Goal: Information Seeking & Learning: Learn about a topic

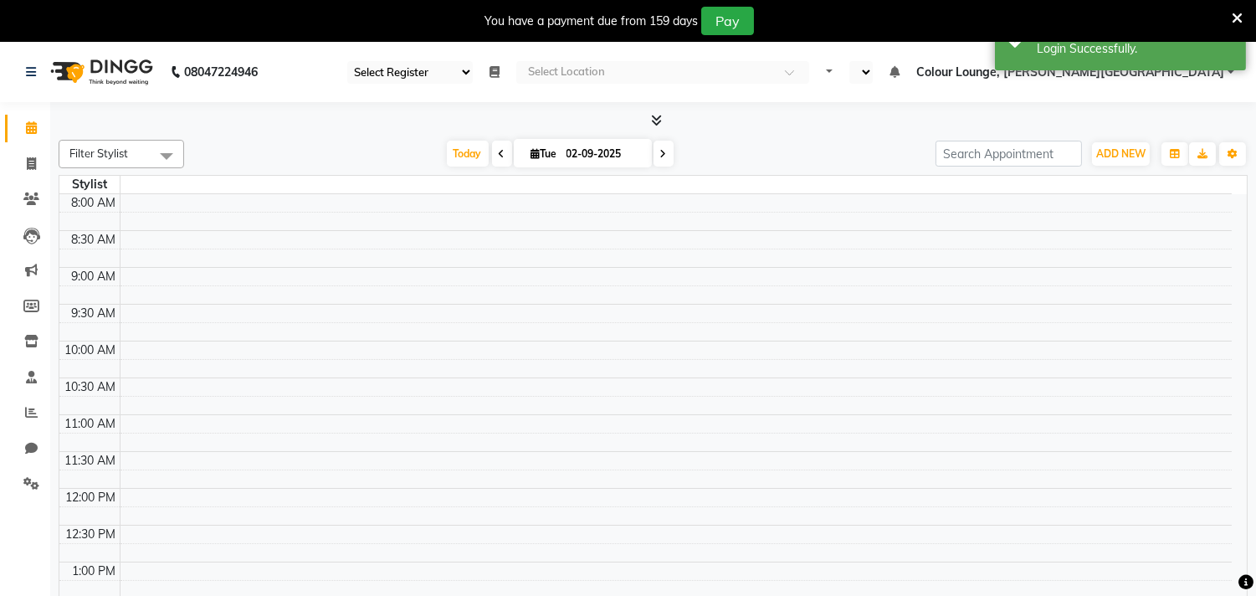
select select "67"
select select "en"
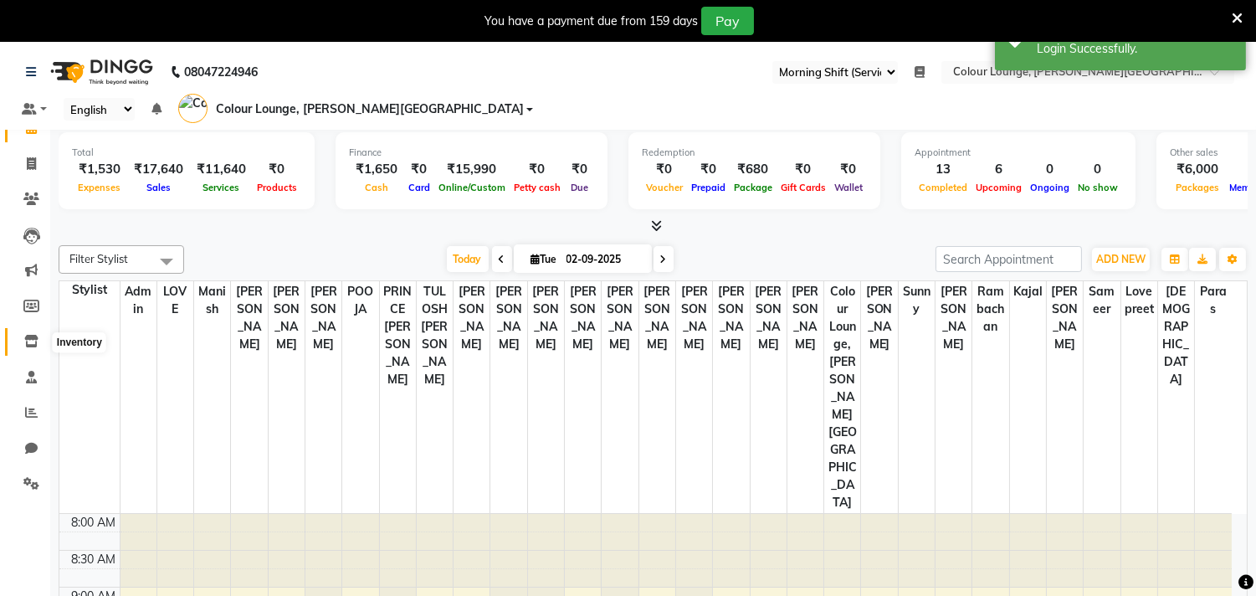
click at [30, 352] on link "Inventory" at bounding box center [25, 342] width 40 height 28
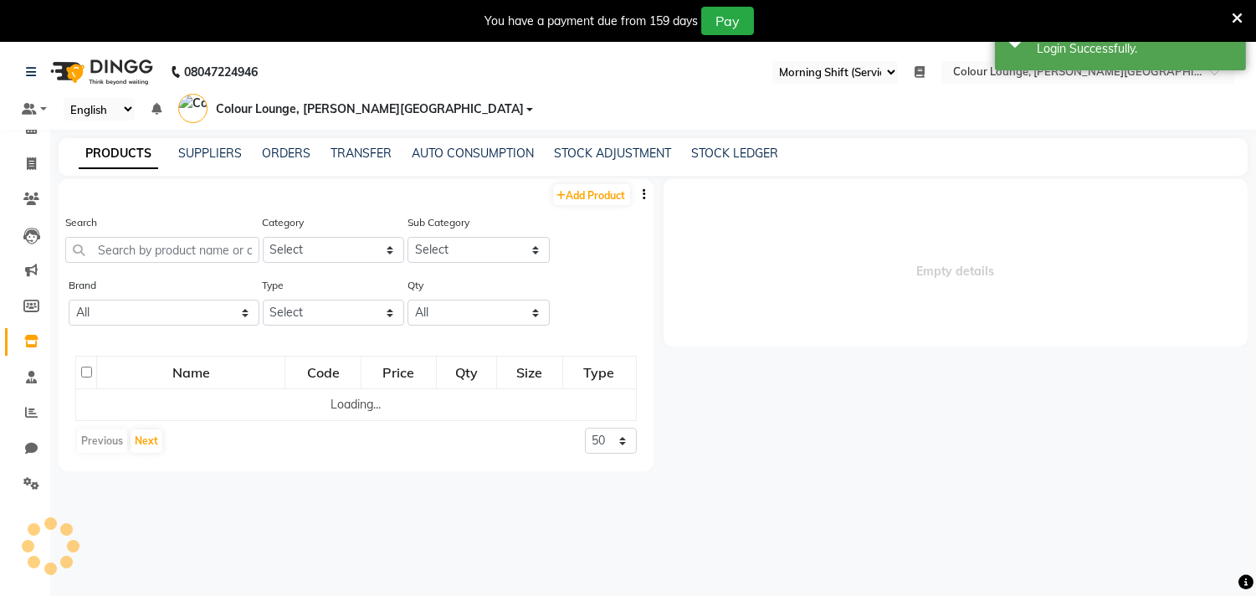
select select
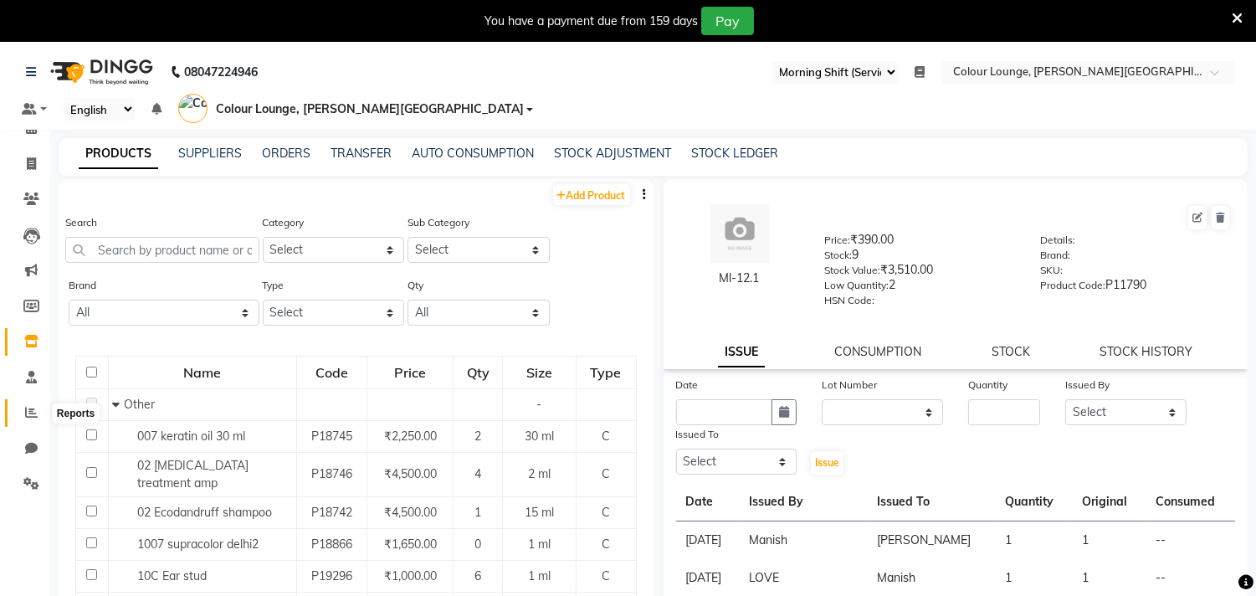
click at [35, 417] on icon at bounding box center [31, 412] width 13 height 13
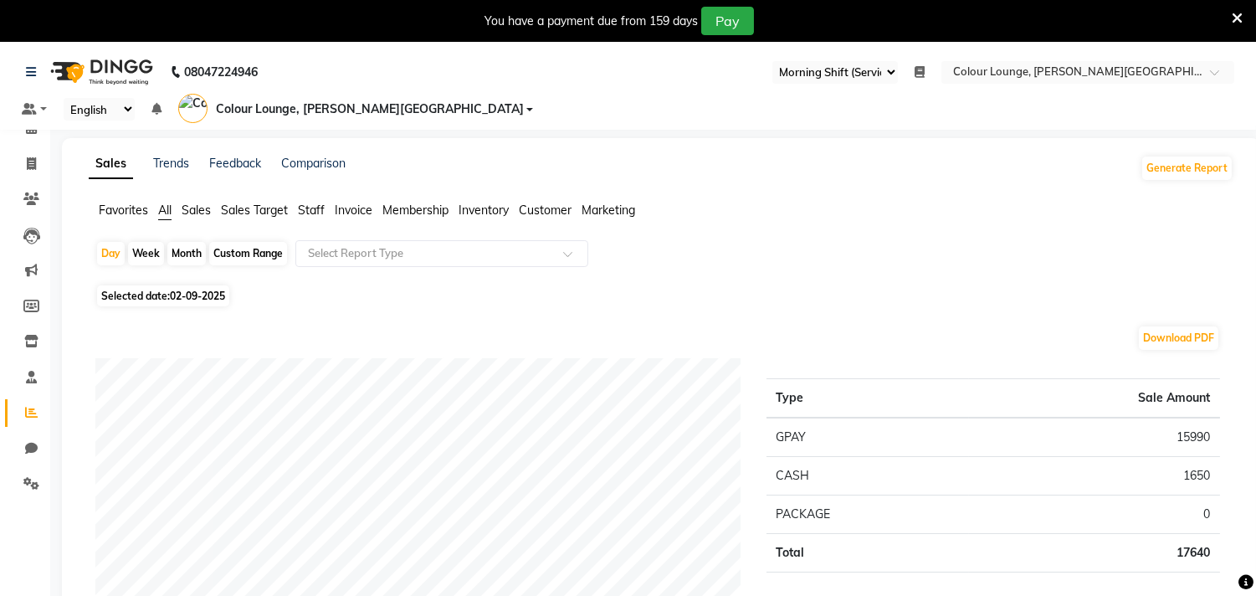
click at [481, 203] on span "Inventory" at bounding box center [484, 210] width 50 height 15
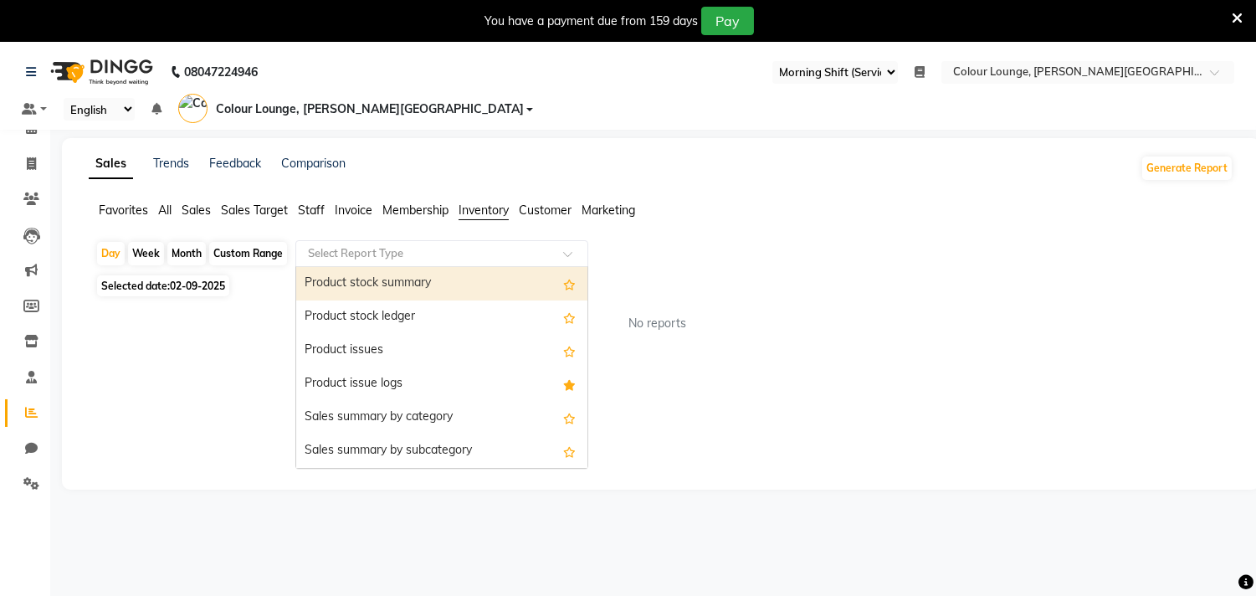
click at [439, 245] on input "text" at bounding box center [425, 253] width 241 height 17
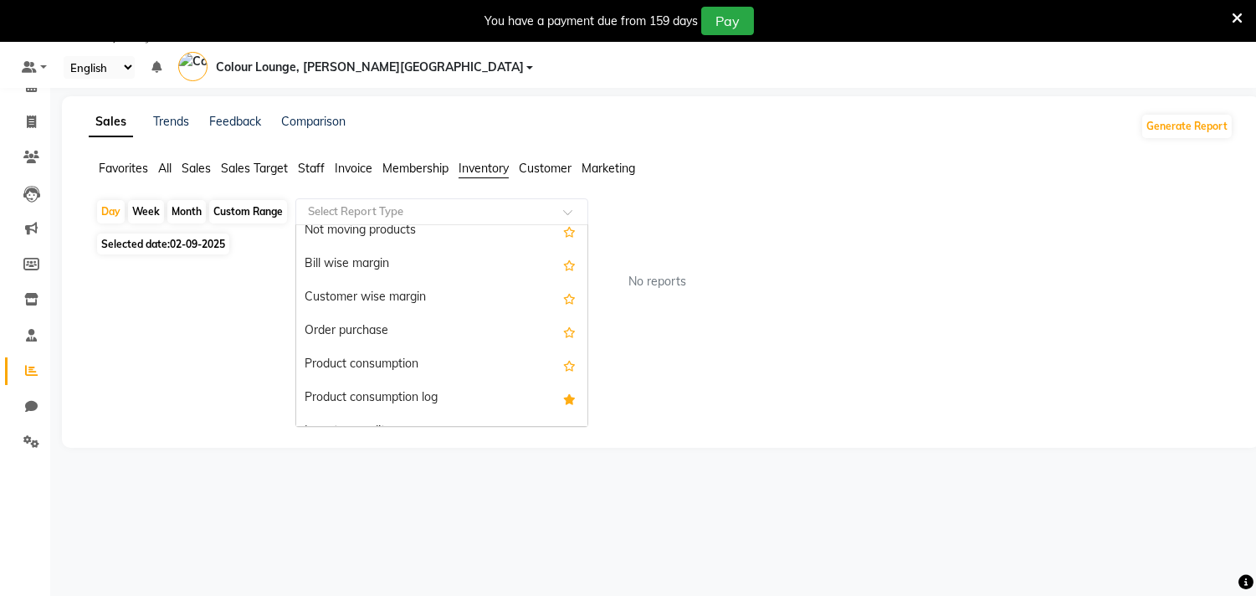
scroll to position [349, 0]
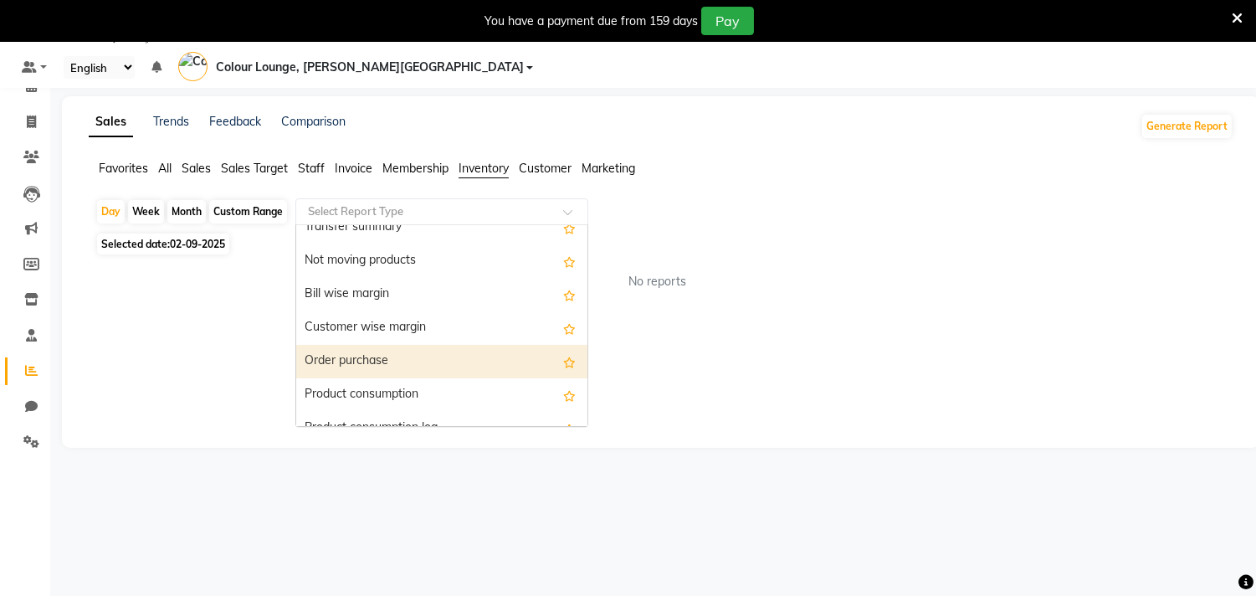
click at [360, 345] on div "Order purchase" at bounding box center [441, 361] width 291 height 33
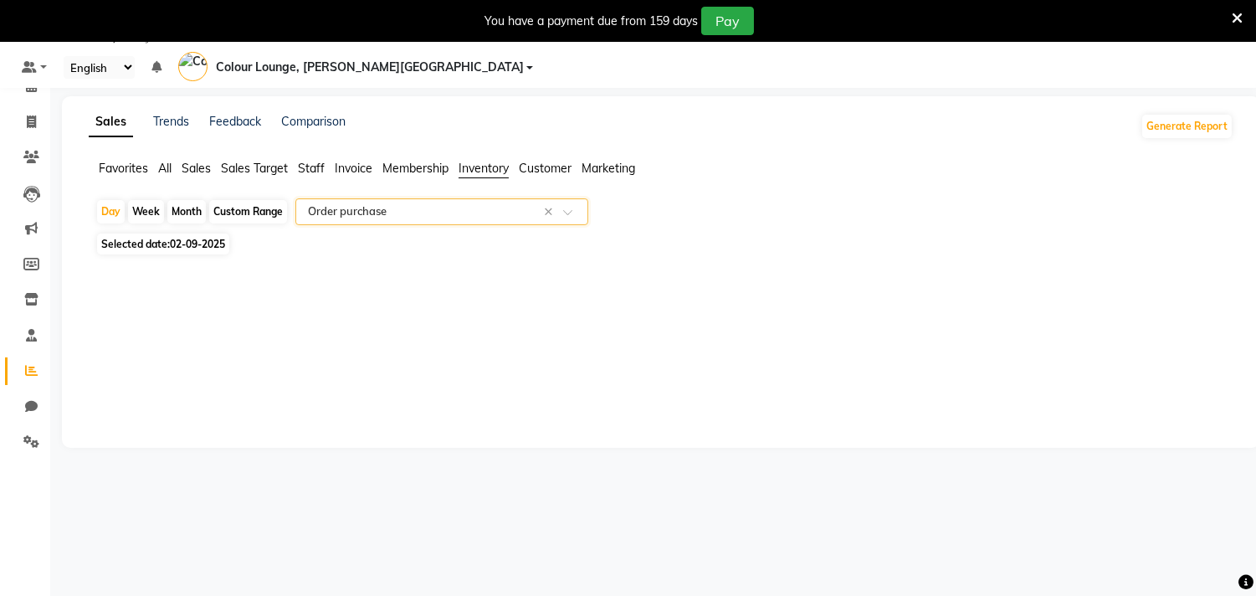
click at [182, 200] on div "Month" at bounding box center [186, 211] width 39 height 23
select select "9"
select select "2025"
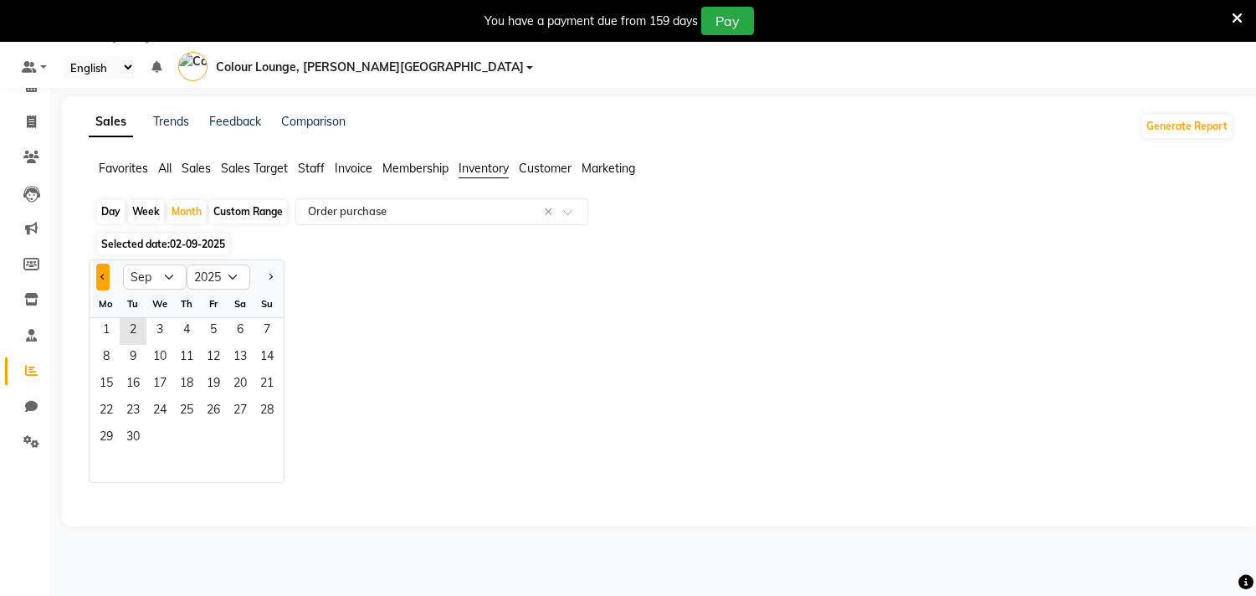
click at [97, 264] on button "Previous month" at bounding box center [102, 277] width 13 height 27
select select "8"
click at [172, 347] on div "4 5 6 7 8 9 10" at bounding box center [187, 358] width 194 height 27
click at [182, 347] on span "7" at bounding box center [186, 358] width 27 height 27
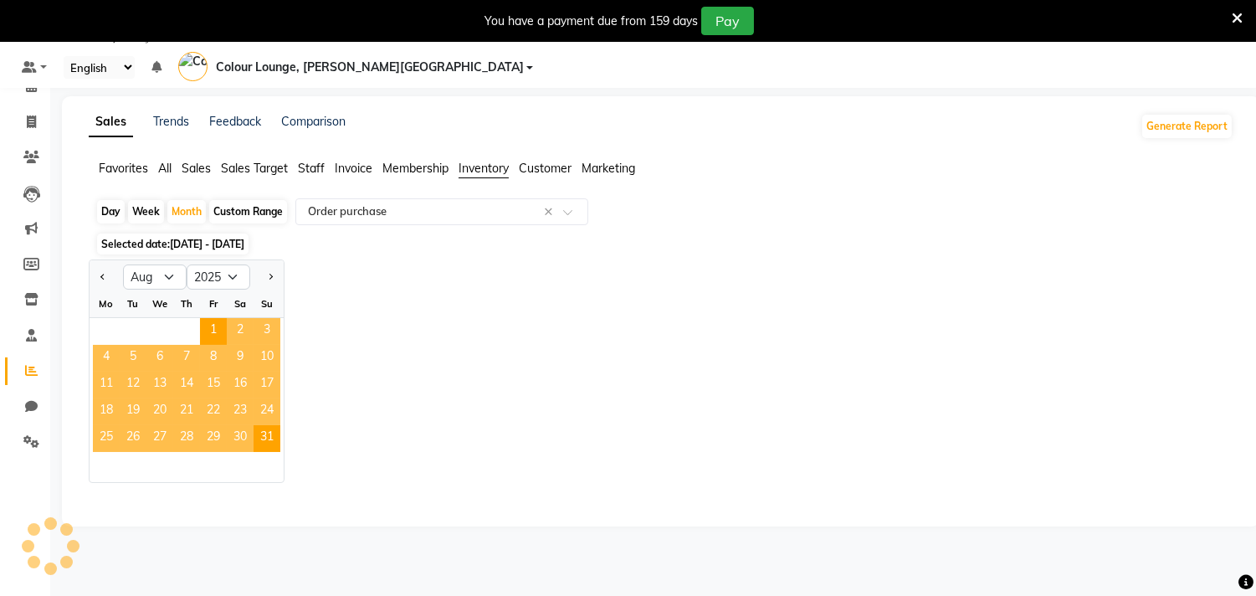
select select "full_report"
select select "csv"
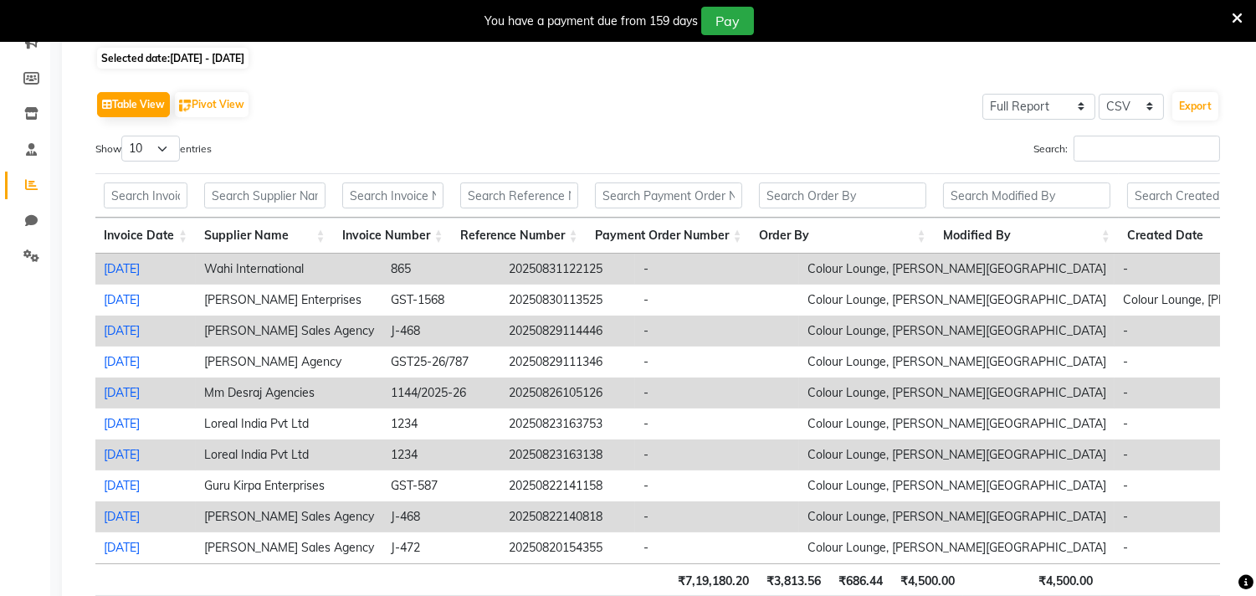
scroll to position [0, 0]
click at [171, 136] on select "10 25 50 100" at bounding box center [150, 149] width 59 height 26
select select "100"
click at [124, 136] on select "10 25 50 100" at bounding box center [150, 149] width 59 height 26
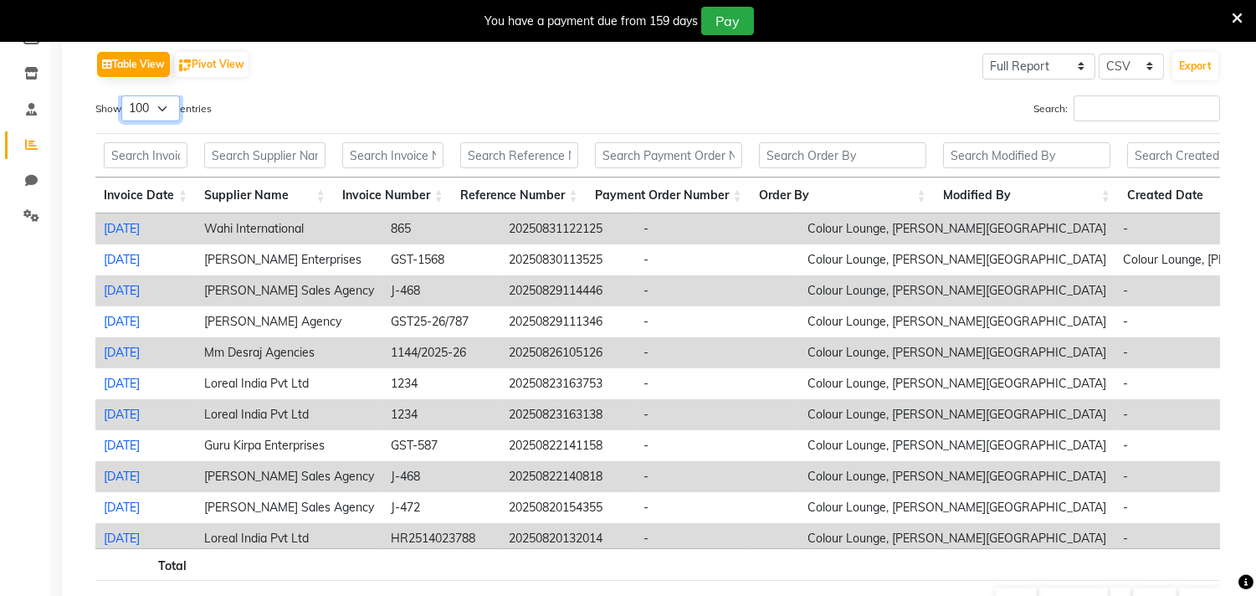
scroll to position [321, 0]
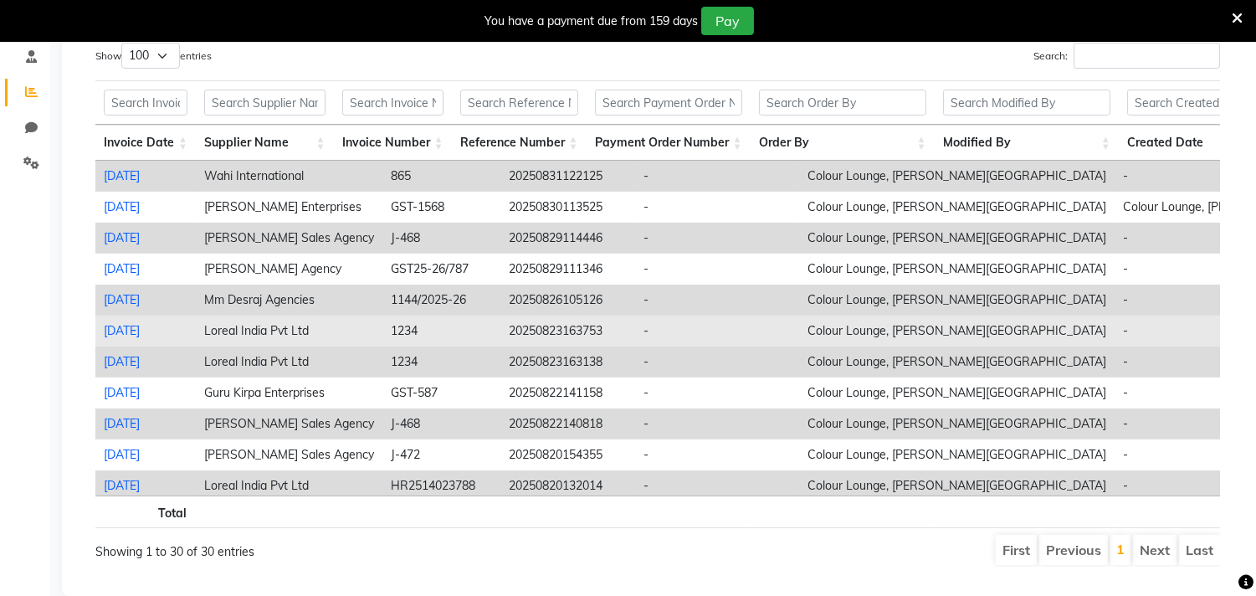
click at [266, 316] on td "Loreal India Pvt Ltd" at bounding box center [289, 331] width 187 height 31
click at [131, 323] on link "2025-08-23" at bounding box center [122, 330] width 36 height 15
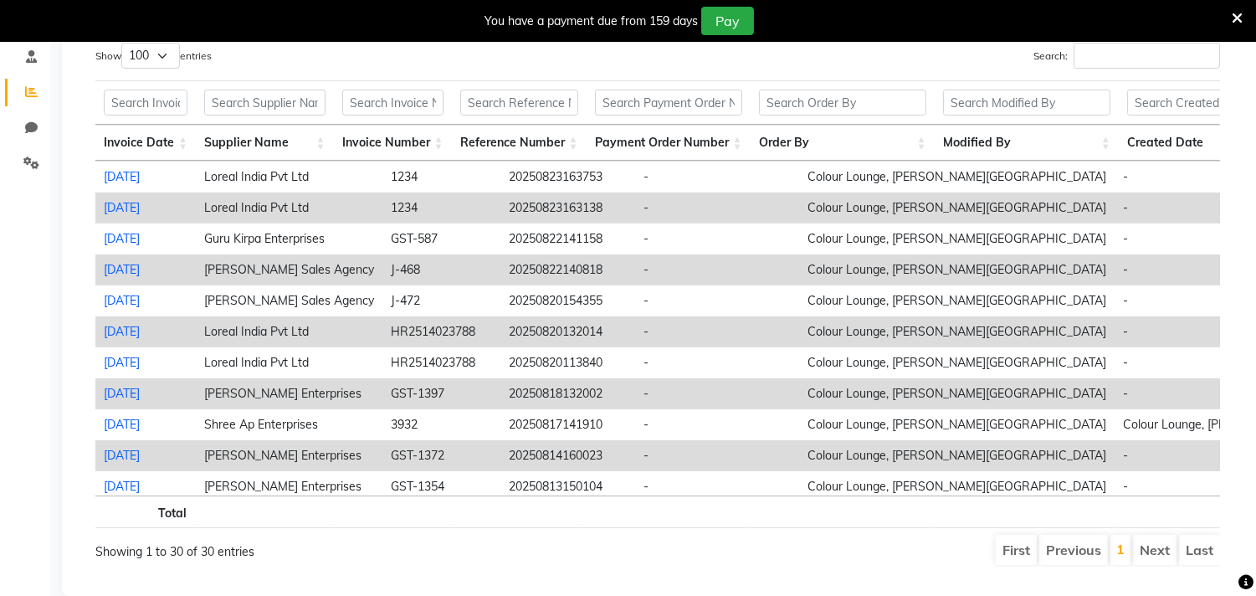
scroll to position [186, 0]
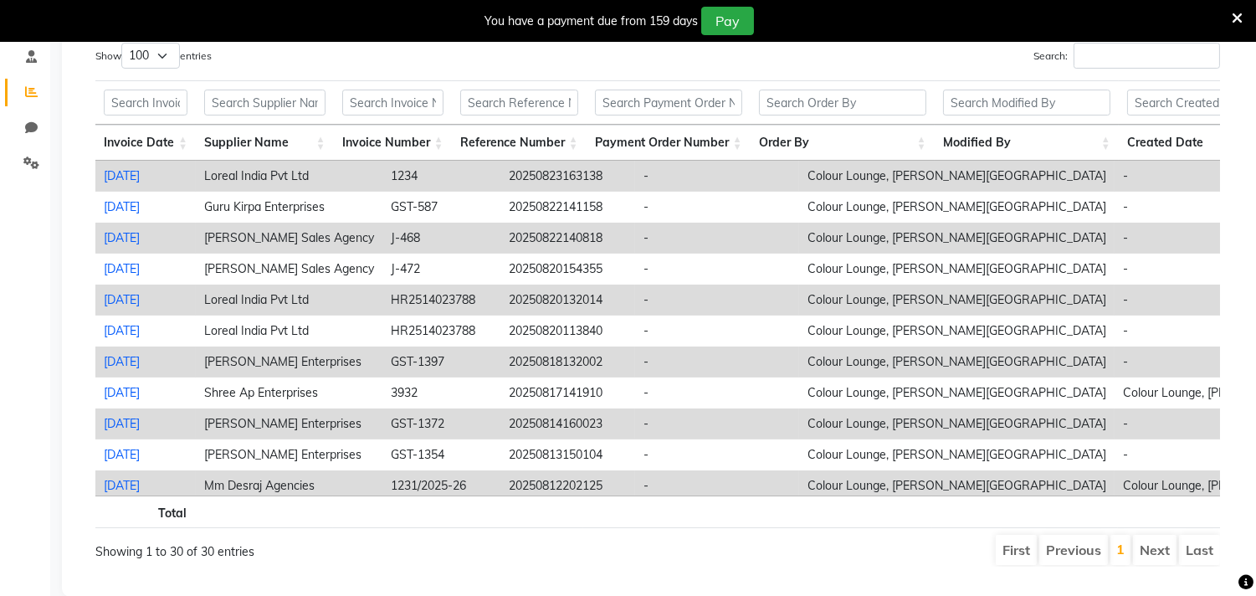
click at [140, 292] on link "2025-08-20" at bounding box center [122, 299] width 36 height 15
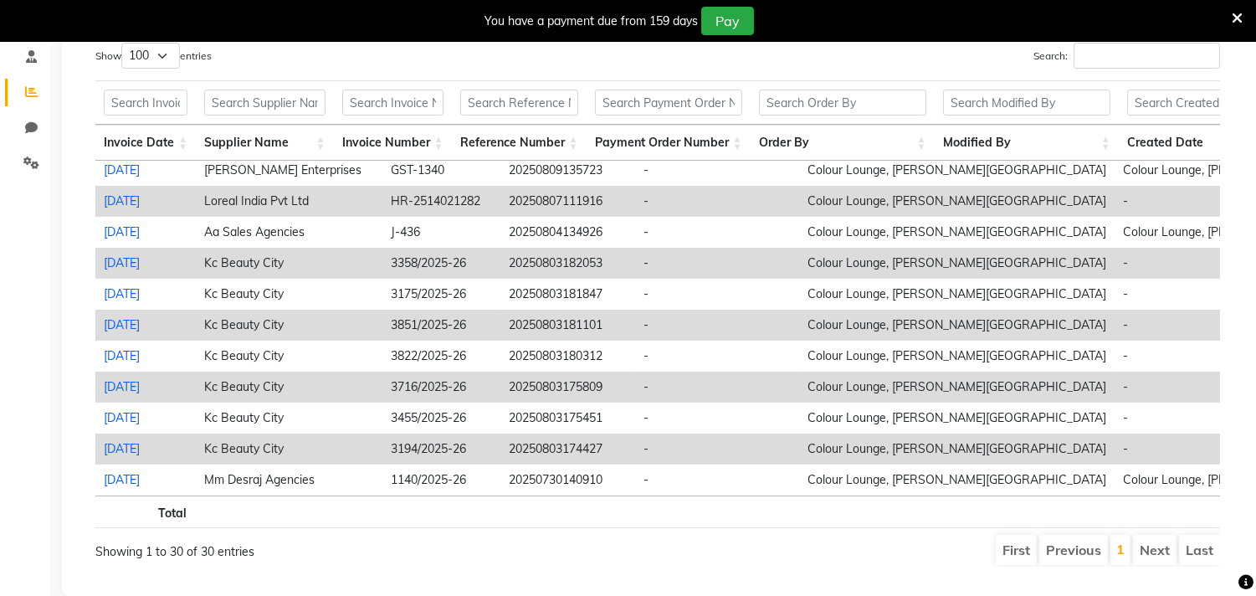
scroll to position [514, 0]
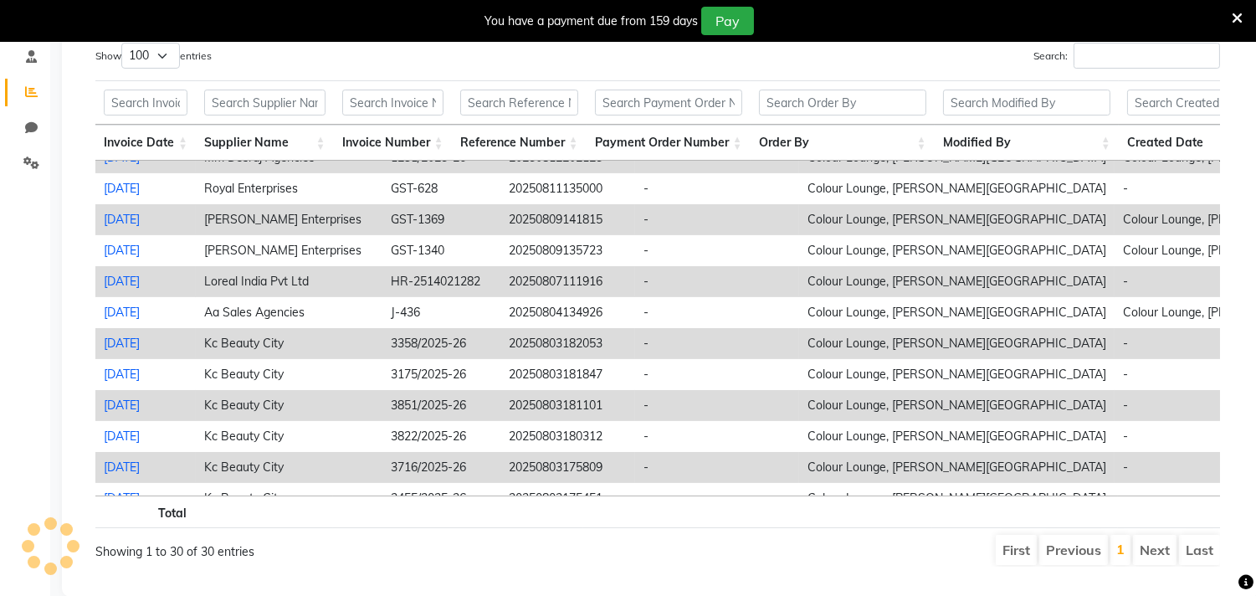
click at [121, 274] on link "2025-08-07" at bounding box center [122, 281] width 36 height 15
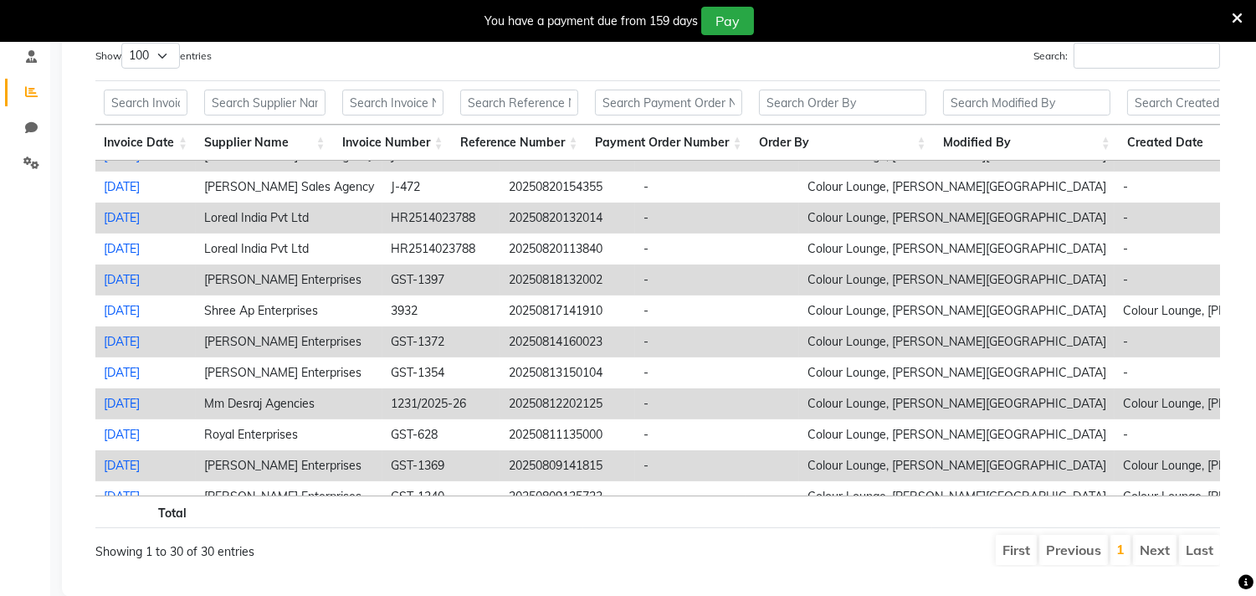
scroll to position [235, 0]
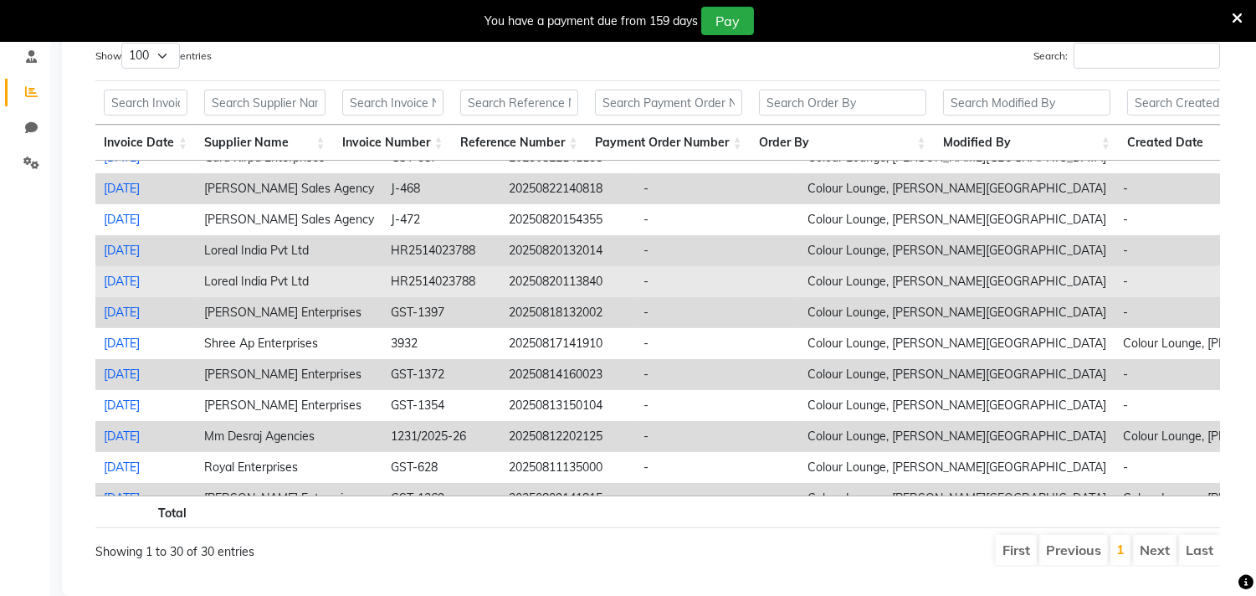
click at [134, 274] on link "2025-08-20" at bounding box center [122, 281] width 36 height 15
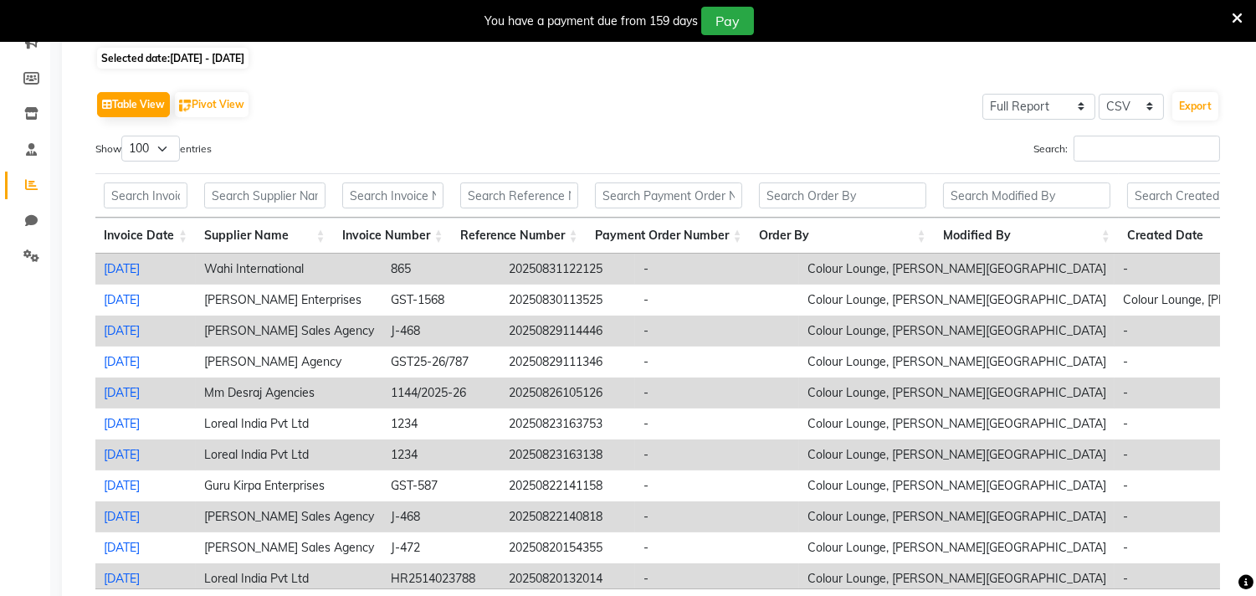
scroll to position [0, 0]
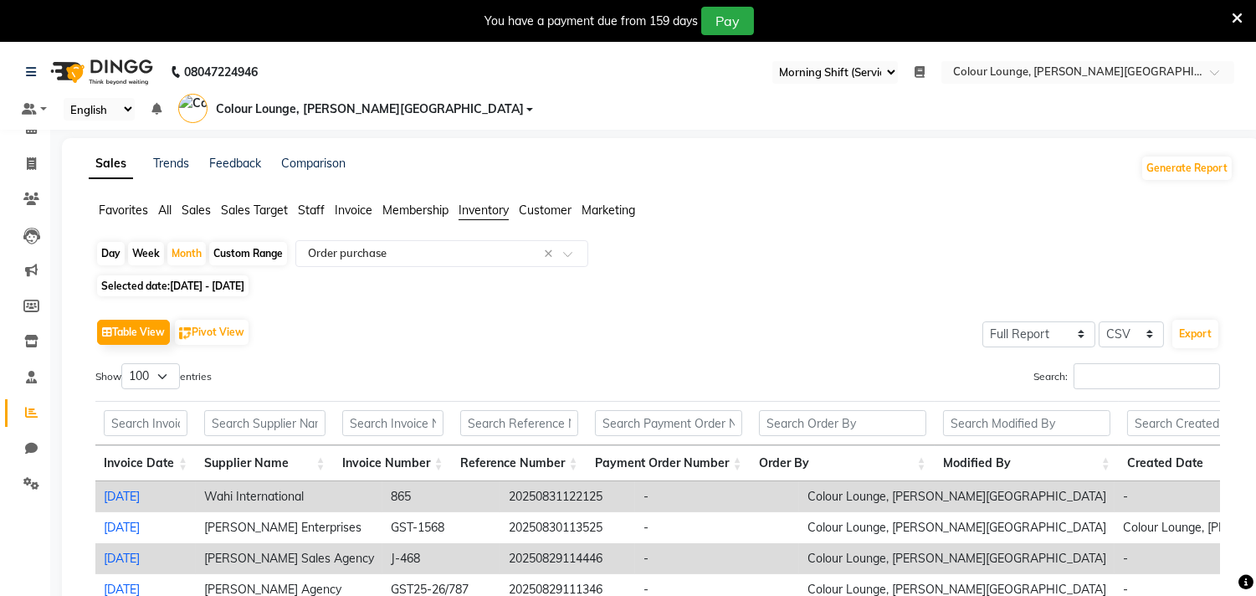
click at [193, 203] on span "Sales" at bounding box center [196, 210] width 29 height 15
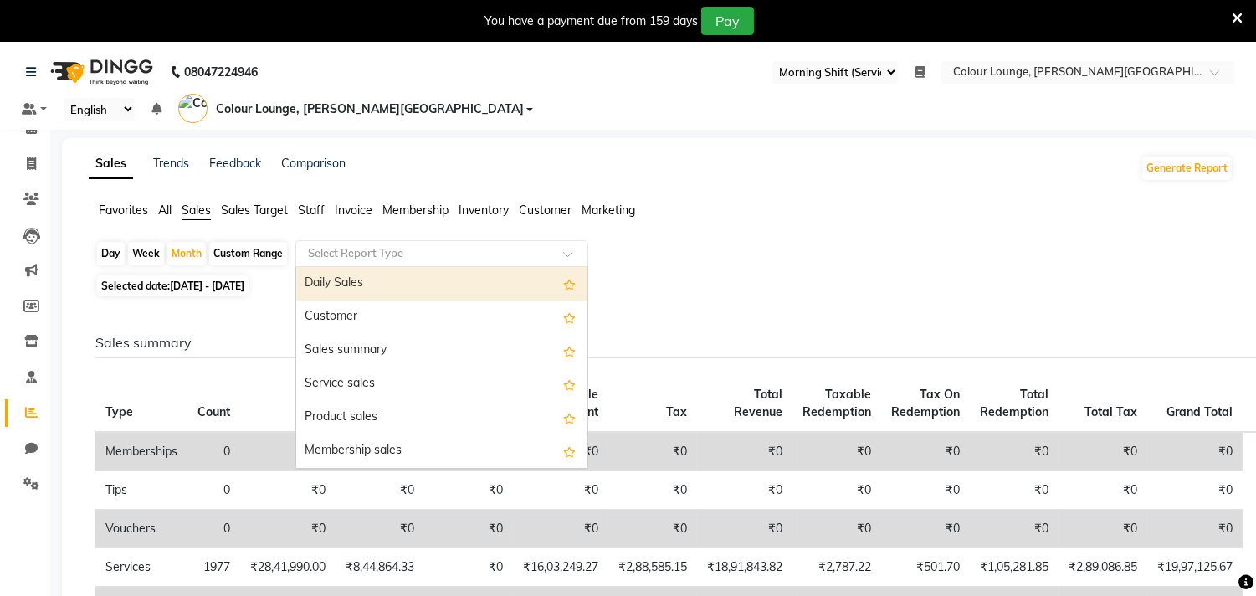
click at [362, 240] on div "Select Report Type" at bounding box center [441, 253] width 293 height 27
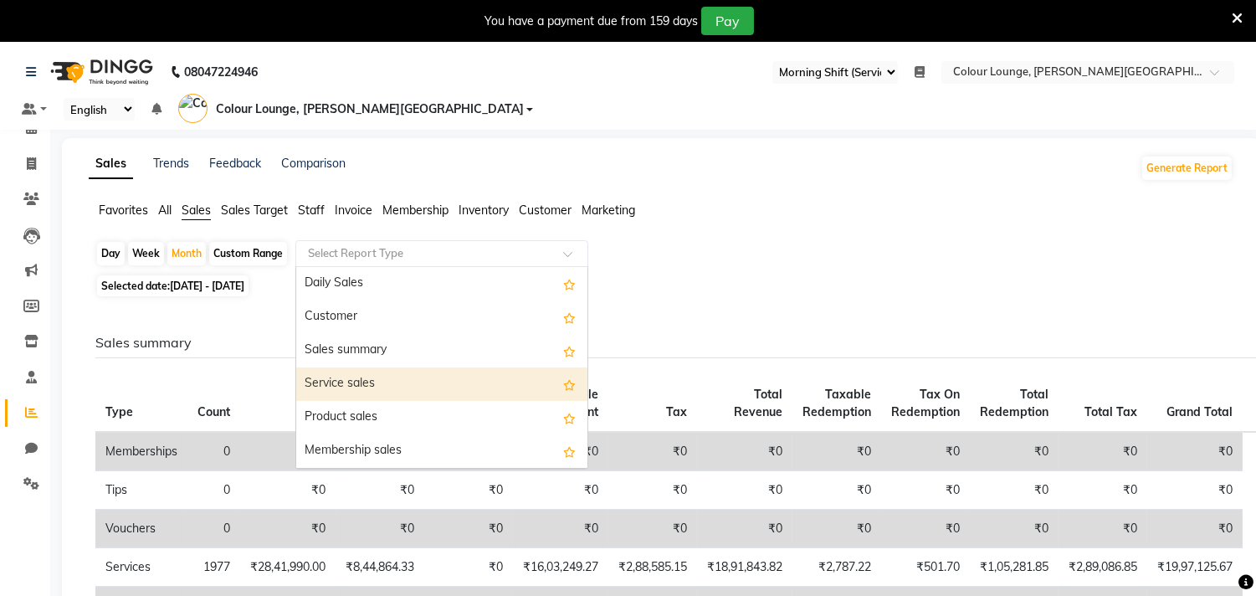
click at [358, 367] on div "Service sales" at bounding box center [441, 383] width 291 height 33
select select "full_report"
select select "csv"
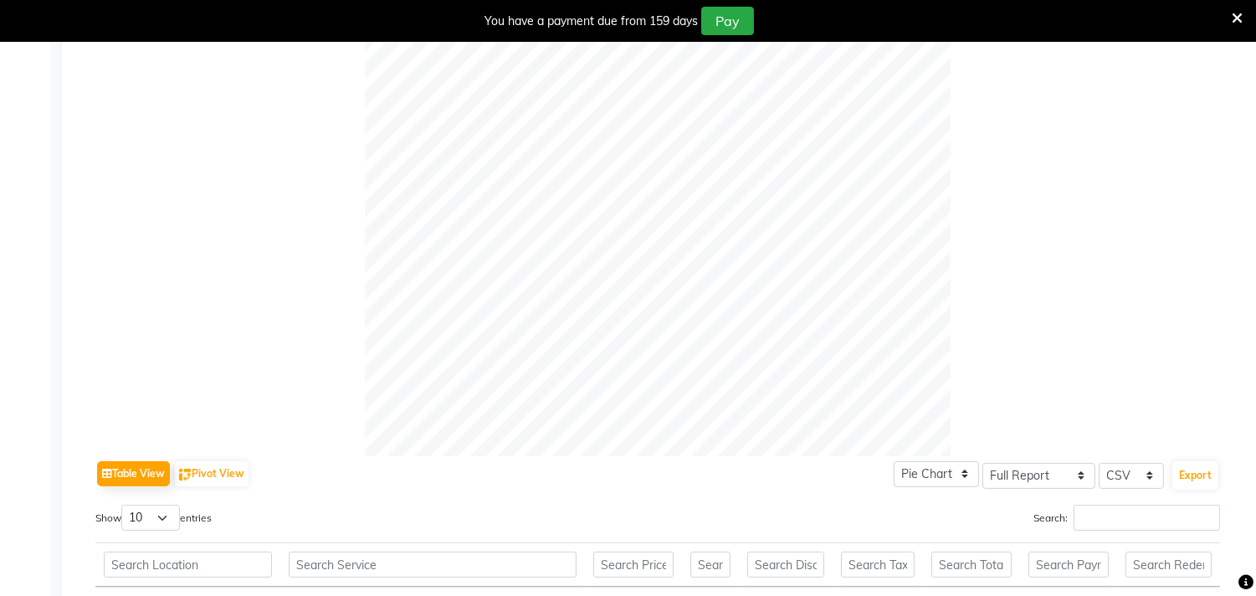
scroll to position [743, 0]
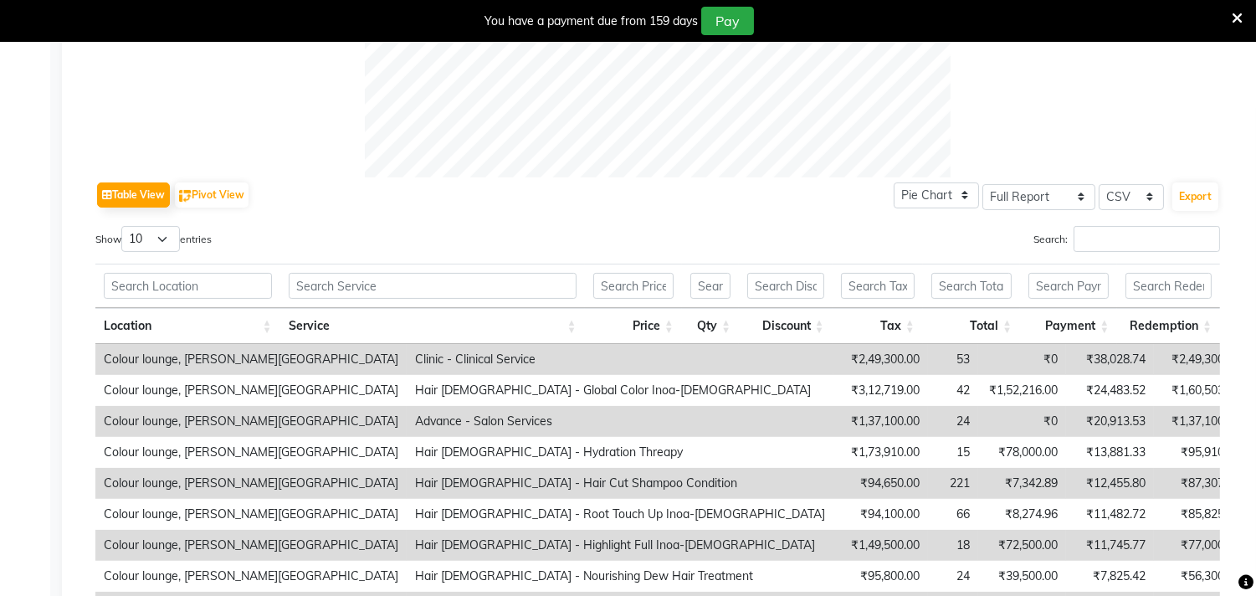
click at [357, 264] on th at bounding box center [432, 286] width 305 height 44
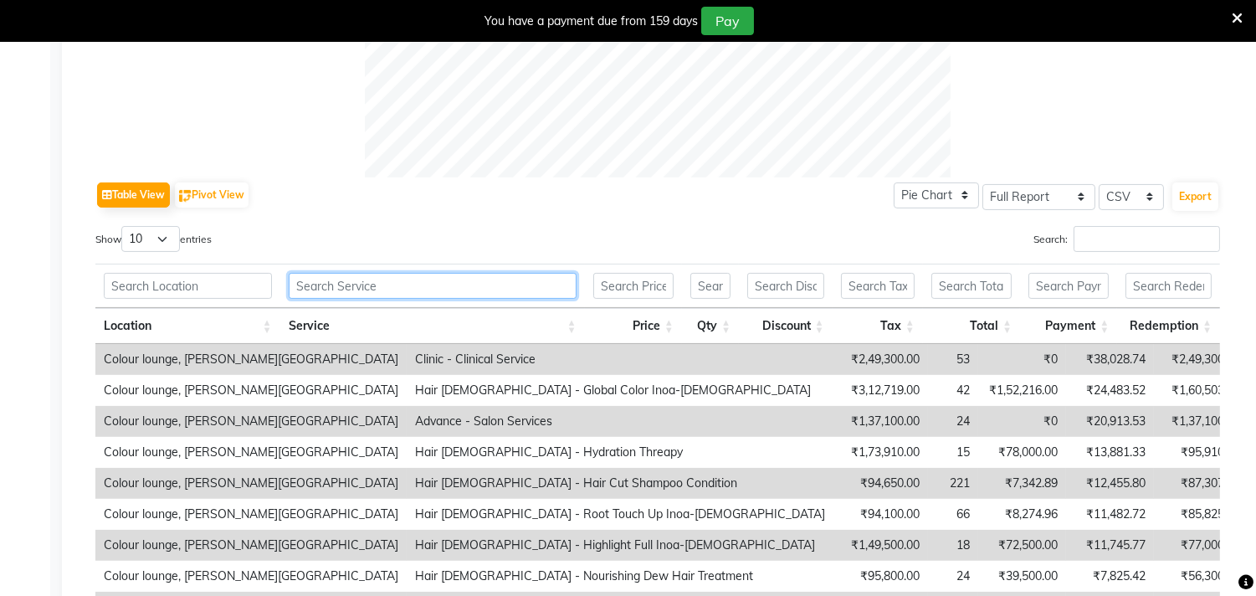
click at [356, 273] on input "text" at bounding box center [433, 286] width 288 height 26
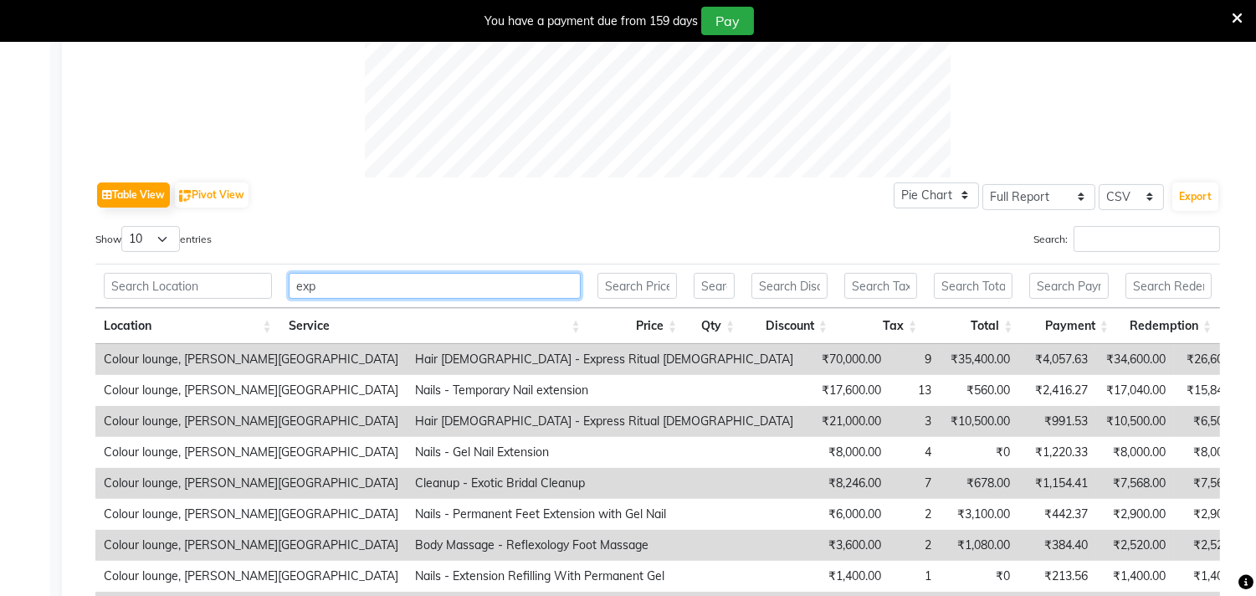
scroll to position [671, 0]
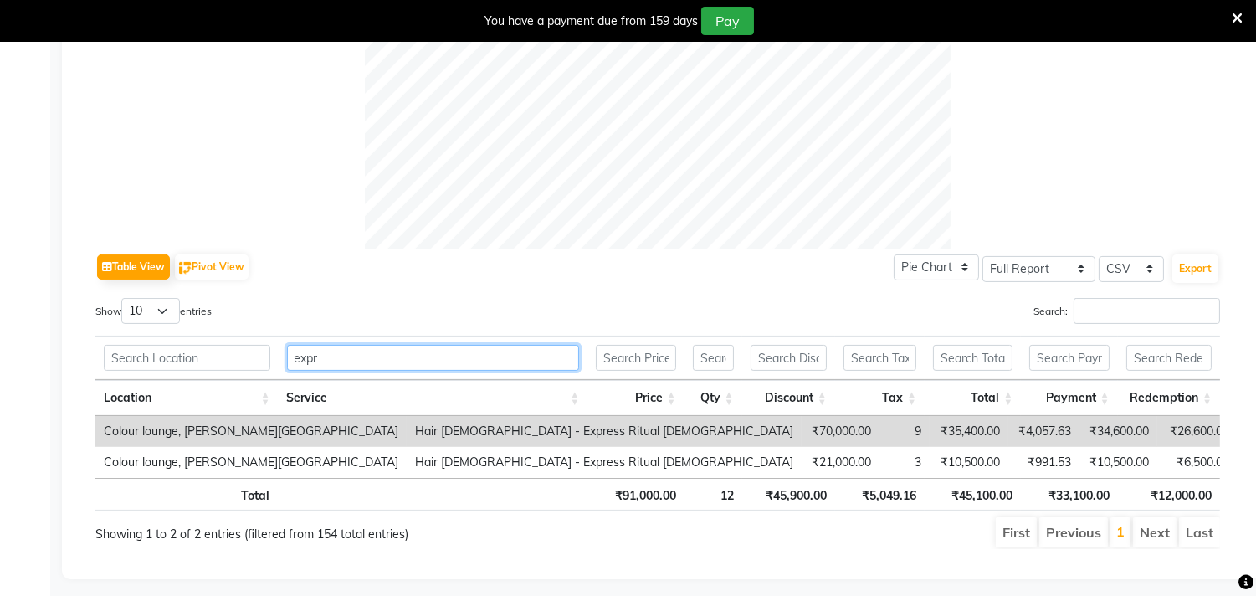
type input "expre"
drag, startPoint x: 331, startPoint y: 329, endPoint x: 289, endPoint y: 330, distance: 42.7
click at [289, 345] on input "expre" at bounding box center [433, 358] width 293 height 26
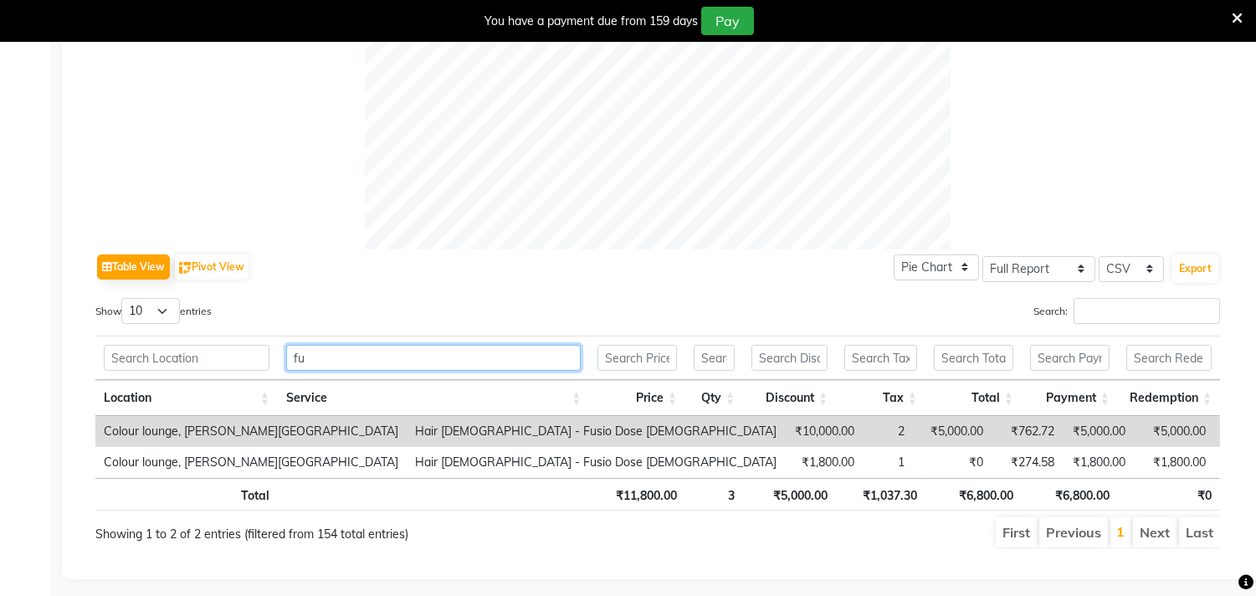
type input "f"
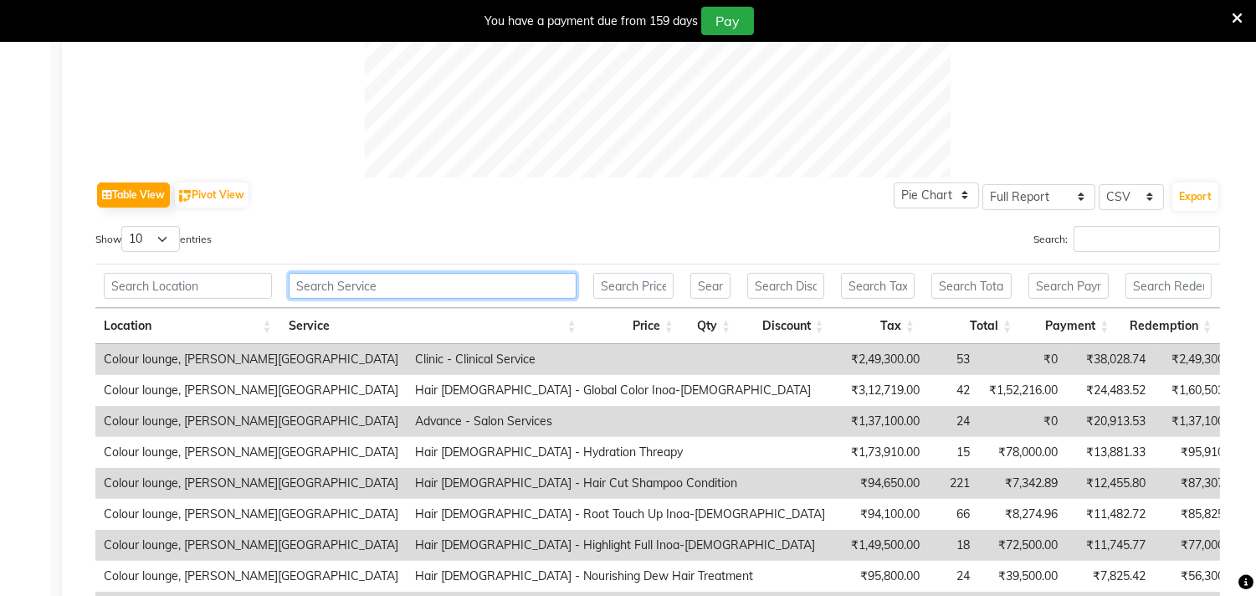
scroll to position [0, 0]
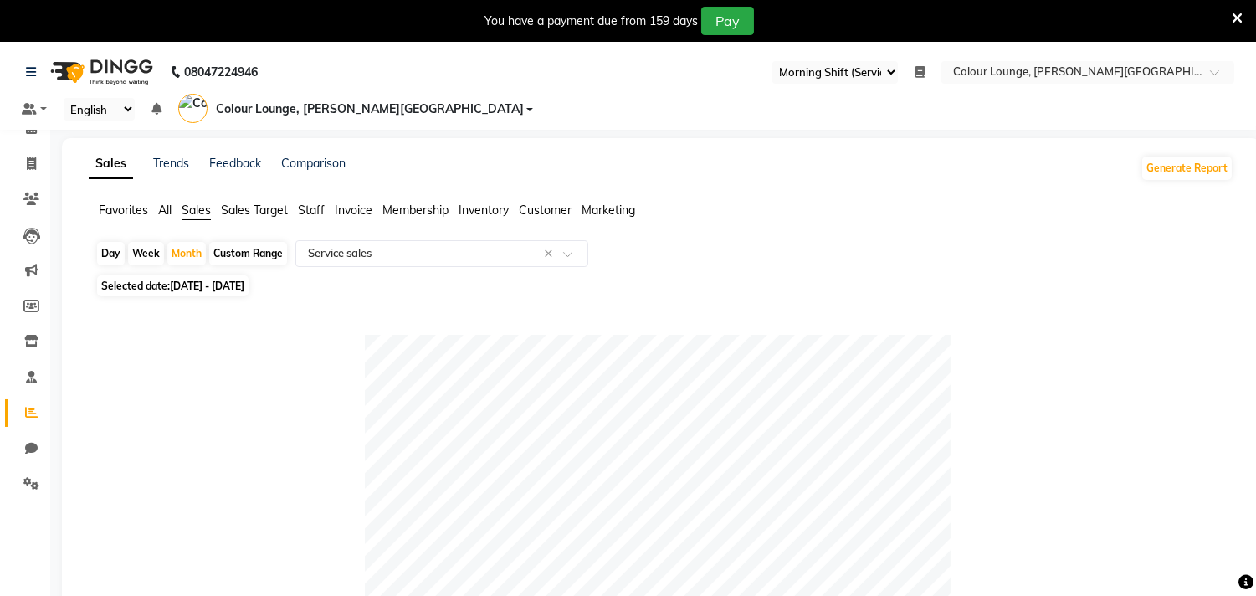
click at [495, 203] on span "Inventory" at bounding box center [484, 210] width 50 height 15
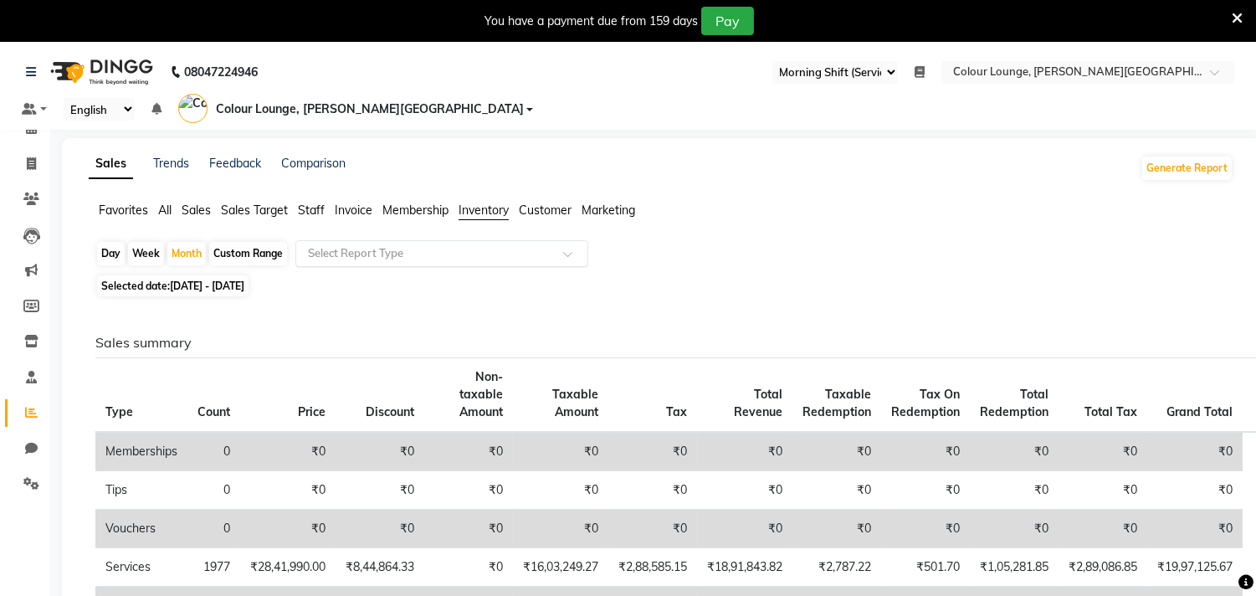
click at [357, 245] on input "text" at bounding box center [425, 253] width 241 height 17
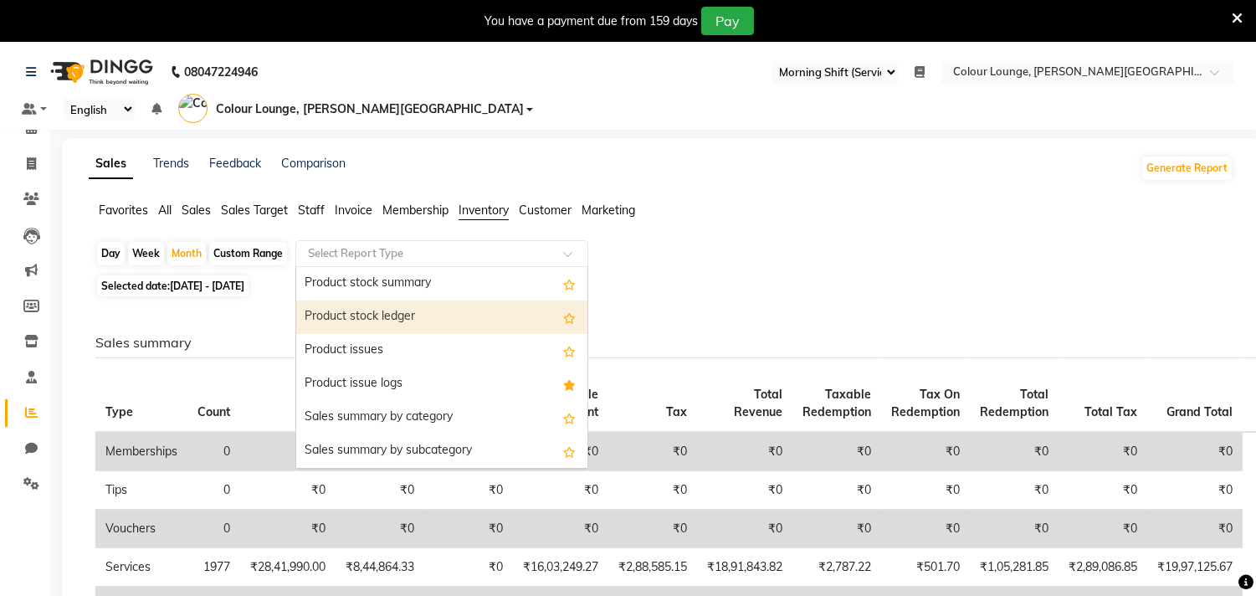
click at [373, 301] on div "Product stock ledger" at bounding box center [441, 317] width 291 height 33
select select "full_report"
select select "csv"
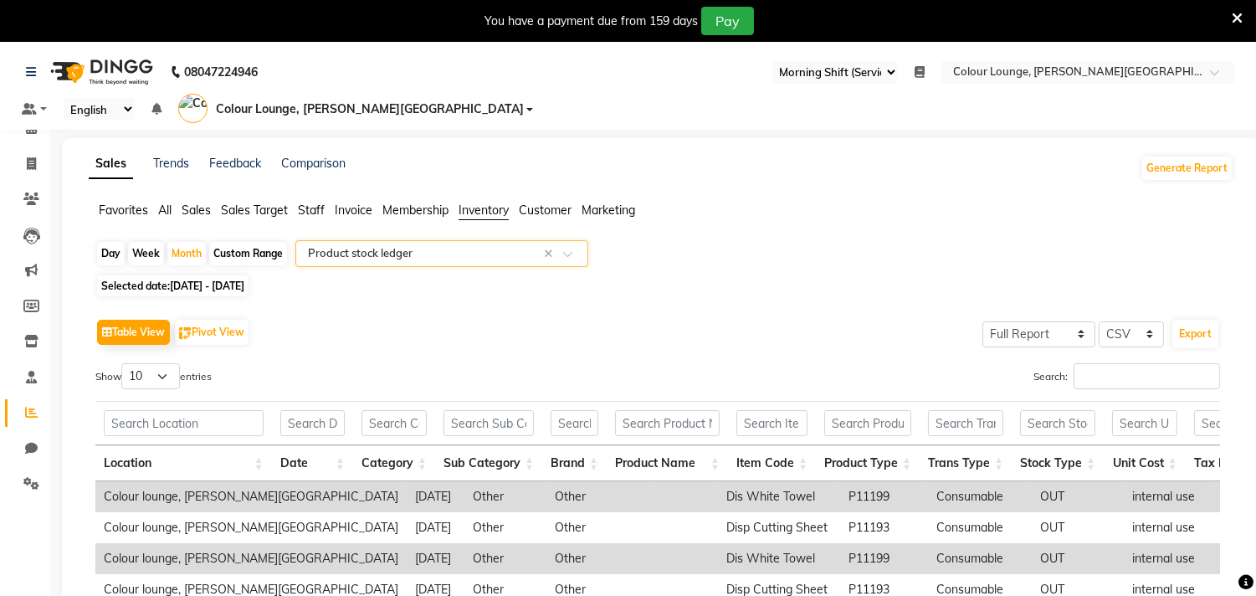
click at [429, 245] on input "text" at bounding box center [425, 253] width 241 height 17
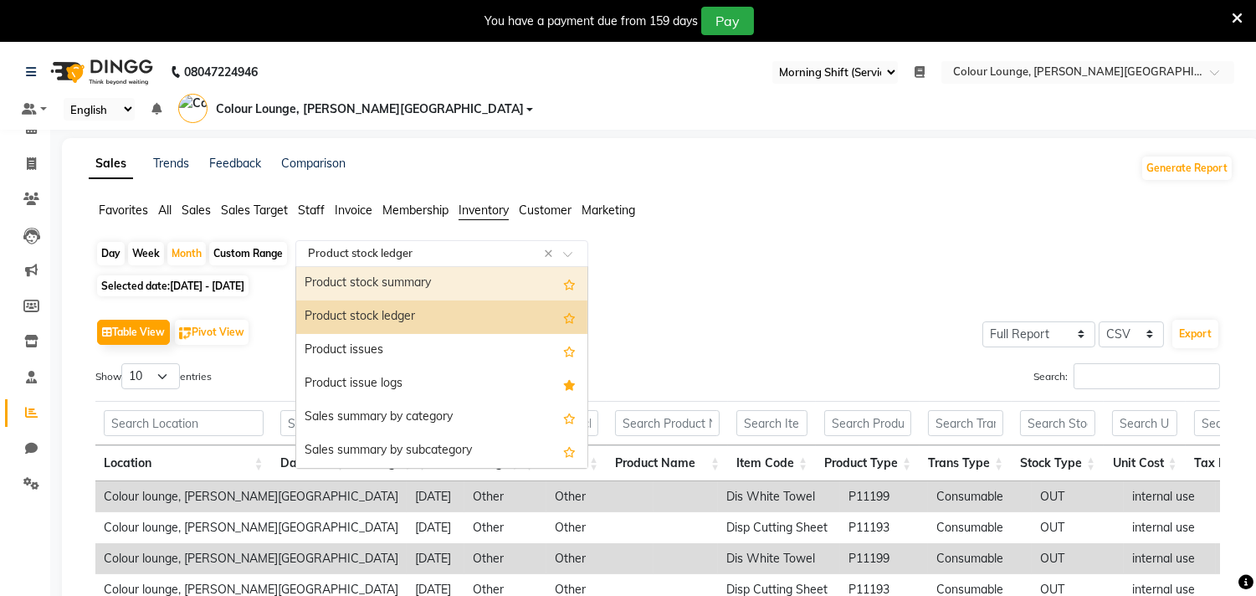
click at [414, 267] on div "Product stock summary" at bounding box center [441, 283] width 291 height 33
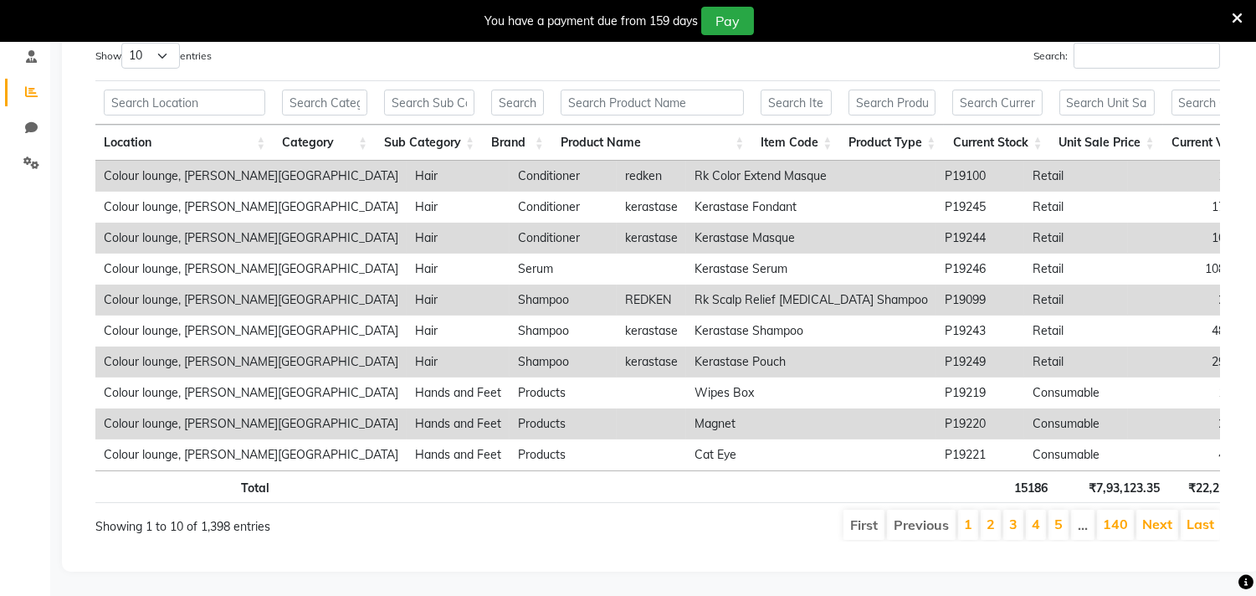
scroll to position [135, 0]
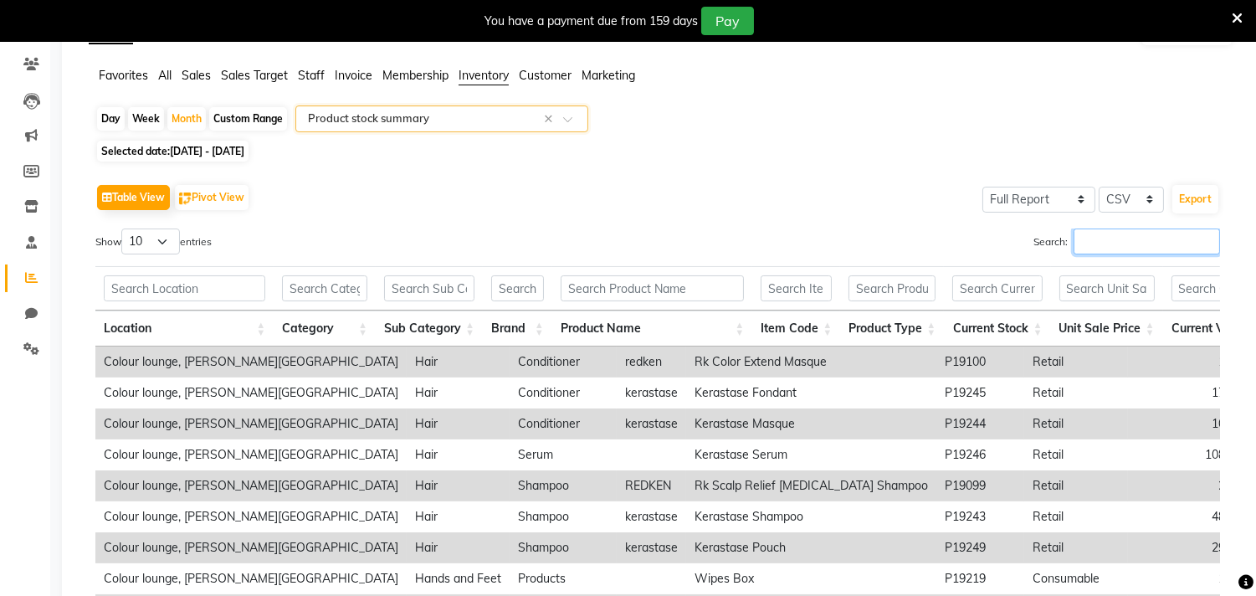
click at [1087, 229] on input "Search:" at bounding box center [1147, 242] width 146 height 26
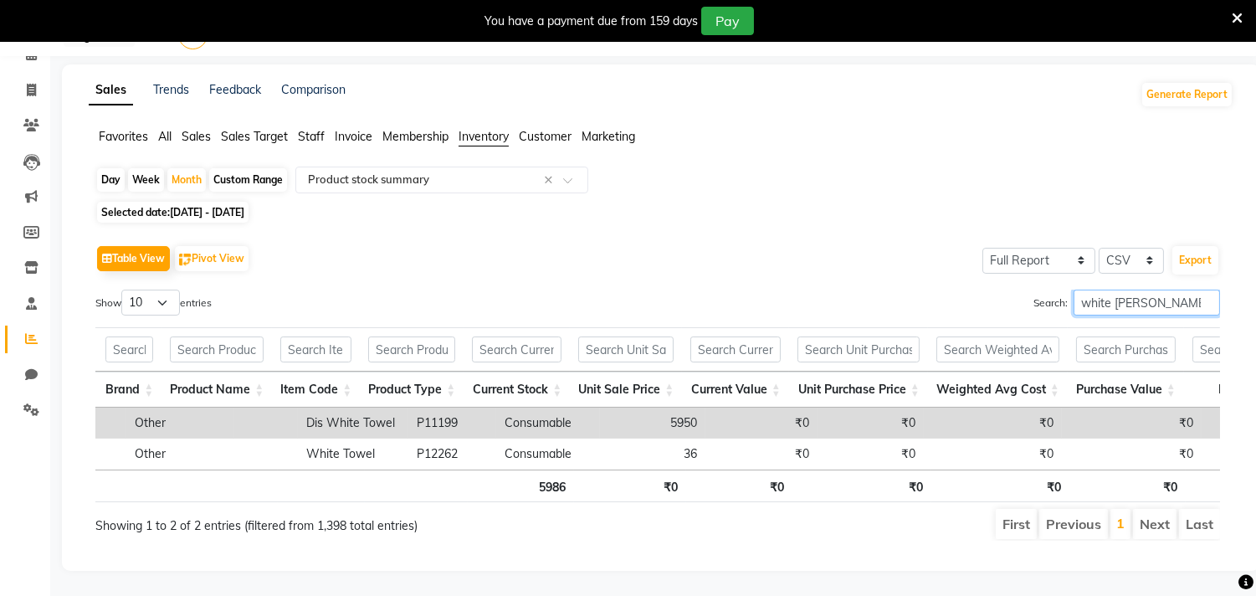
scroll to position [0, 0]
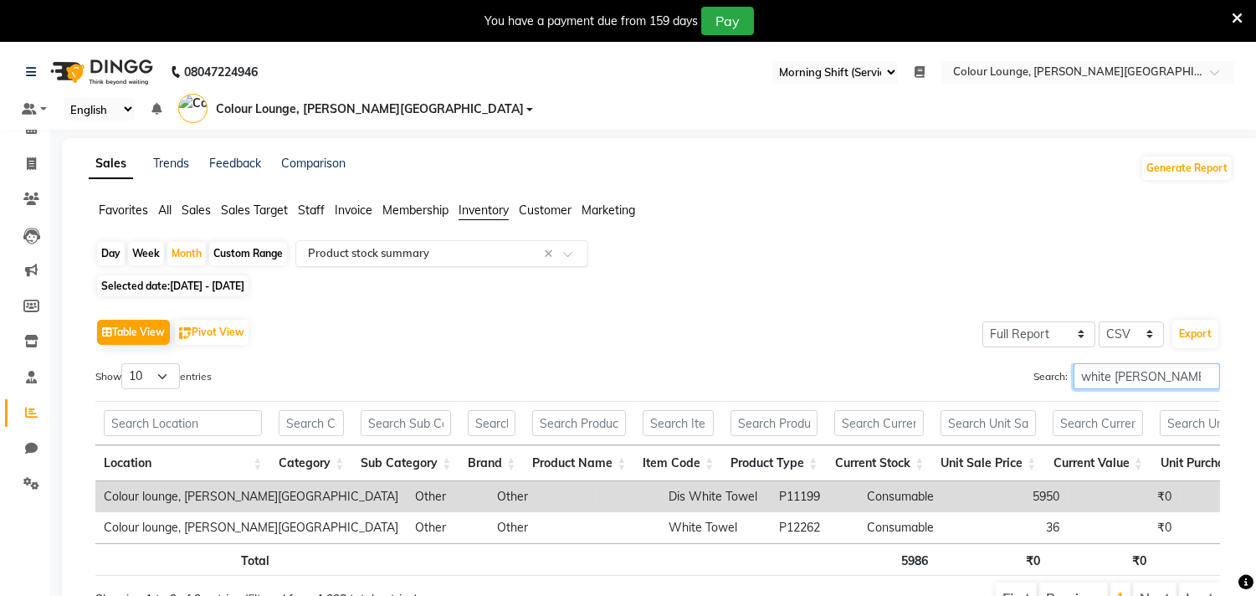
type input "white towe"
click at [398, 240] on div "Select Report Type × Product stock summary ×" at bounding box center [441, 253] width 293 height 27
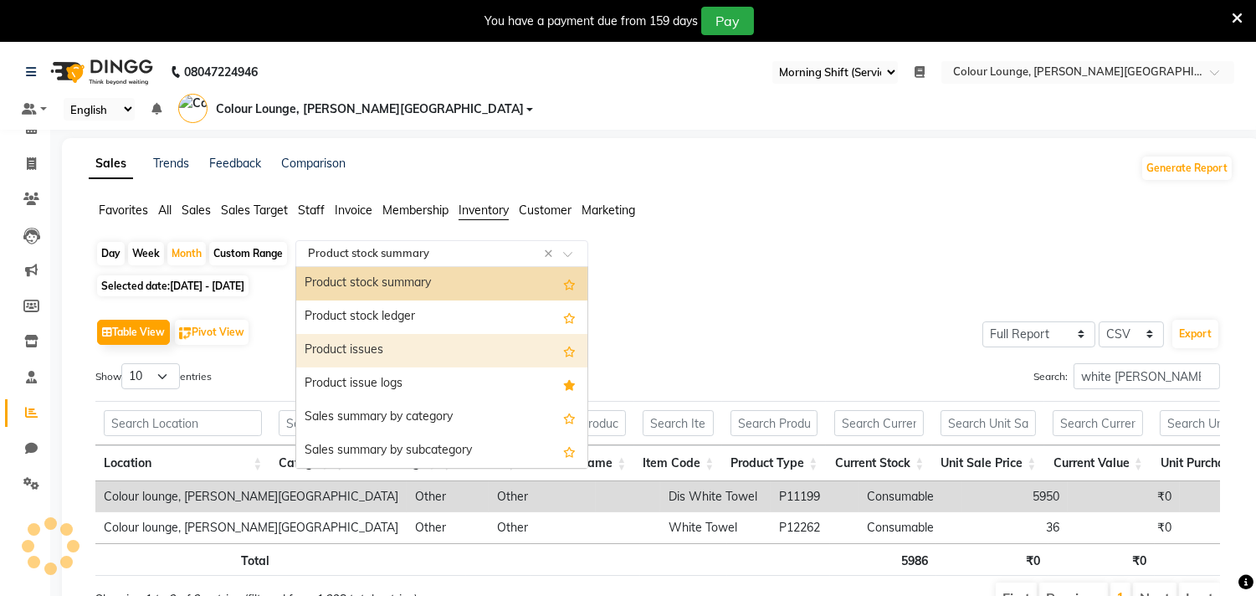
click at [406, 334] on div "Product issues" at bounding box center [441, 350] width 291 height 33
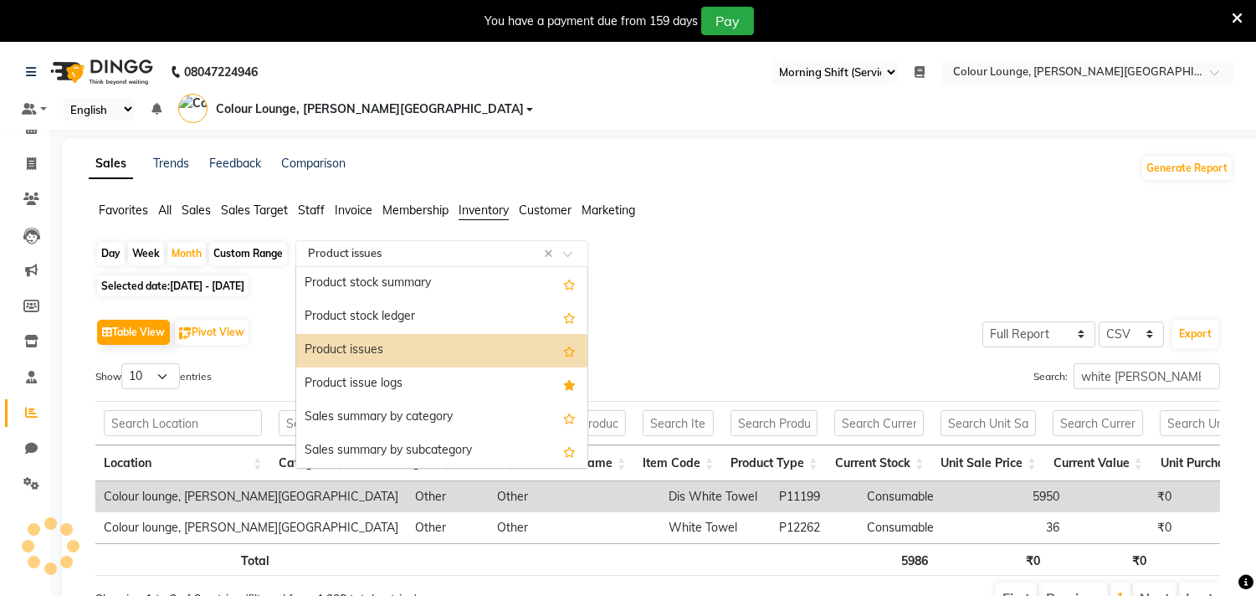
click at [388, 245] on input "text" at bounding box center [425, 253] width 241 height 17
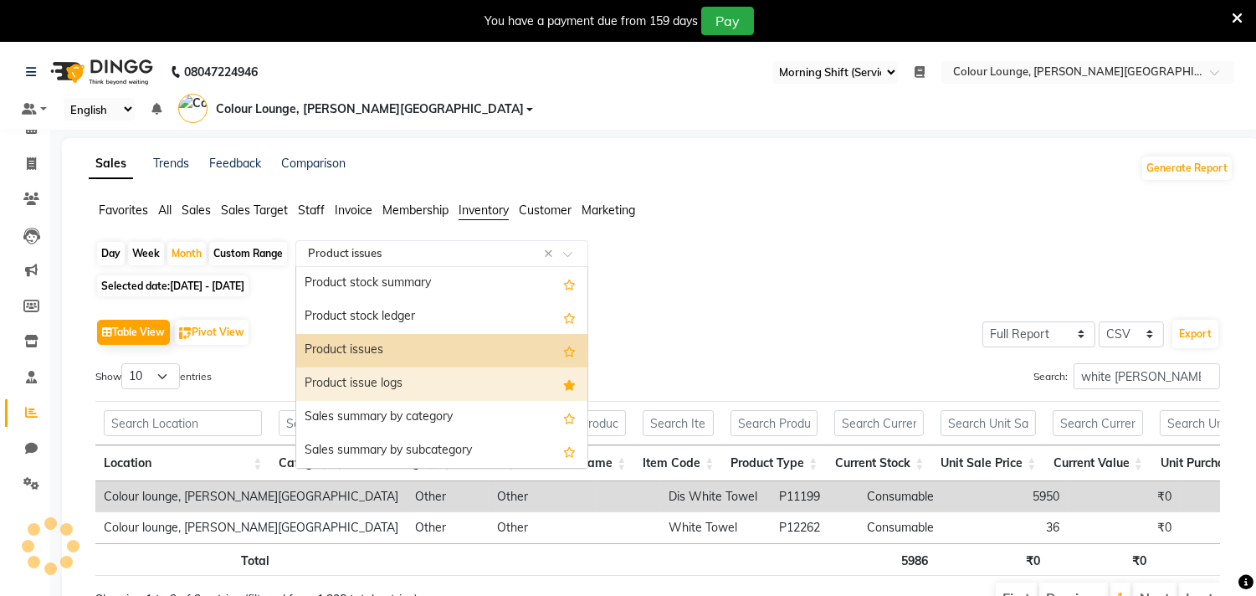
click at [385, 367] on div "Product issue logs" at bounding box center [441, 383] width 291 height 33
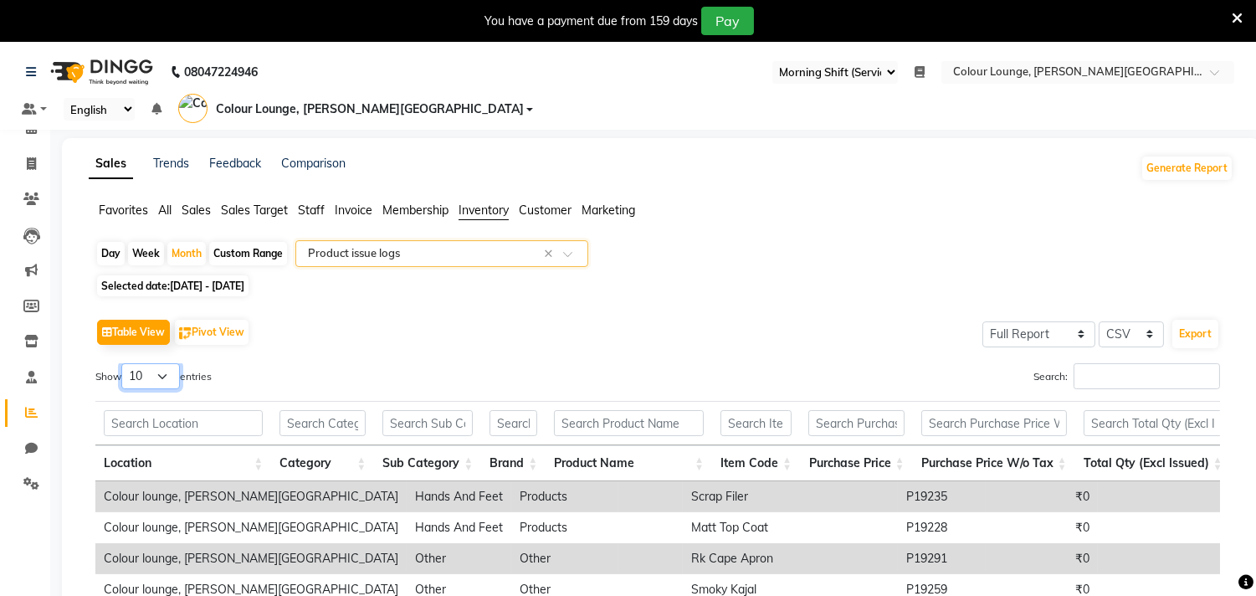
click at [135, 363] on select "10 25 50 100" at bounding box center [150, 376] width 59 height 26
select select "100"
click at [124, 363] on select "10 25 50 100" at bounding box center [150, 376] width 59 height 26
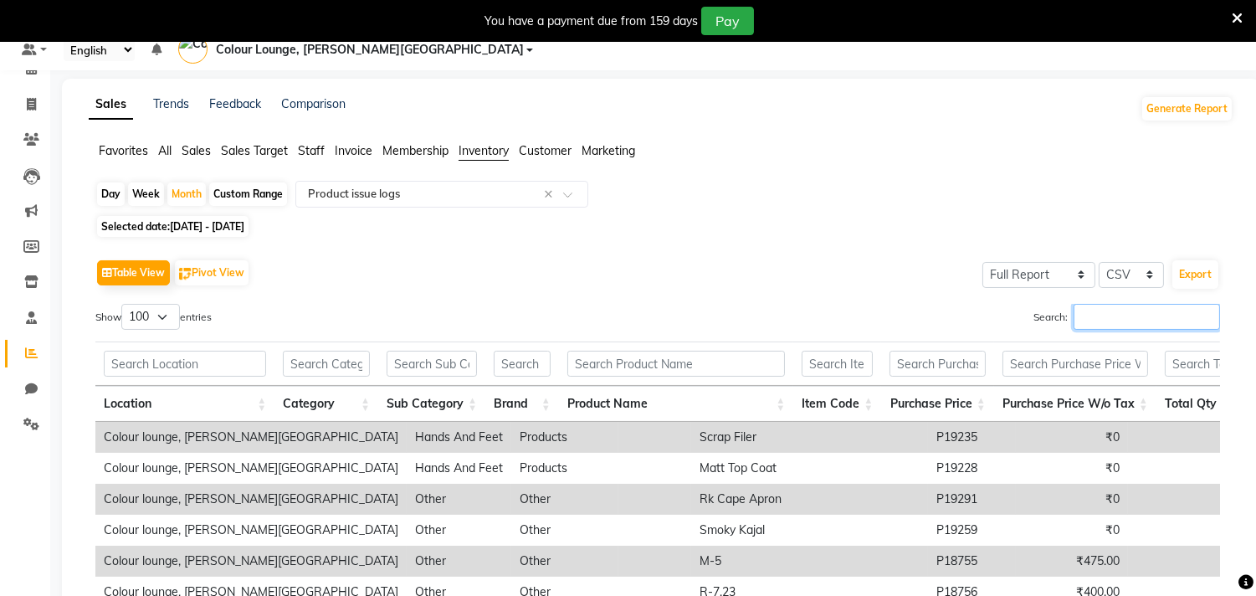
click at [1111, 304] on input "Search:" at bounding box center [1147, 317] width 146 height 26
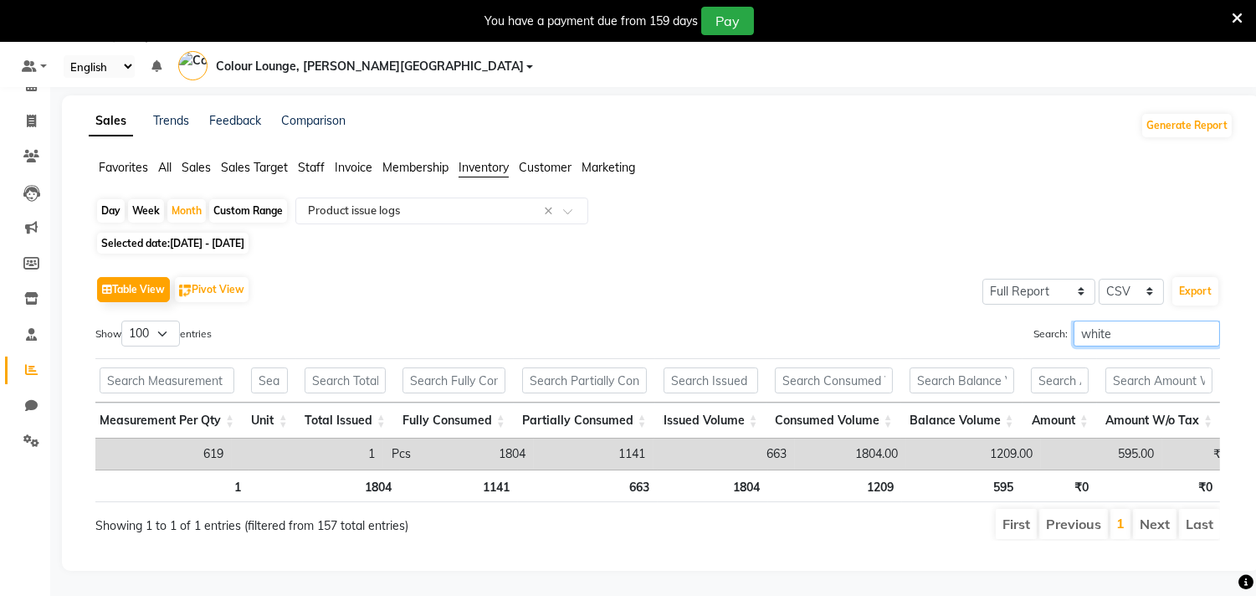
type input "white"
click at [184, 160] on span "Sales" at bounding box center [196, 167] width 29 height 15
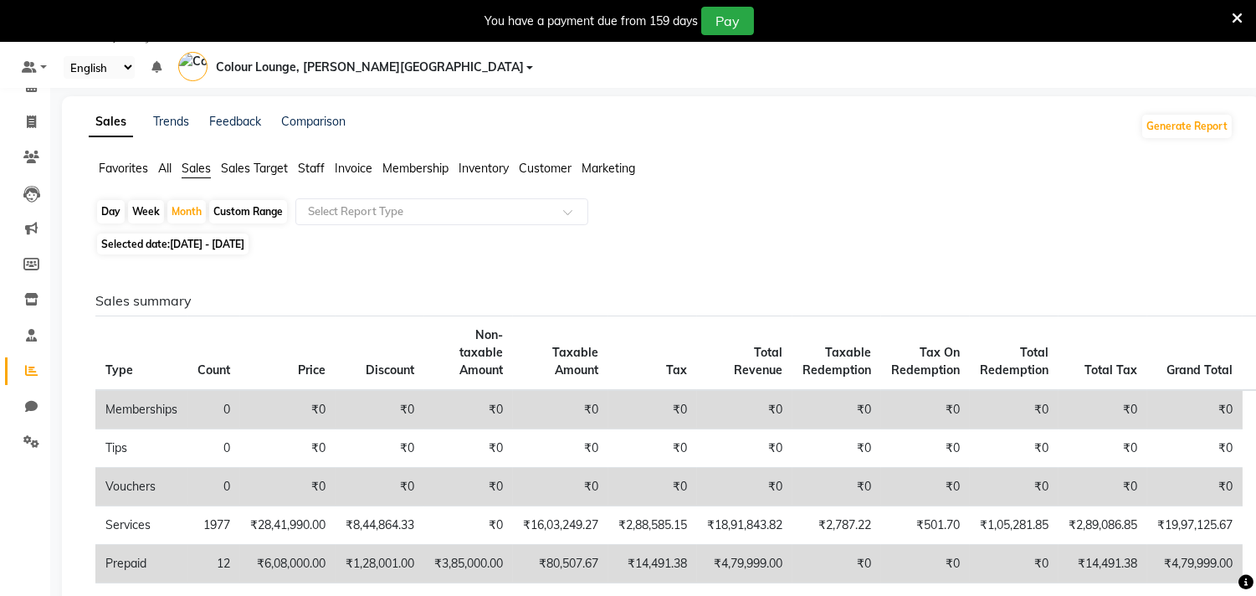
scroll to position [48, 0]
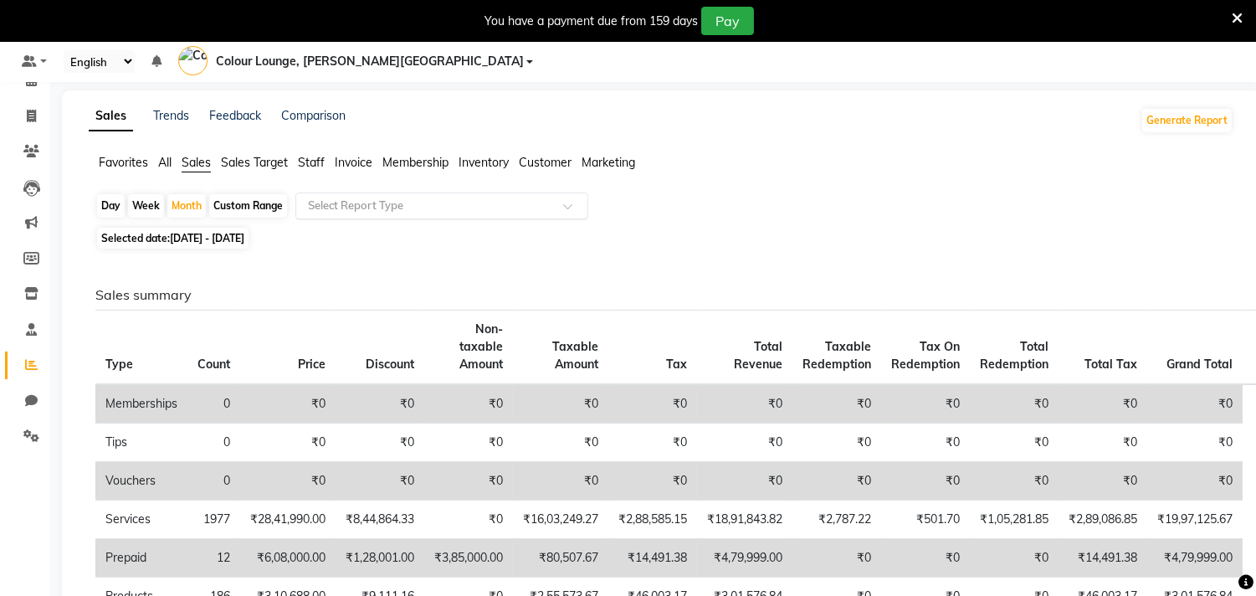
click at [374, 198] on input "text" at bounding box center [425, 206] width 241 height 17
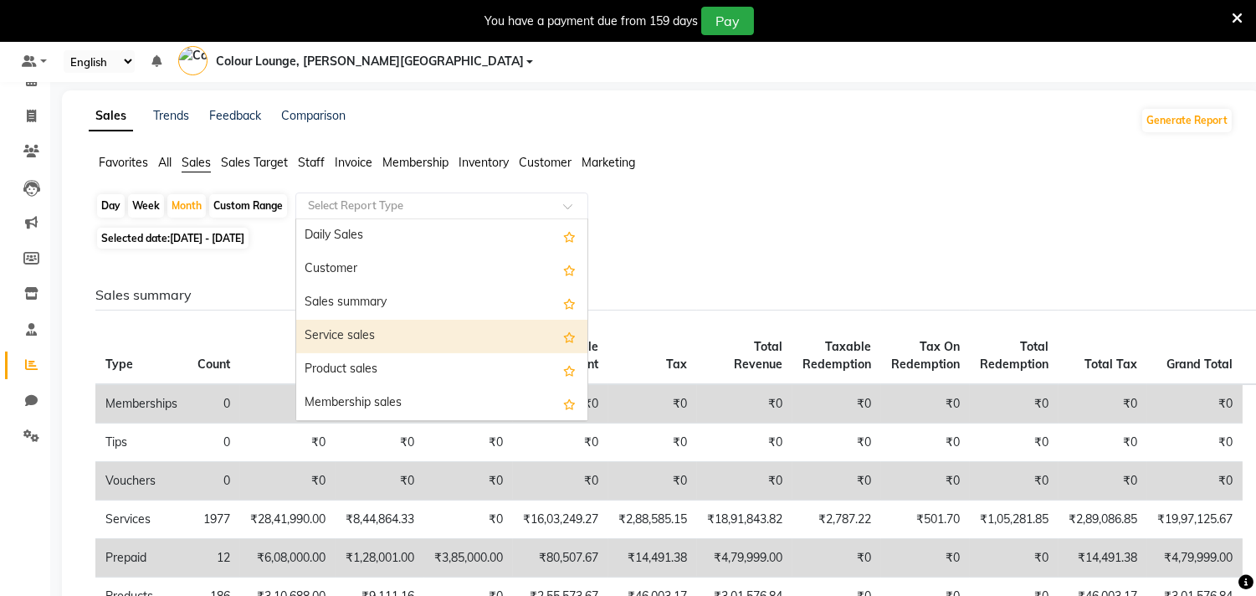
click at [372, 320] on div "Service sales" at bounding box center [441, 336] width 291 height 33
select select "full_report"
select select "csv"
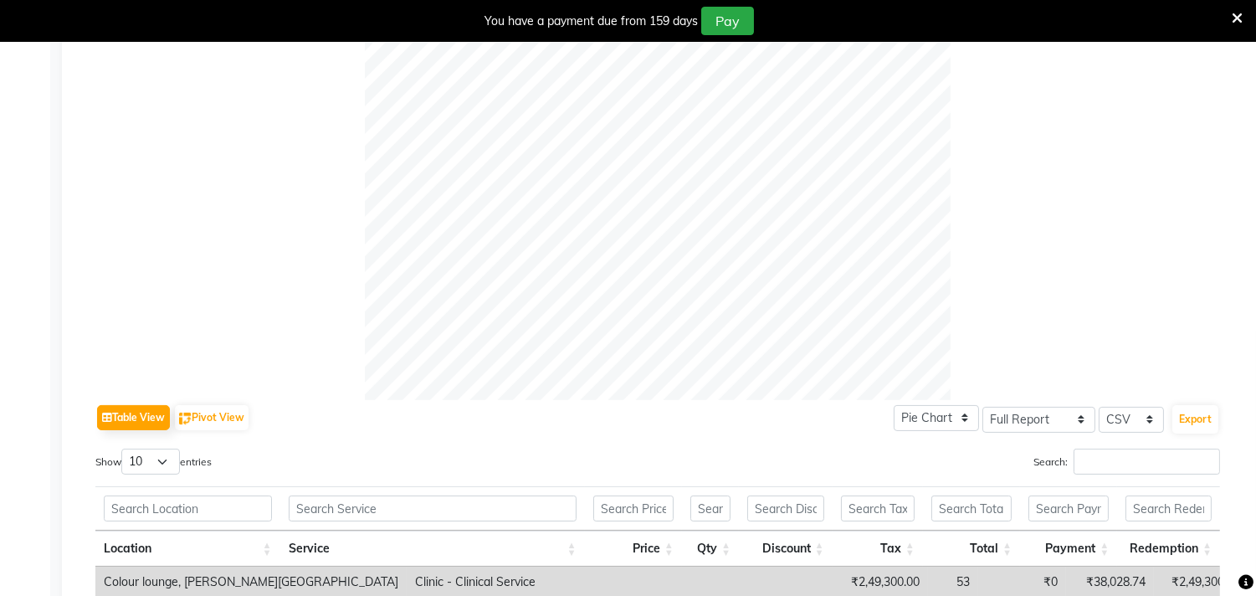
scroll to position [699, 0]
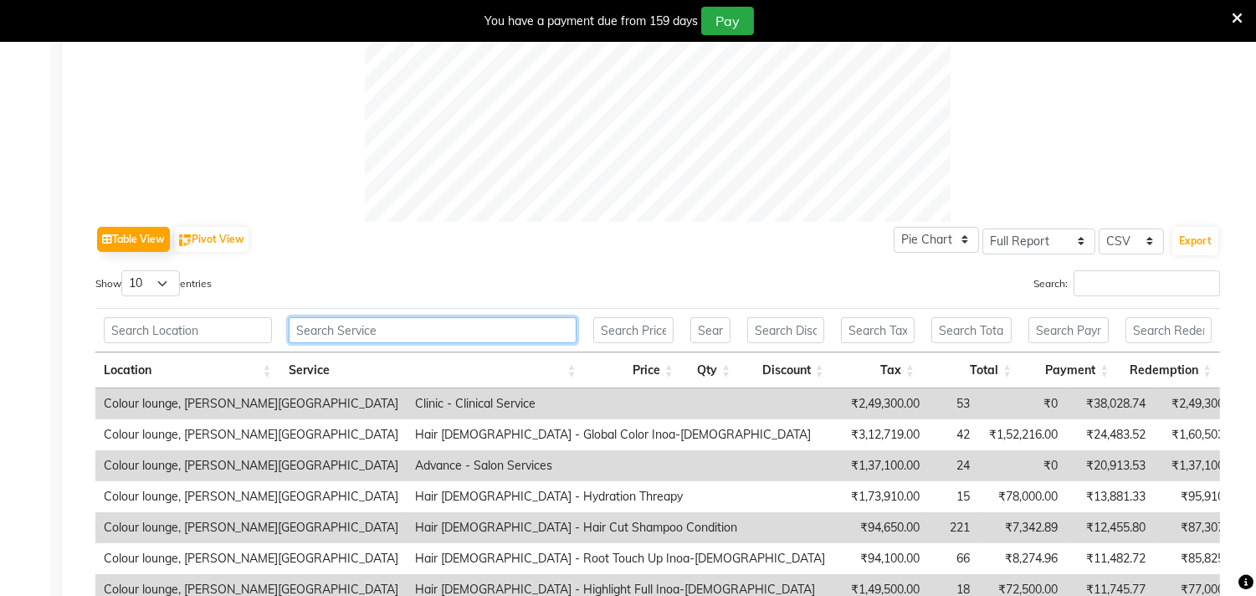
click at [388, 317] on input "text" at bounding box center [433, 330] width 288 height 26
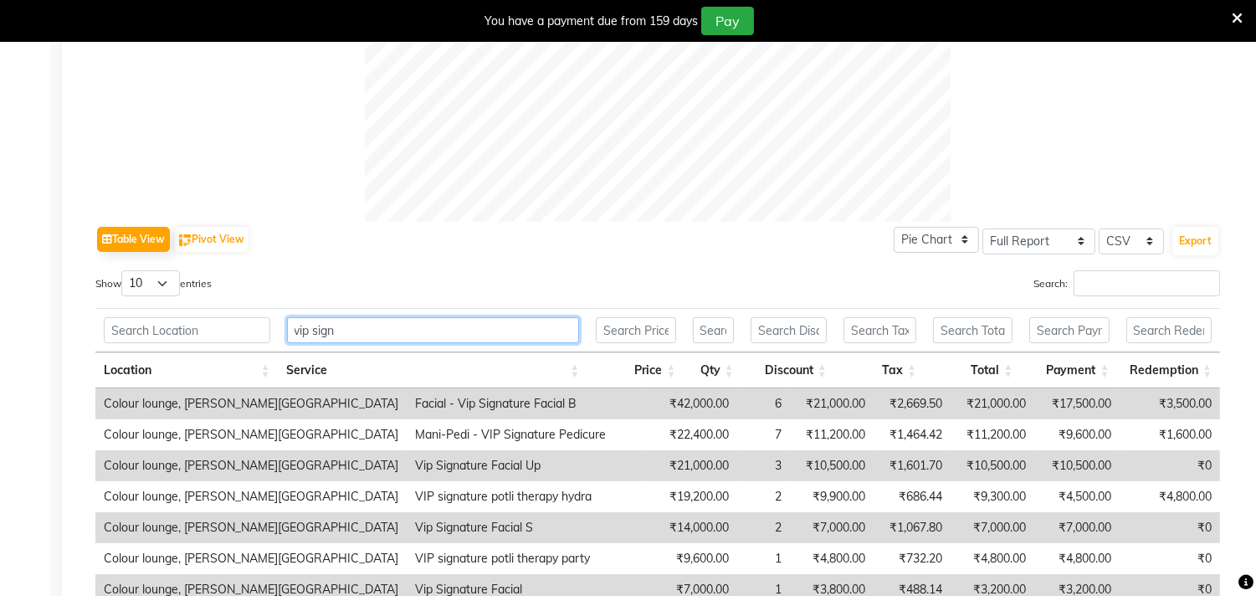
scroll to position [825, 0]
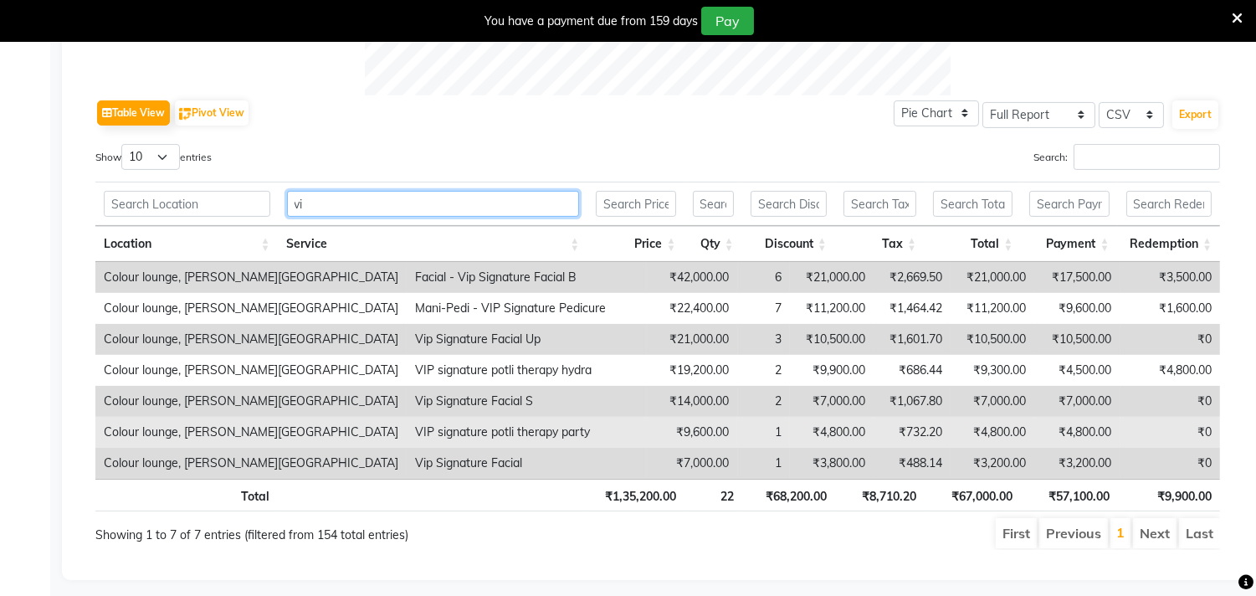
type input "v"
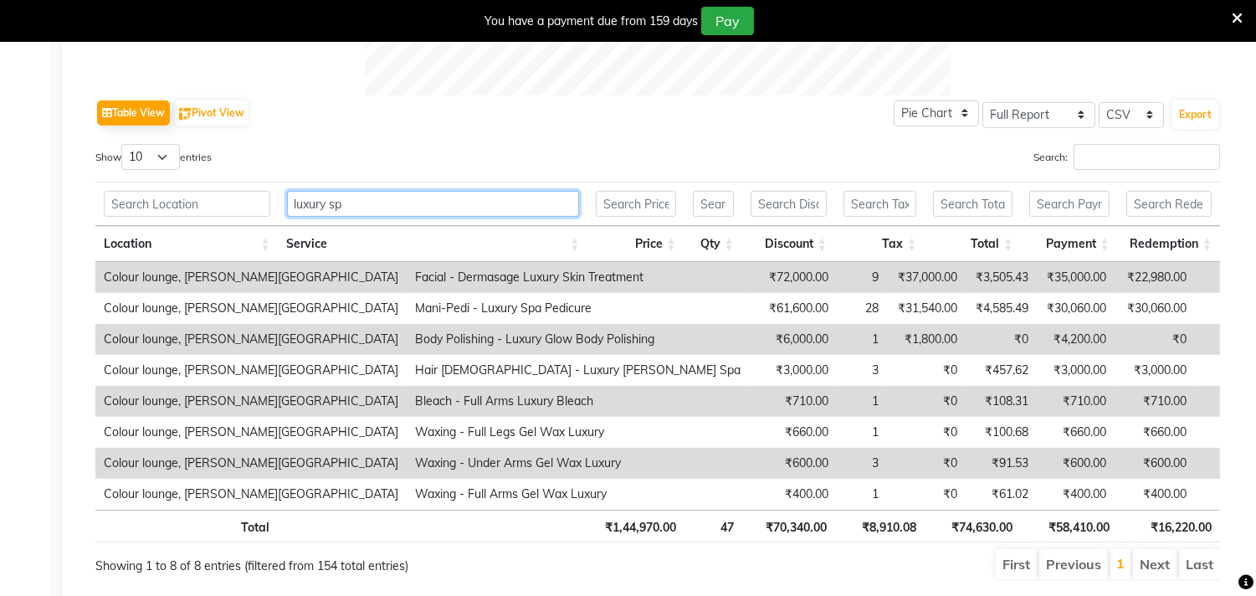
scroll to position [671, 0]
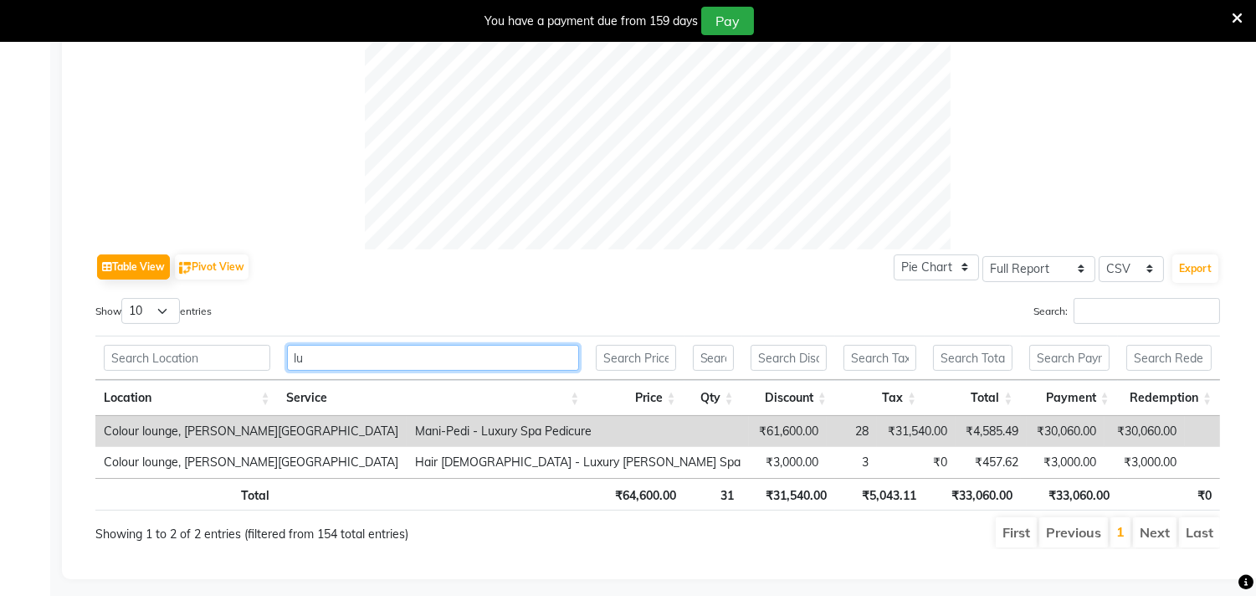
type input "l"
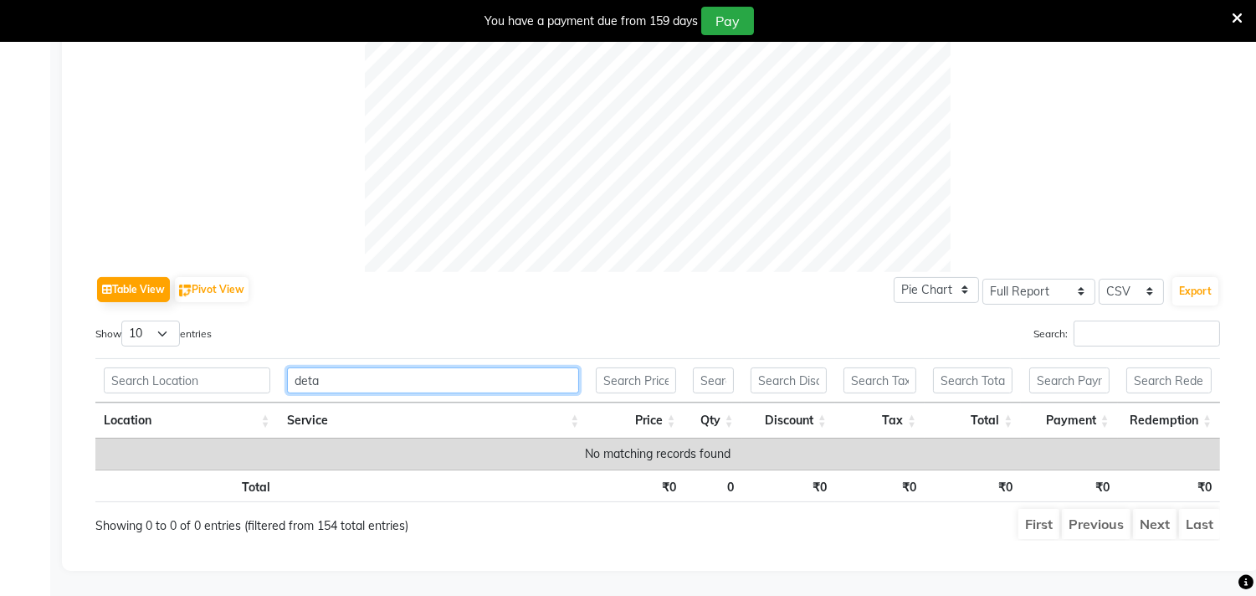
scroll to position [640, 0]
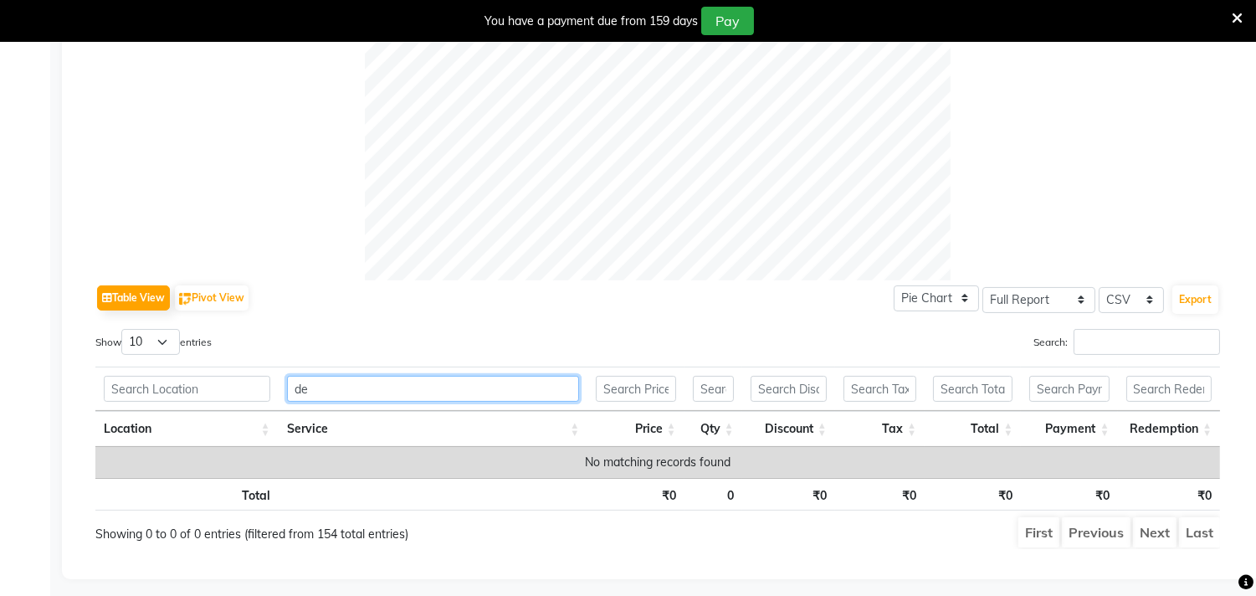
type input "d"
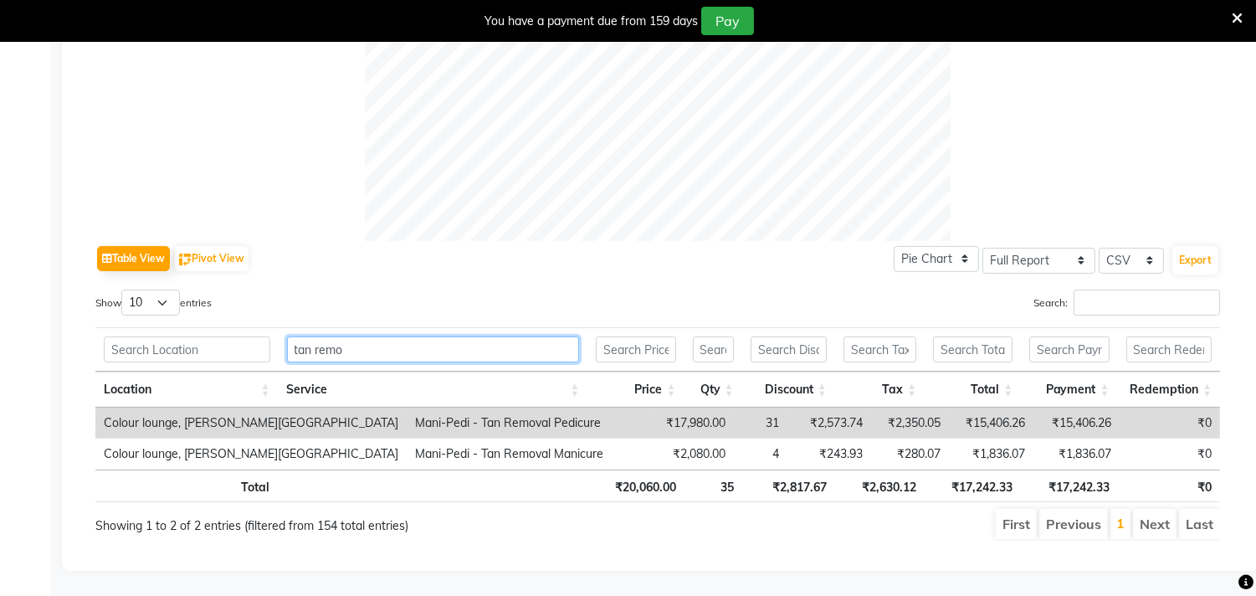
scroll to position [671, 0]
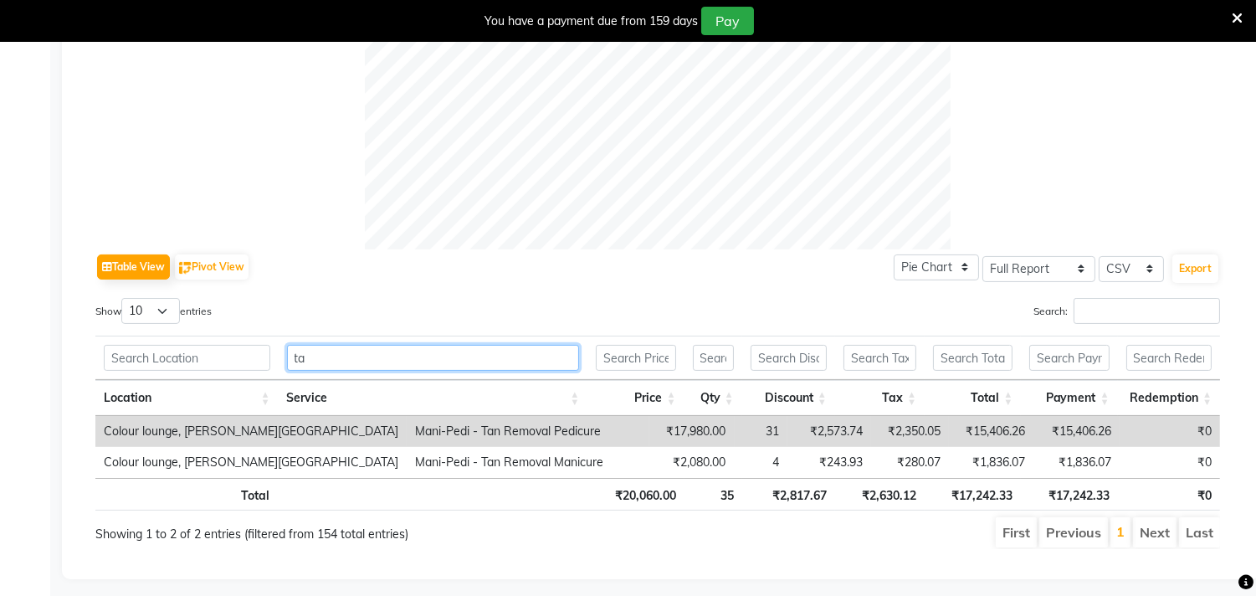
type input "t"
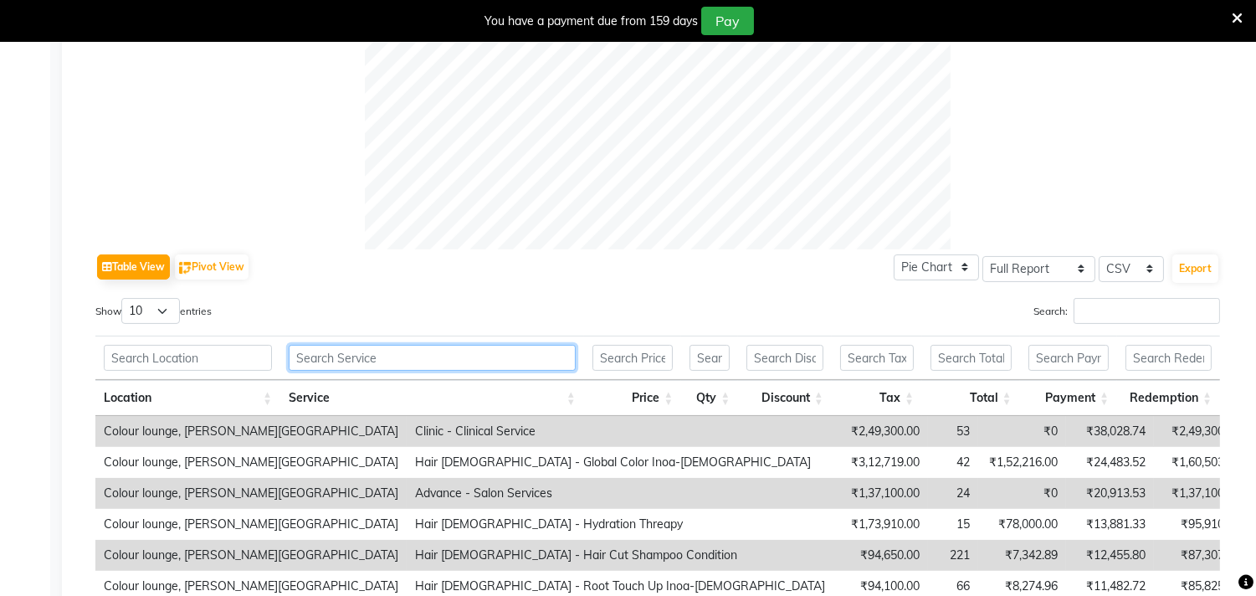
scroll to position [825, 0]
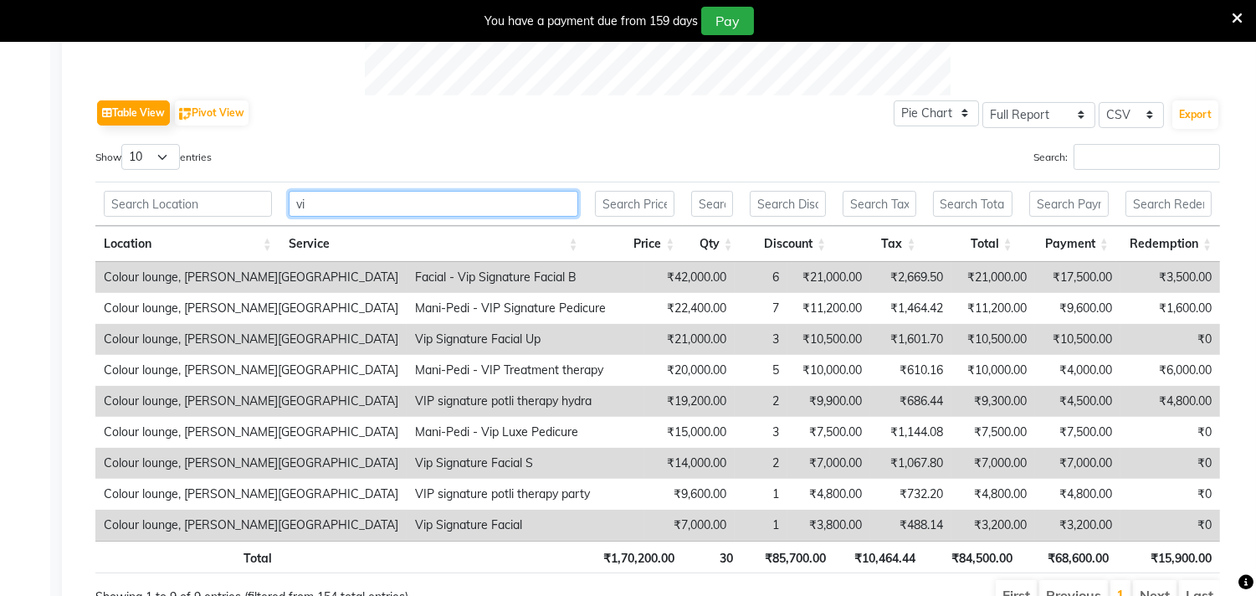
type input "v"
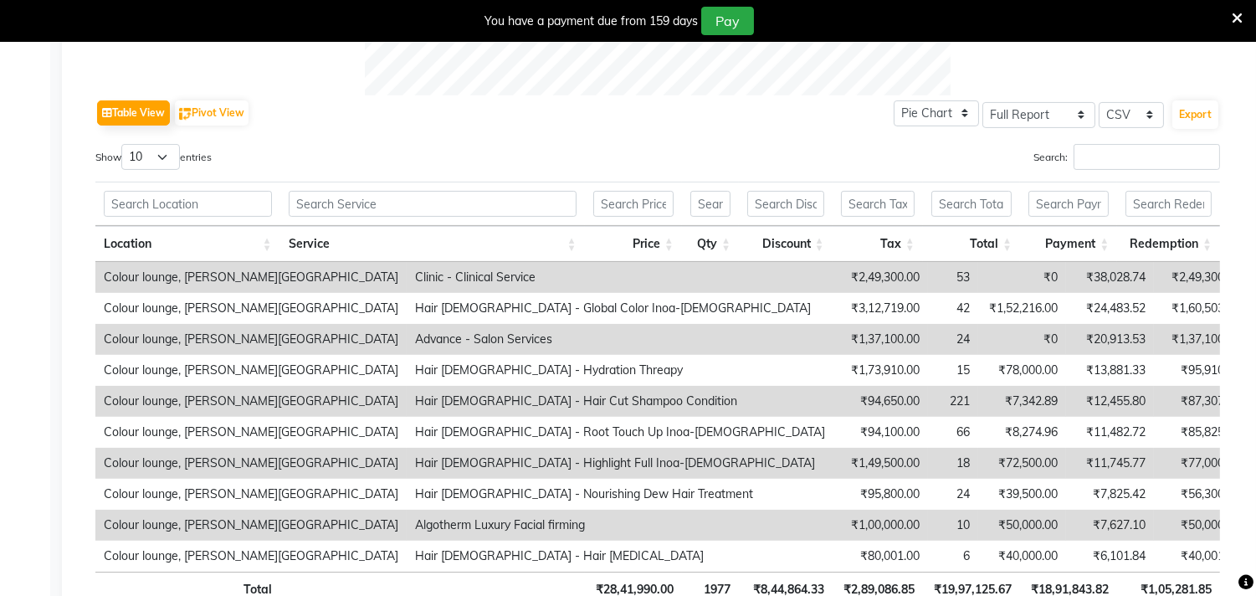
click at [1240, 20] on icon at bounding box center [1237, 18] width 11 height 15
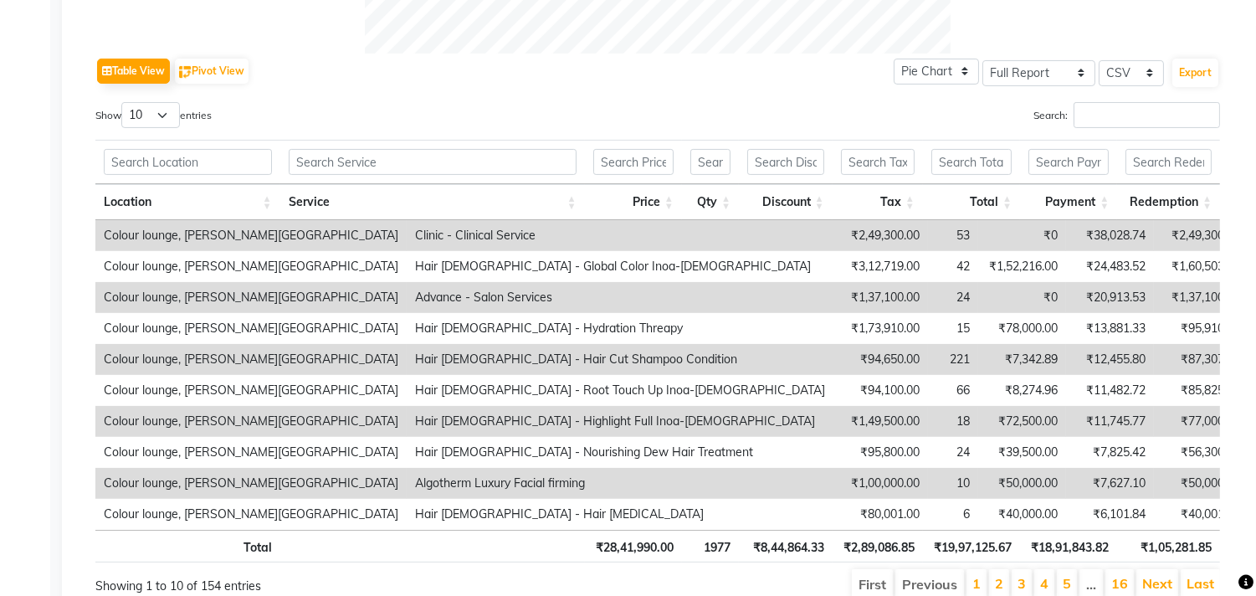
scroll to position [0, 0]
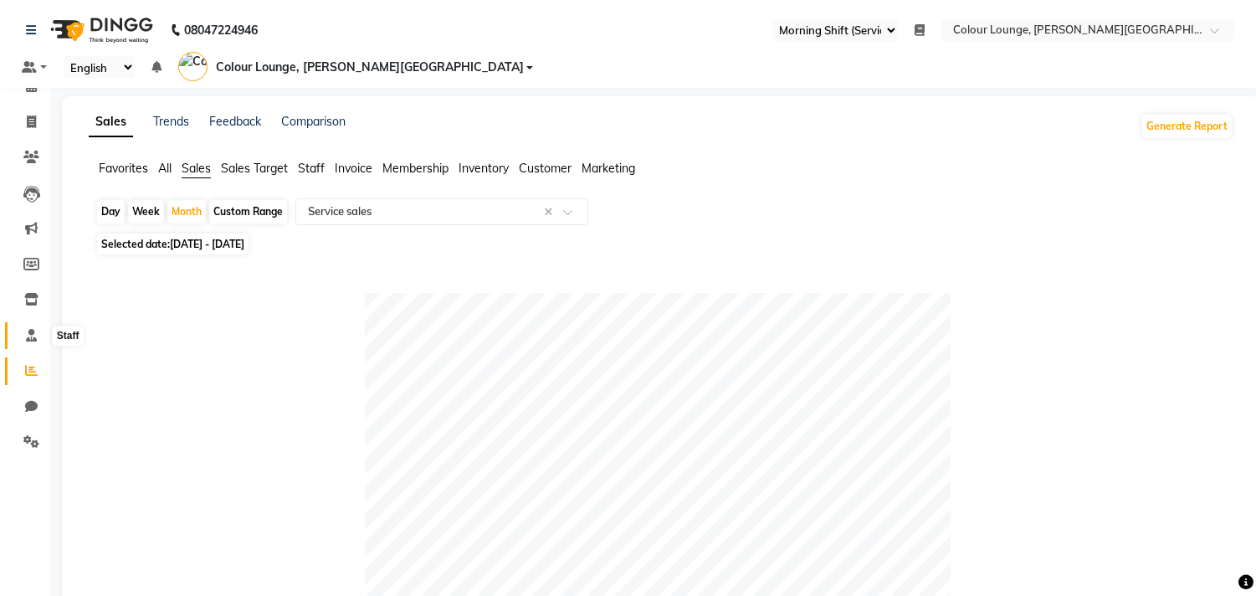
click at [23, 333] on span at bounding box center [31, 335] width 29 height 19
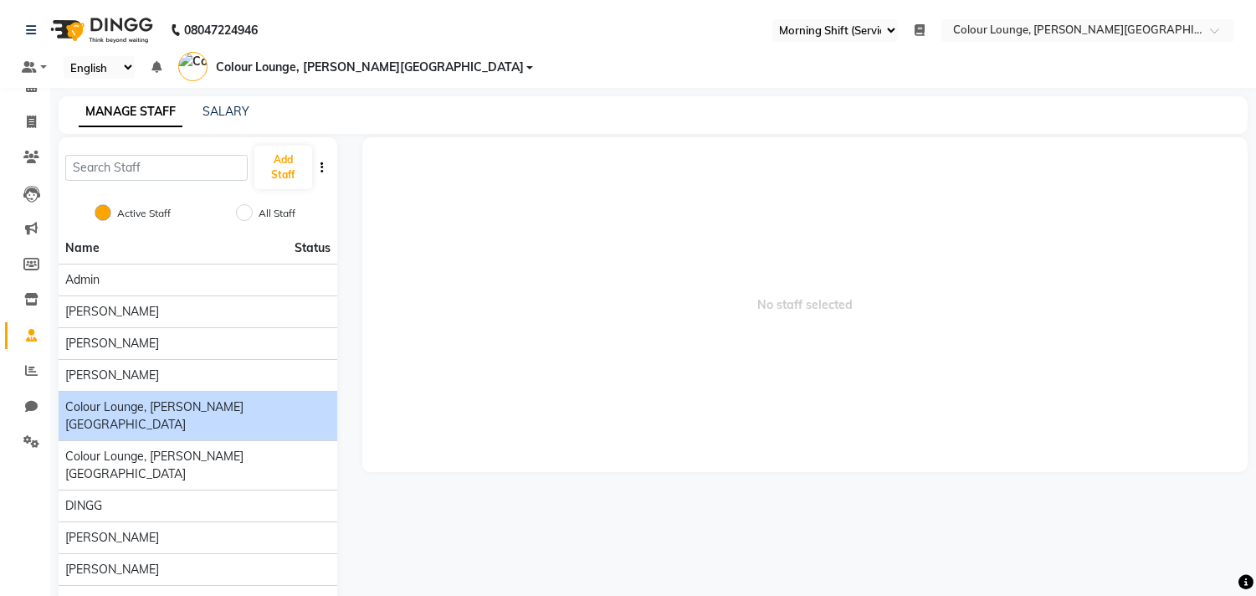
scroll to position [37, 0]
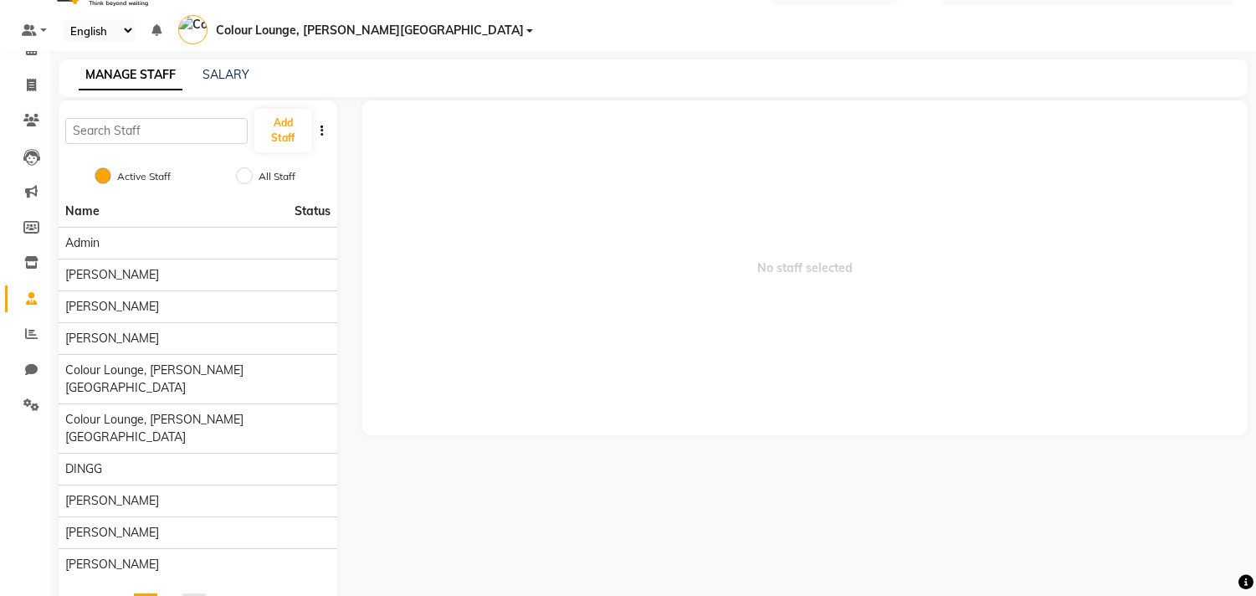
click at [193, 593] on link "page 3" at bounding box center [193, 604] width 23 height 23
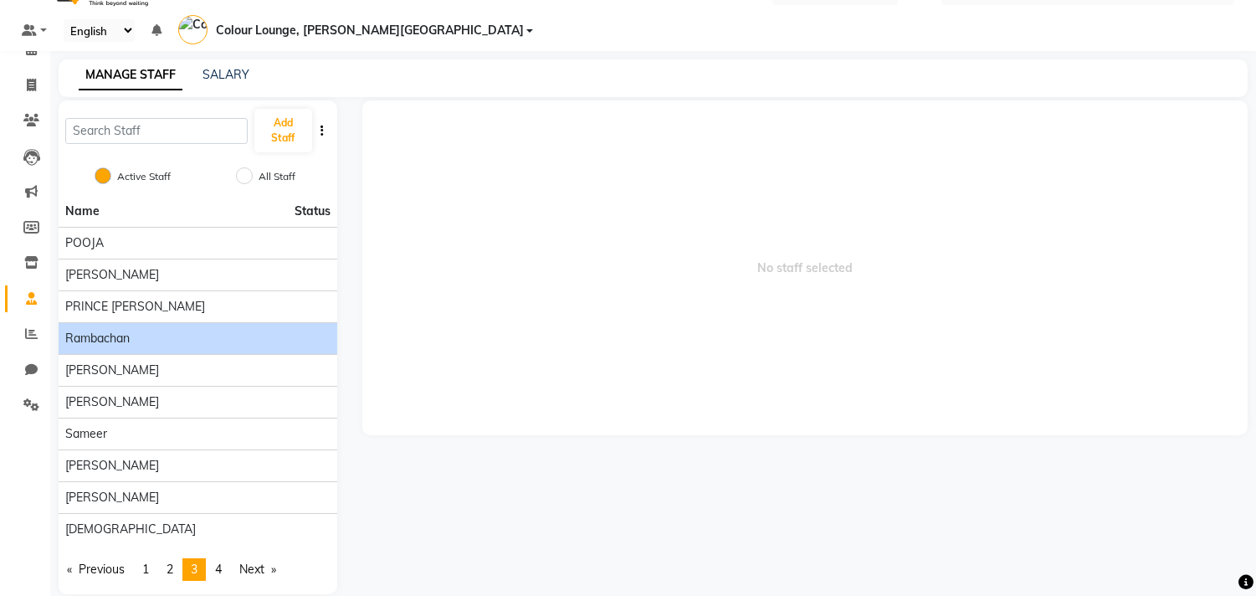
click at [114, 330] on span "Rambachan" at bounding box center [97, 339] width 64 height 18
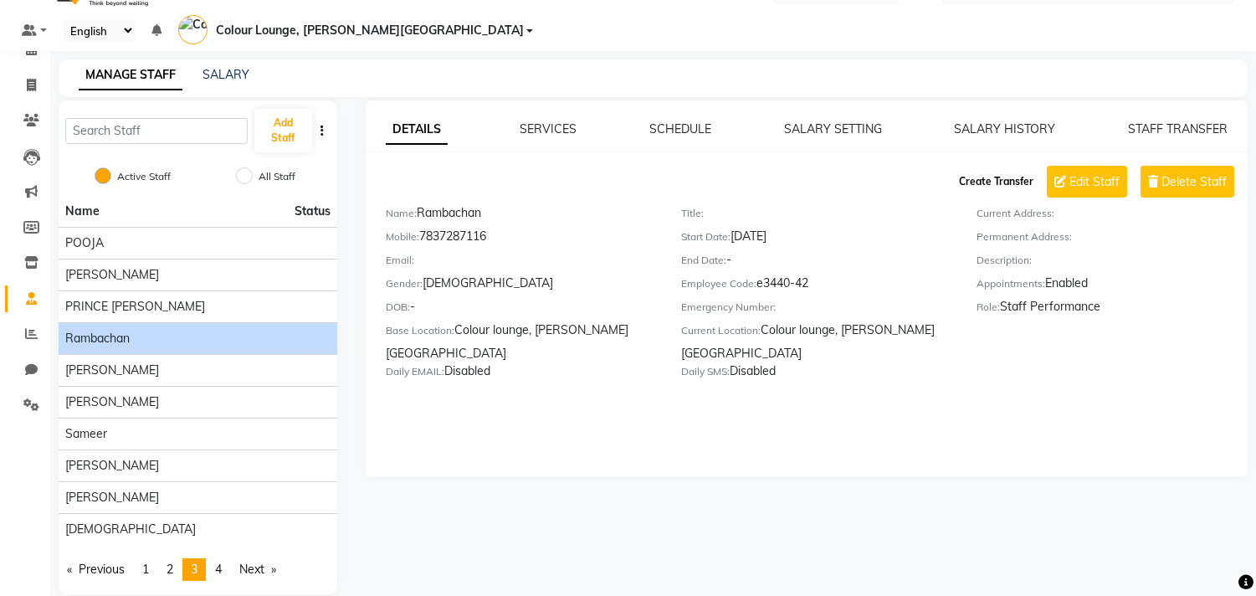
click at [981, 167] on button "Create Transfer" at bounding box center [997, 181] width 88 height 28
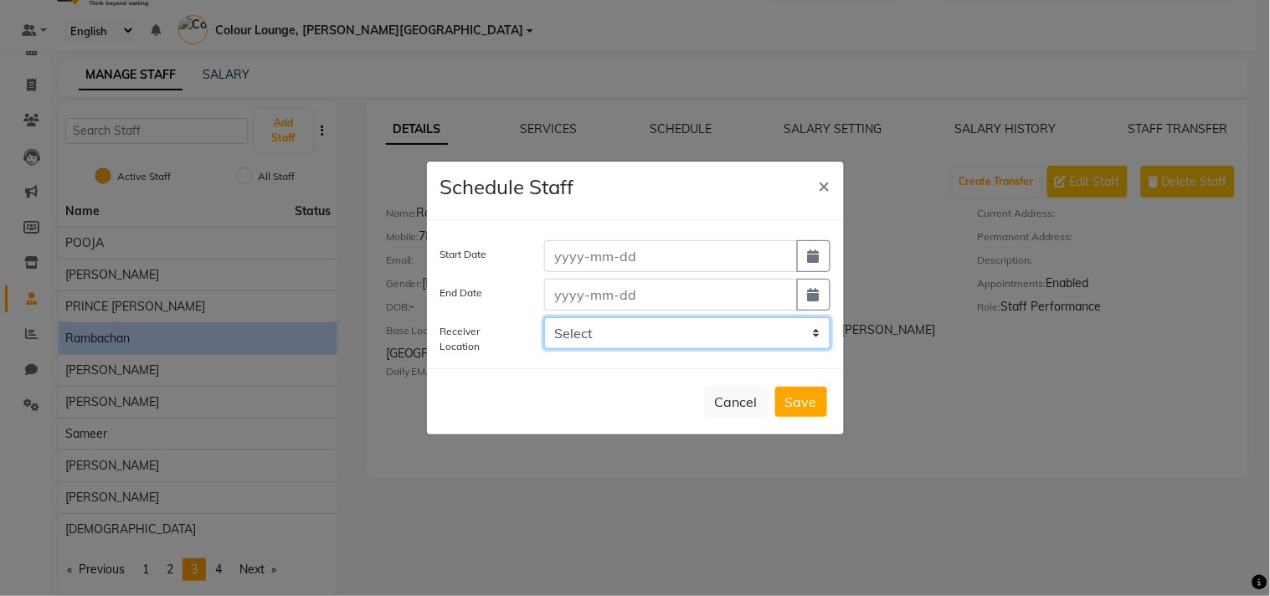
click at [751, 322] on select "Select Colour Lounge, Ranjit Avenue Colour Lounge Academy, Kabir Park Colour Lo…" at bounding box center [687, 333] width 286 height 32
click at [829, 184] on span "×" at bounding box center [825, 184] width 12 height 25
select select
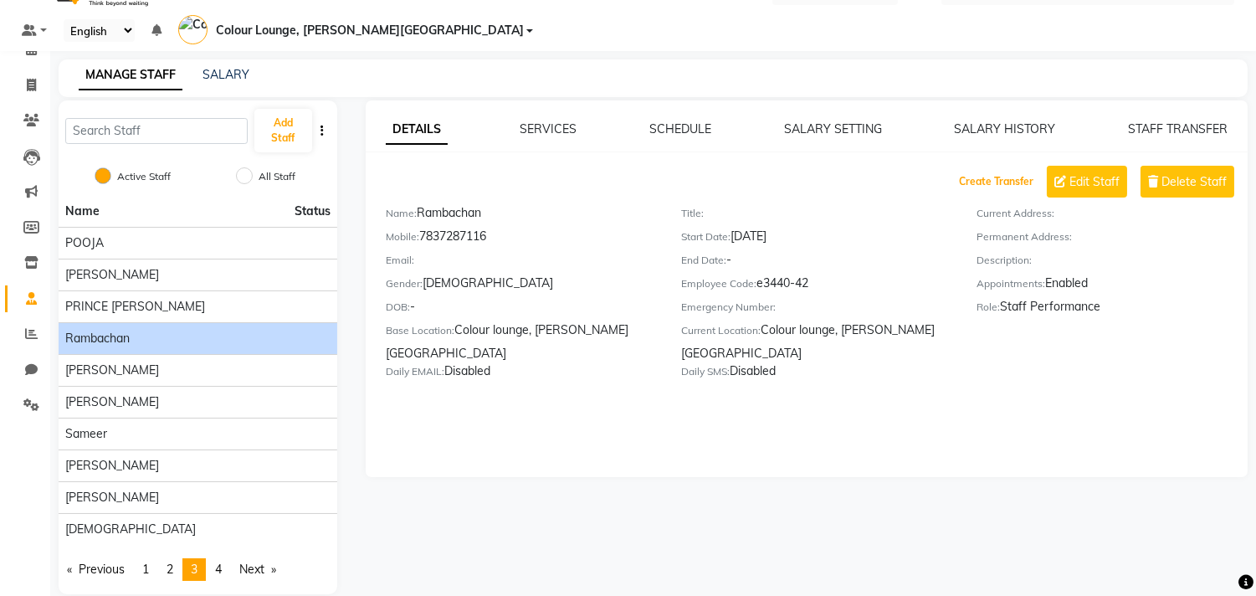
scroll to position [0, 0]
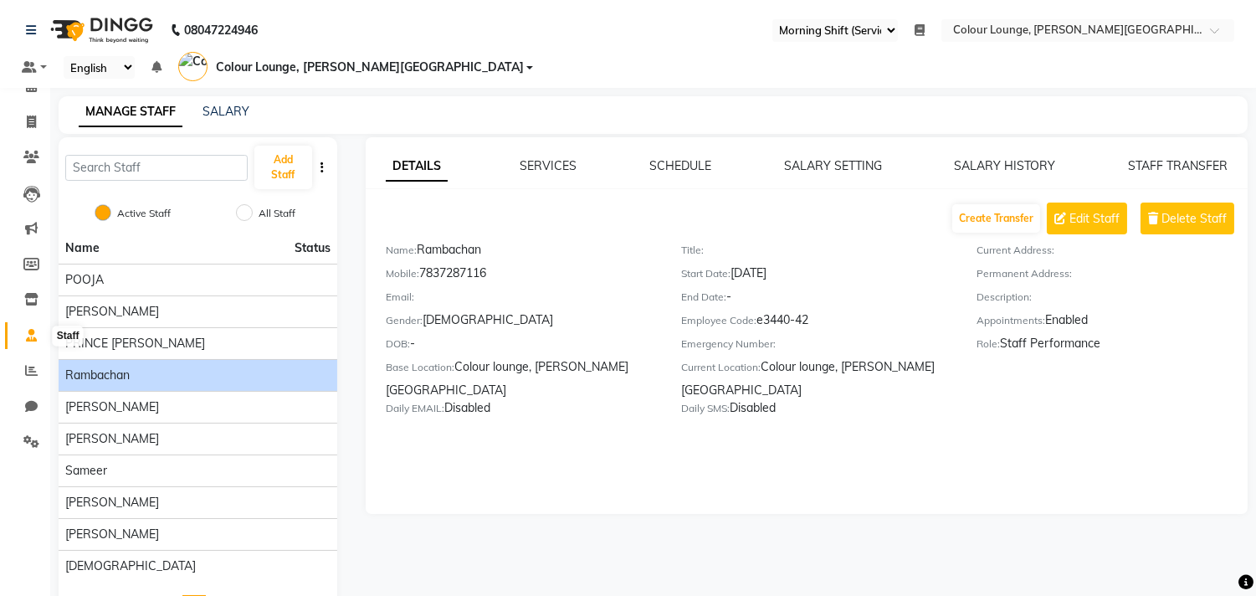
click at [33, 342] on icon at bounding box center [31, 335] width 11 height 13
click at [31, 356] on li "Reports" at bounding box center [25, 371] width 50 height 36
click at [30, 362] on span at bounding box center [31, 371] width 29 height 19
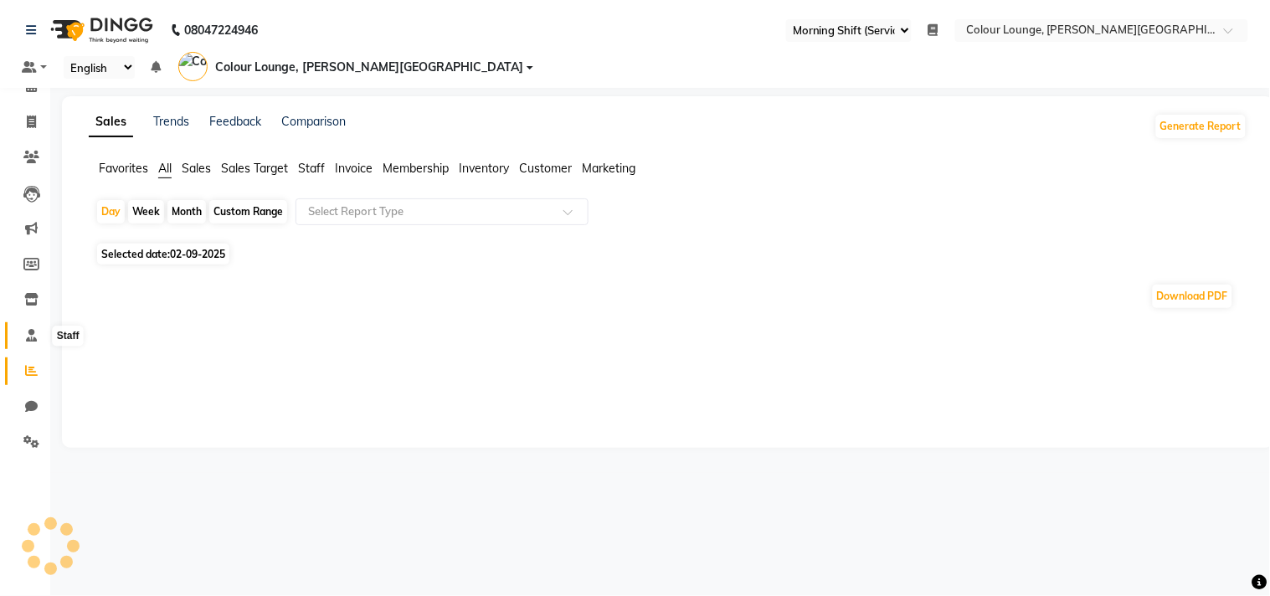
click at [35, 336] on icon at bounding box center [31, 335] width 11 height 13
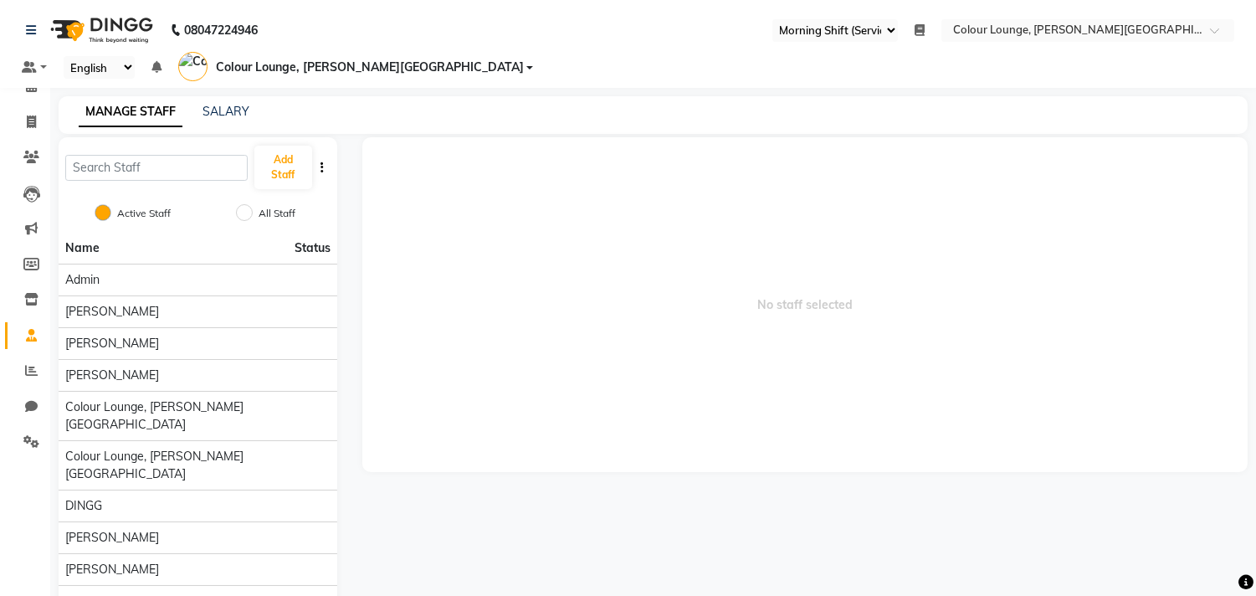
click at [281, 103] on div "MANAGE STAFF SALARY" at bounding box center [643, 112] width 1169 height 18
click at [524, 59] on span "Colour Lounge, [PERSON_NAME][GEOGRAPHIC_DATA]" at bounding box center [370, 68] width 308 height 18
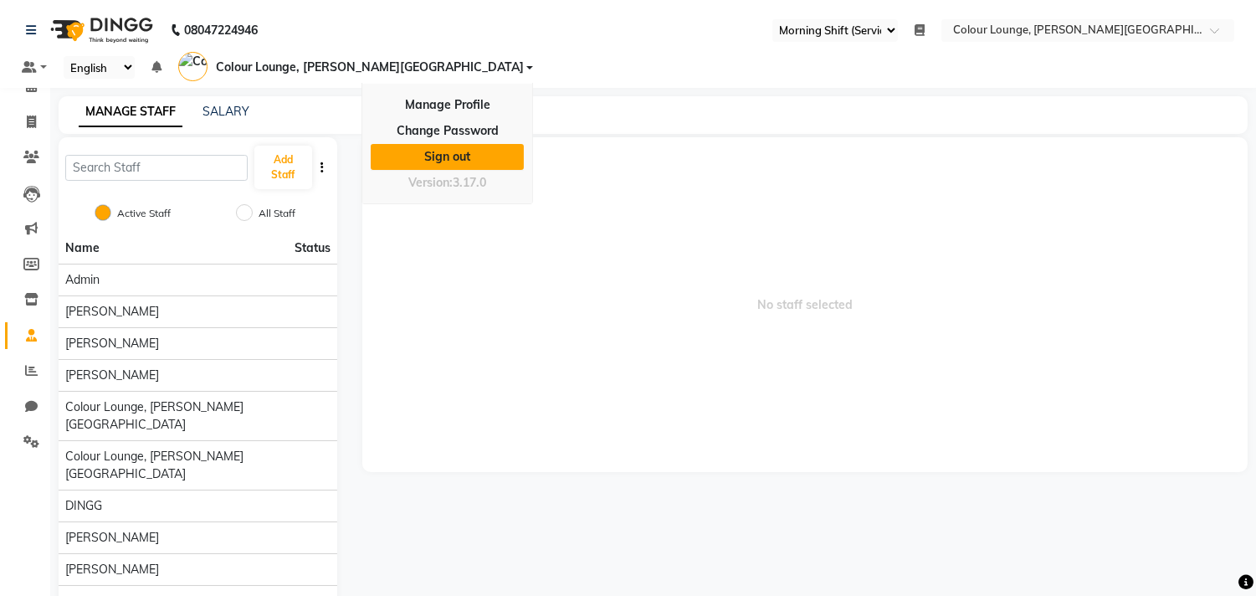
click at [524, 144] on link "Sign out" at bounding box center [447, 157] width 153 height 26
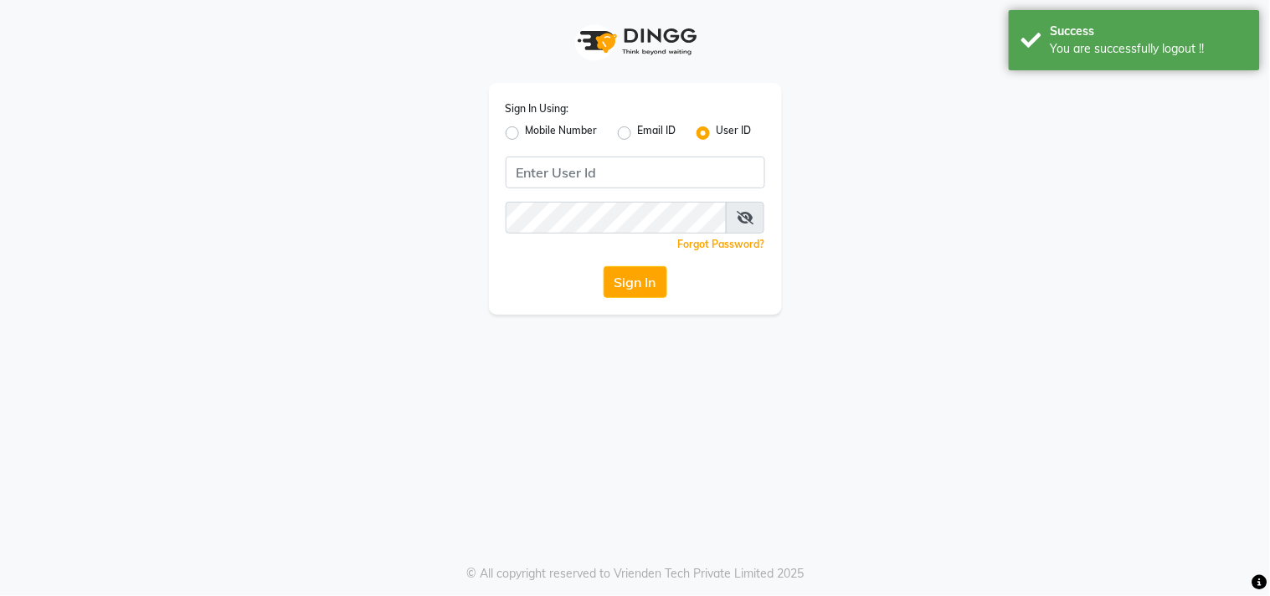
click at [536, 131] on label "Mobile Number" at bounding box center [562, 133] width 72 height 20
click at [536, 131] on input "Mobile Number" at bounding box center [531, 128] width 11 height 11
radio input "true"
radio input "false"
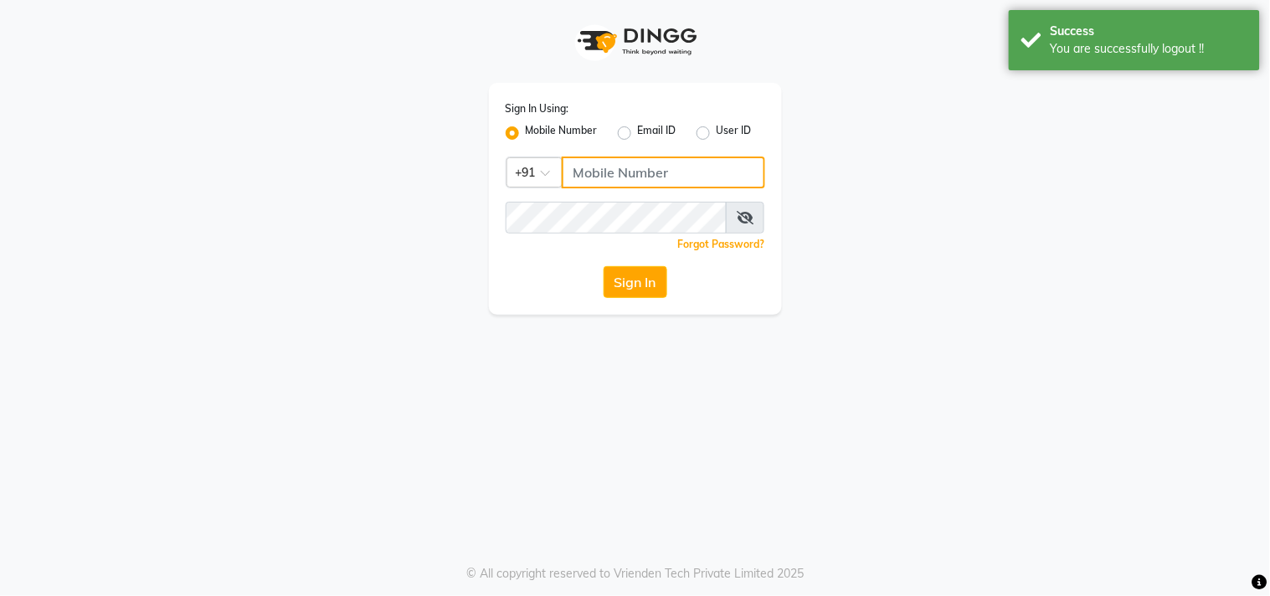
click at [563, 186] on input "Username" at bounding box center [663, 173] width 203 height 32
type input "8437883999"
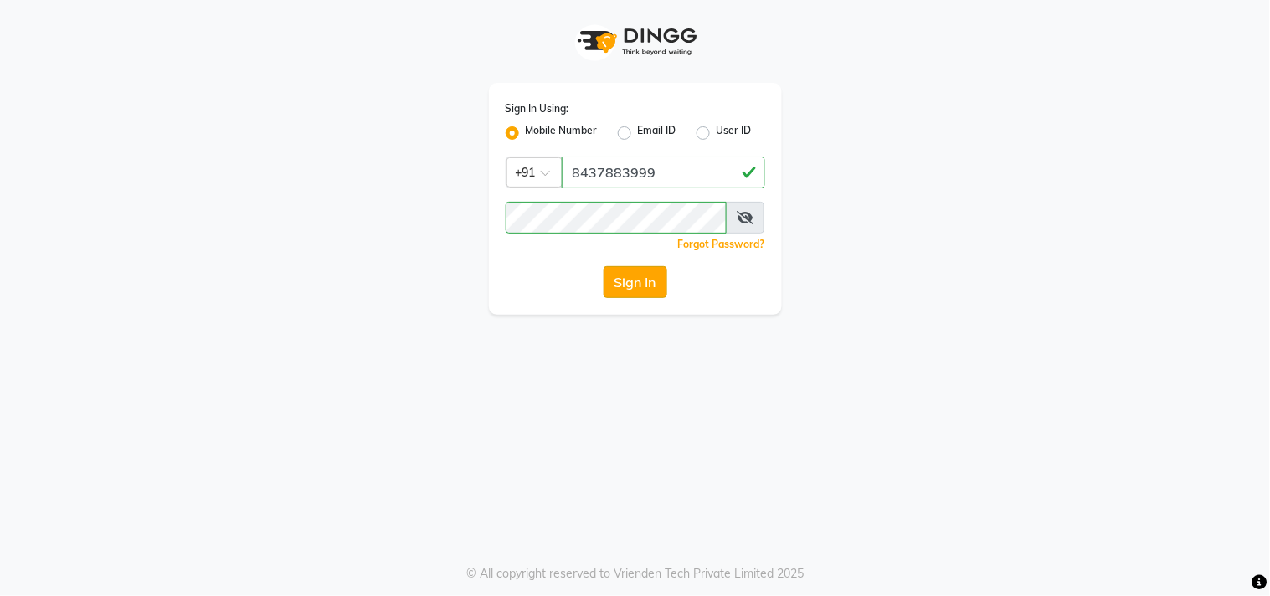
click at [655, 289] on button "Sign In" at bounding box center [636, 282] width 64 height 32
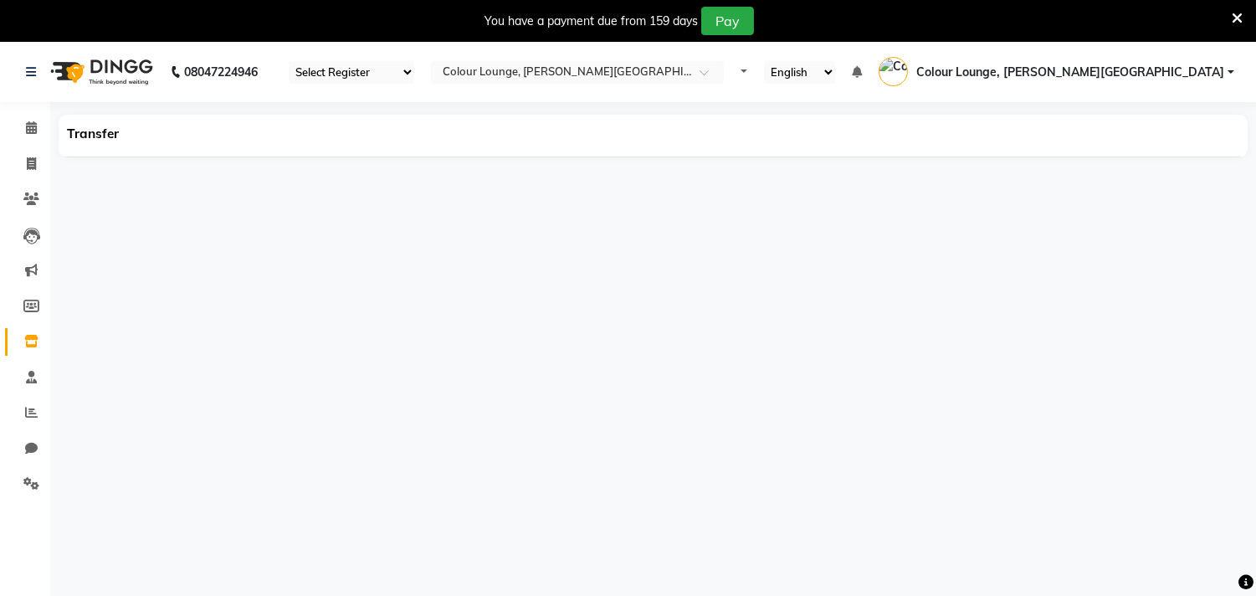
select select "67"
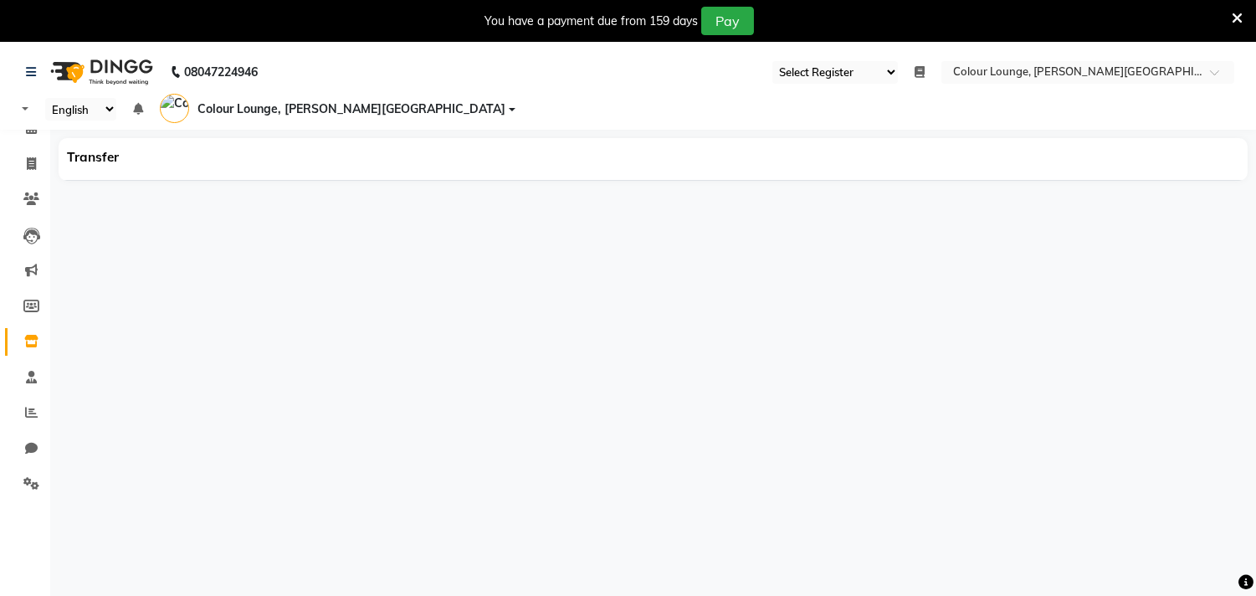
select select "en"
select select "67"
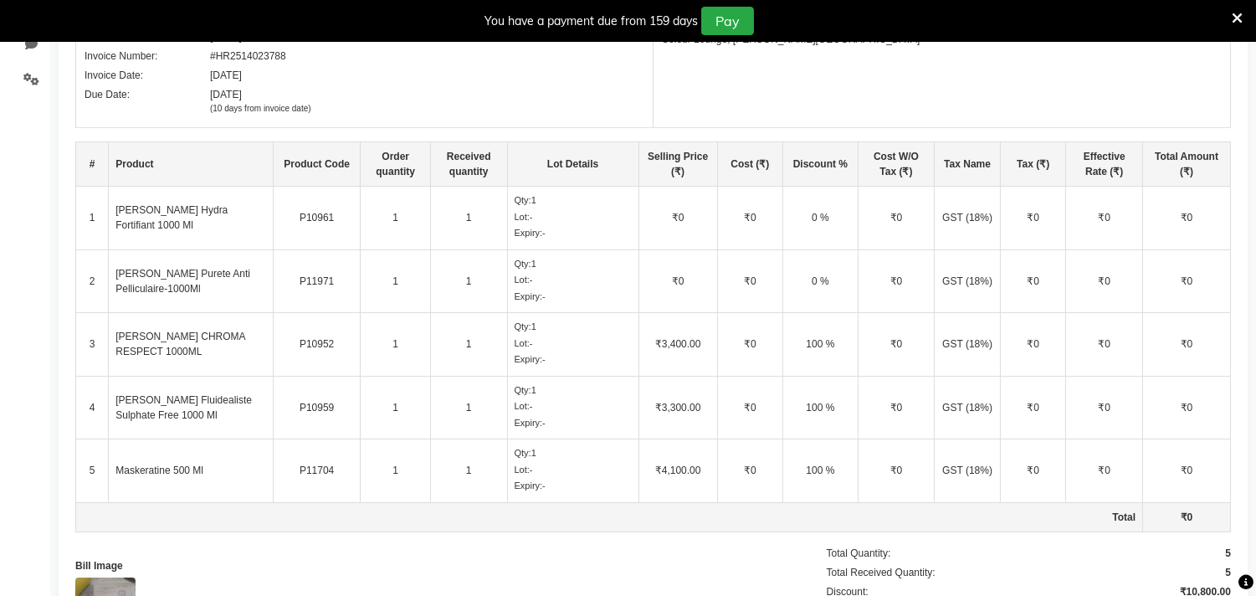
scroll to position [372, 0]
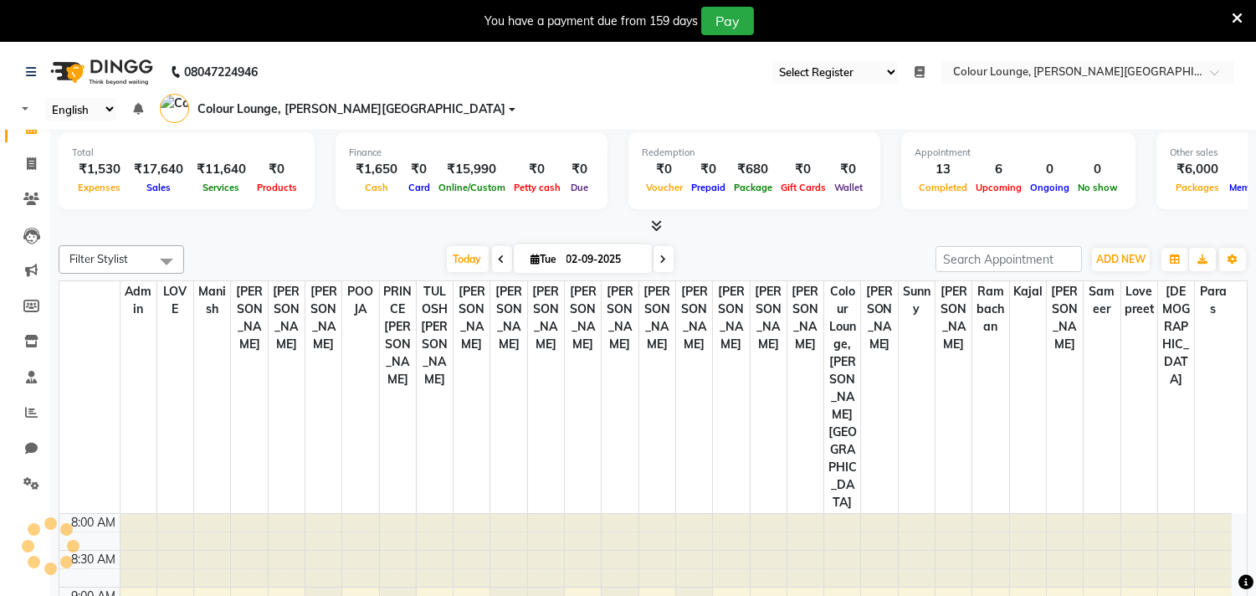
select select "67"
select select "en"
click at [1236, 13] on icon at bounding box center [1237, 18] width 11 height 15
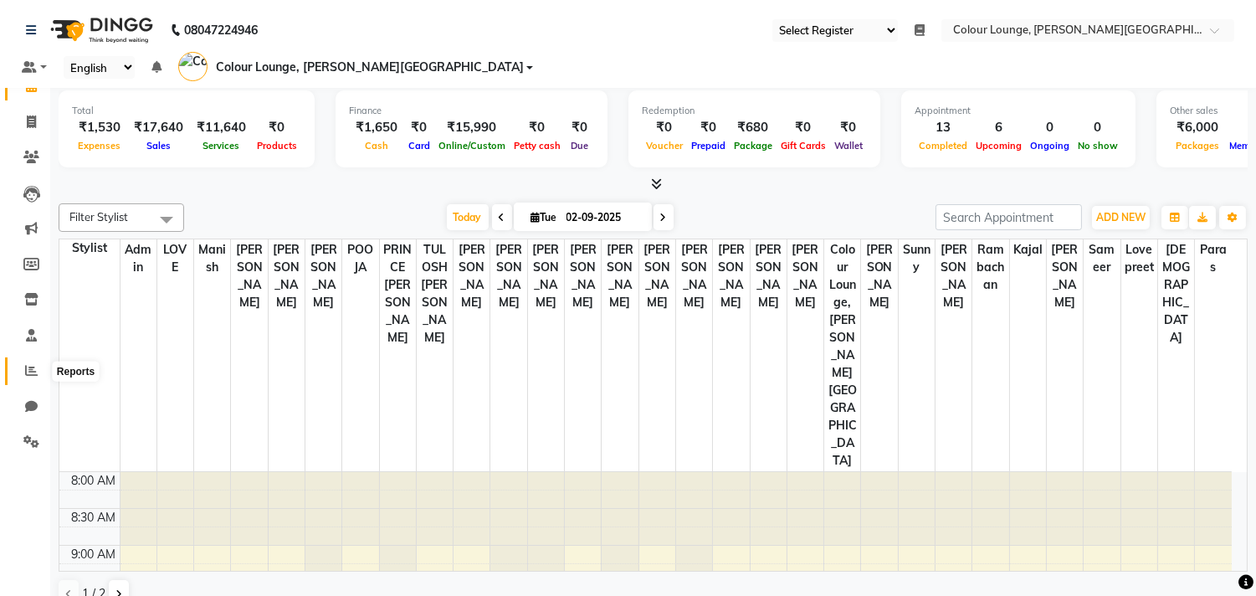
click at [28, 372] on icon at bounding box center [31, 370] width 13 height 13
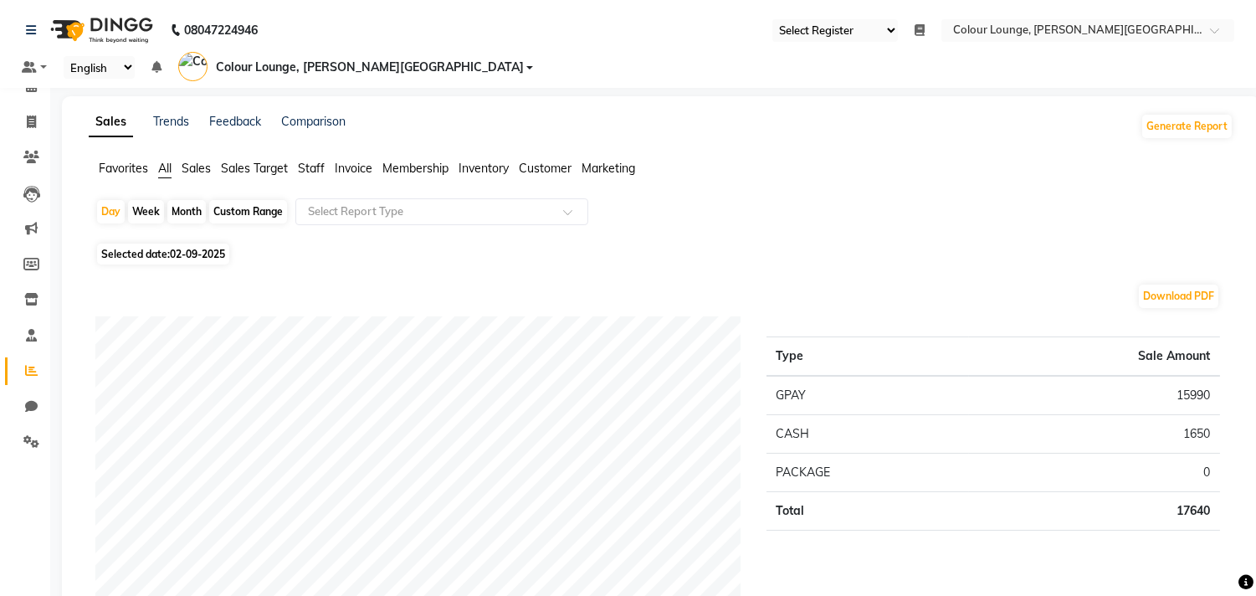
click at [498, 161] on span "Inventory" at bounding box center [484, 168] width 50 height 15
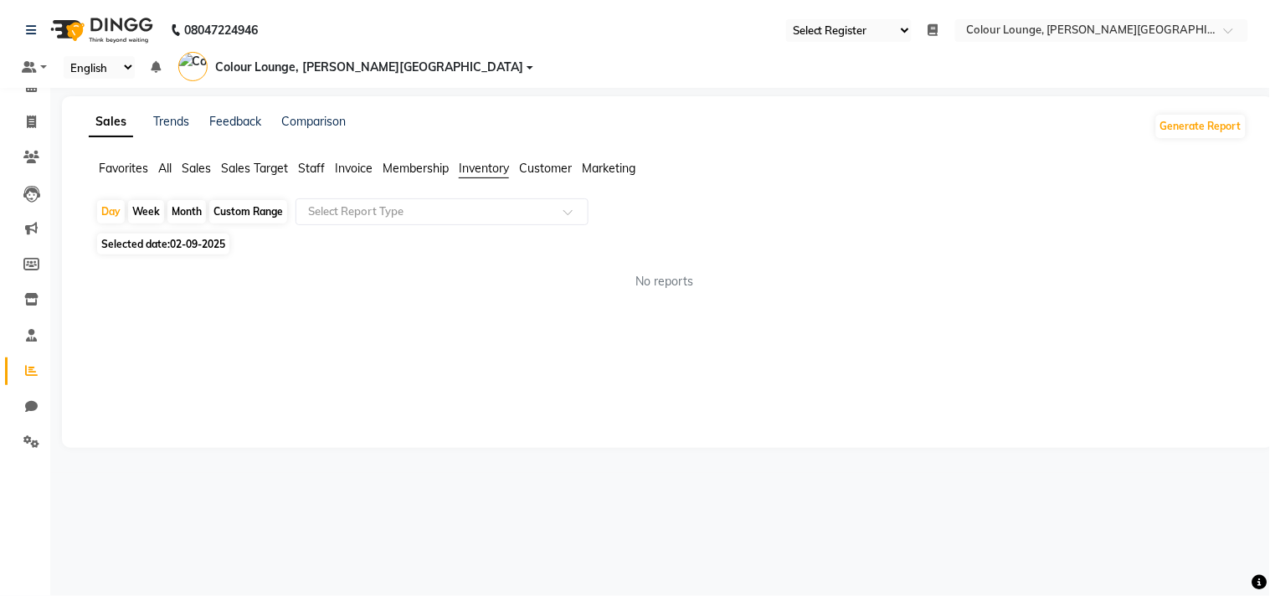
click at [195, 200] on div "Month" at bounding box center [186, 211] width 39 height 23
select select "9"
select select "2025"
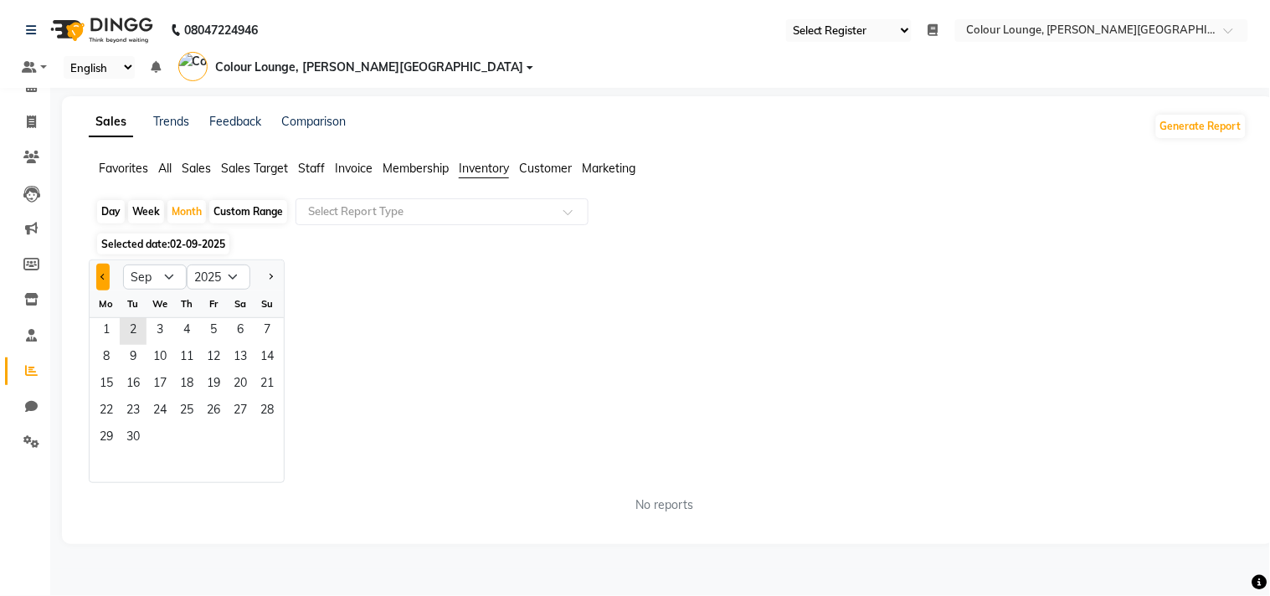
click at [98, 264] on button "Previous month" at bounding box center [102, 277] width 13 height 27
select select "8"
click at [172, 319] on div "1 2 3" at bounding box center [187, 331] width 194 height 27
click at [182, 345] on span "7" at bounding box center [186, 358] width 27 height 27
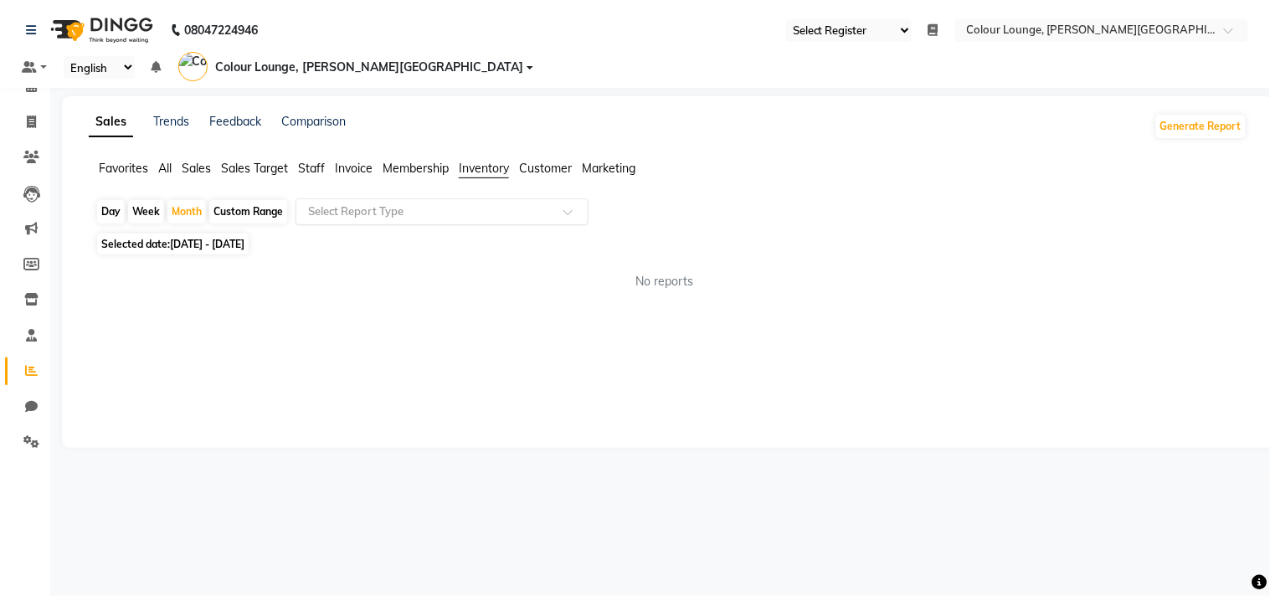
click at [486, 203] on input "text" at bounding box center [425, 211] width 241 height 17
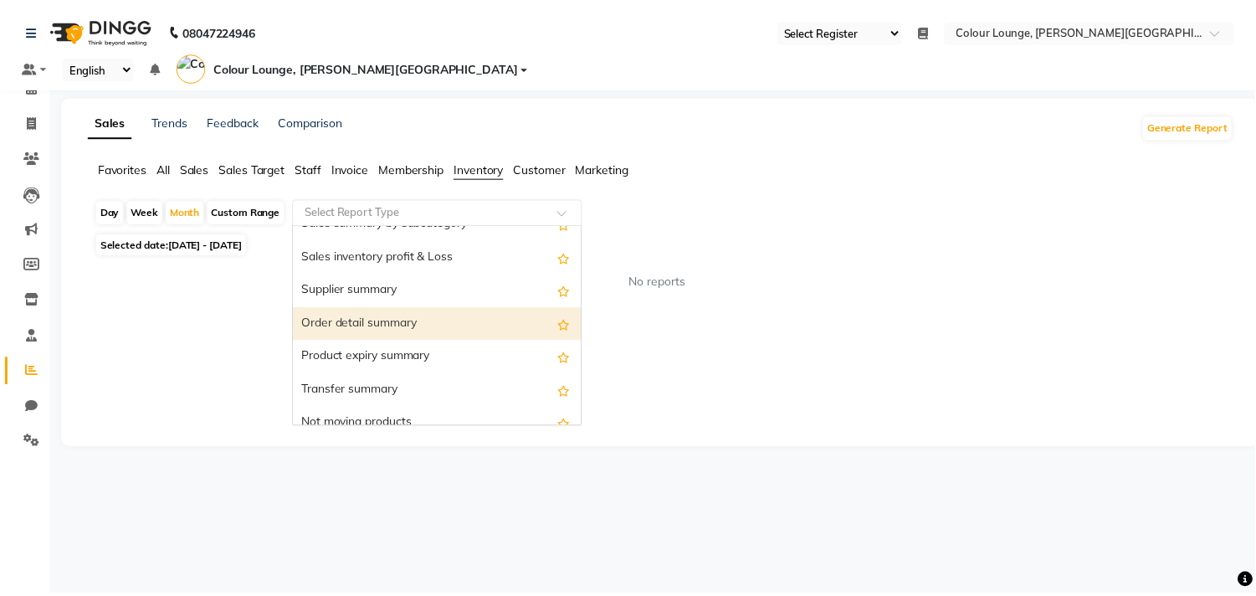
scroll to position [279, 0]
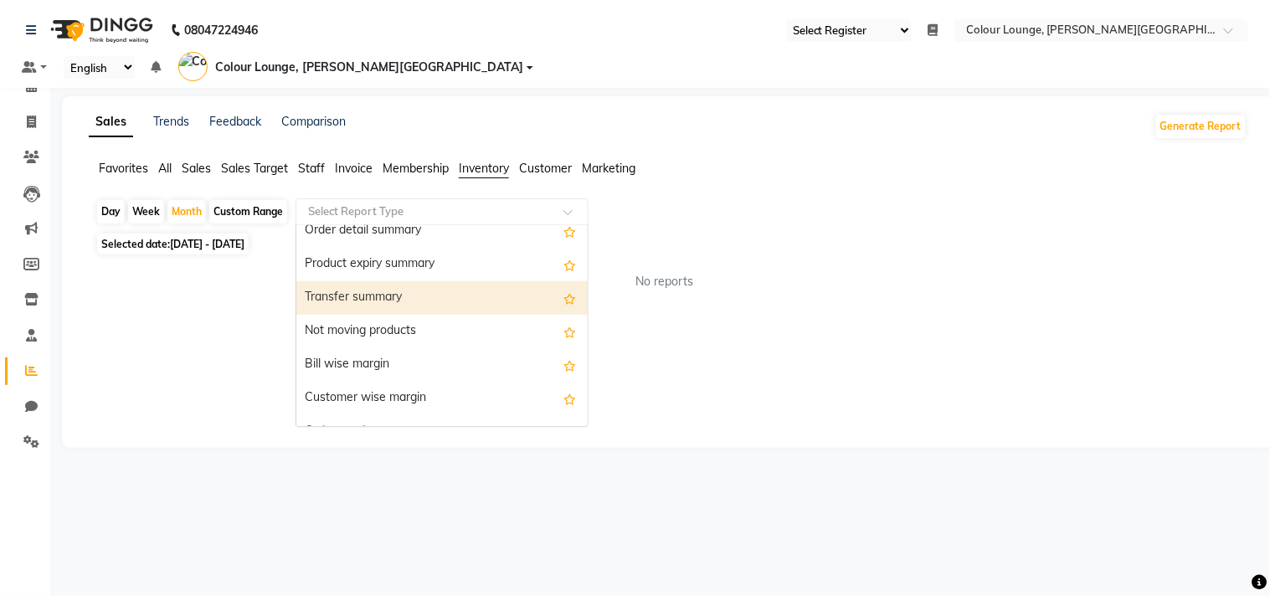
click at [393, 281] on div "Transfer summary" at bounding box center [441, 297] width 291 height 33
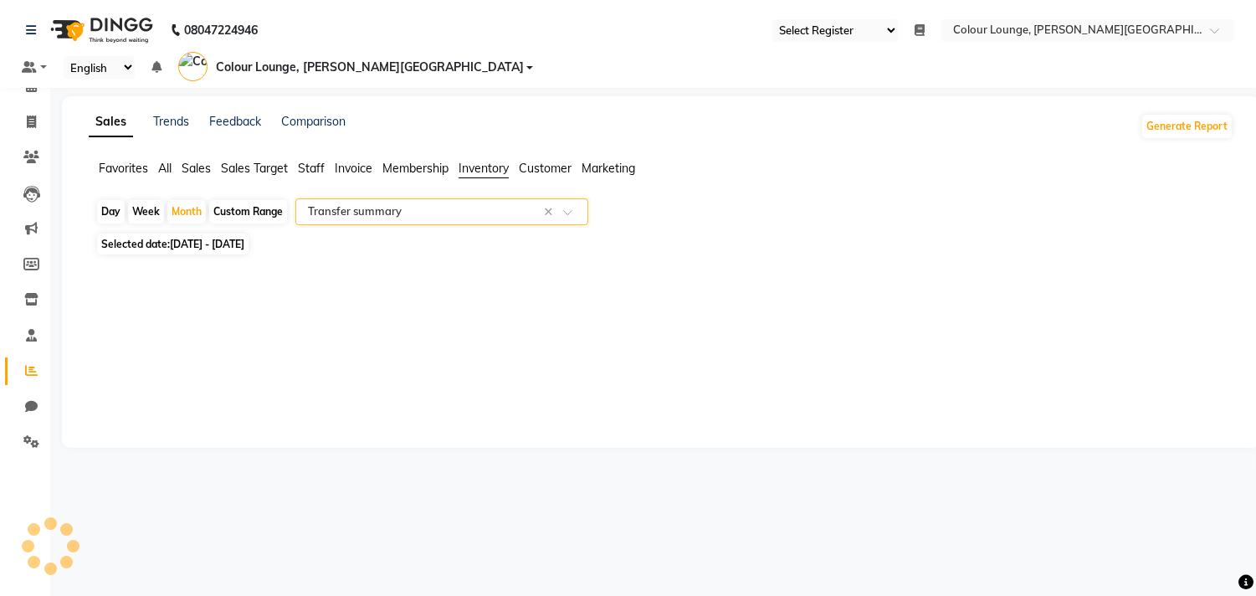
select select "full_report"
select select "csv"
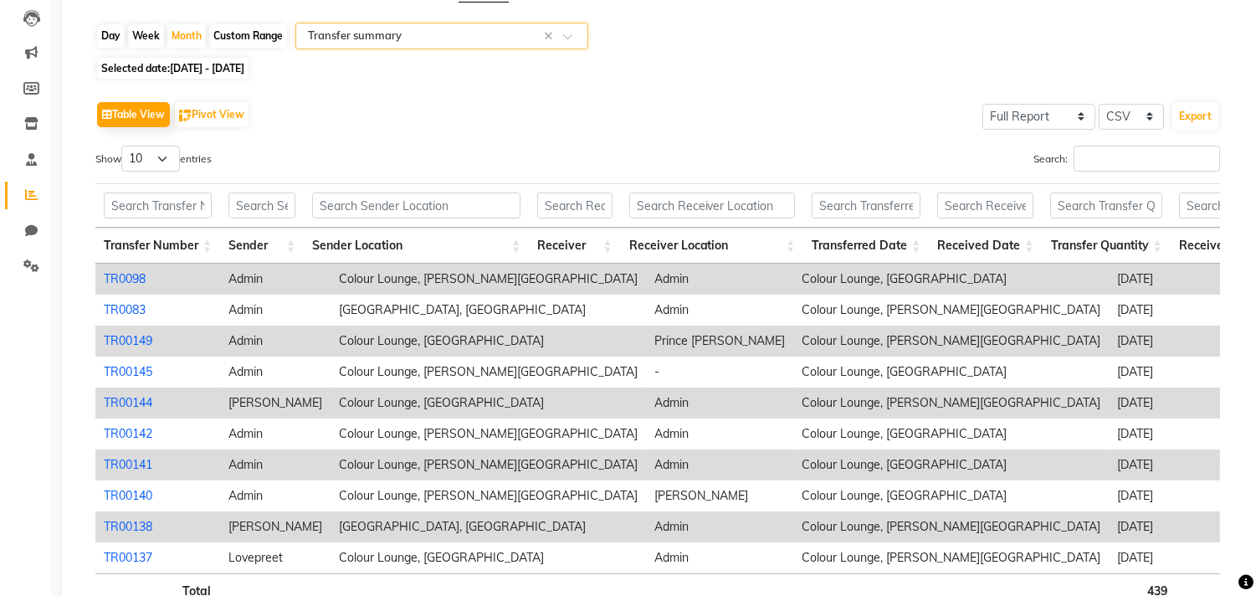
scroll to position [186, 0]
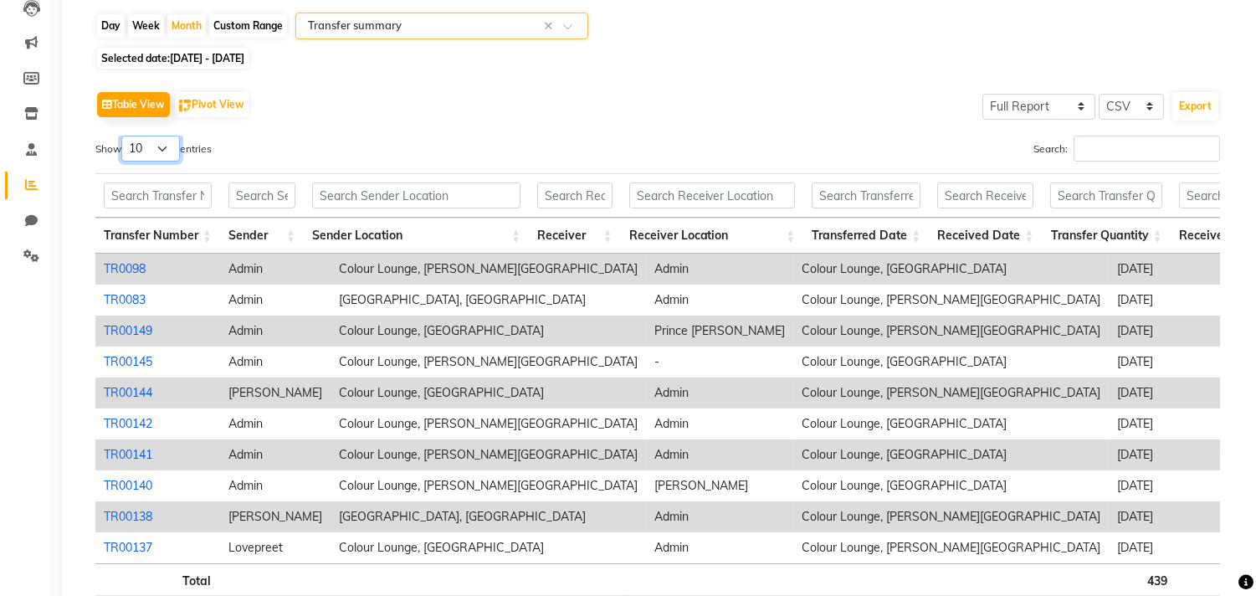
click at [160, 136] on select "10 25 50 100" at bounding box center [150, 149] width 59 height 26
select select "100"
click at [124, 136] on select "10 25 50 100" at bounding box center [150, 149] width 59 height 26
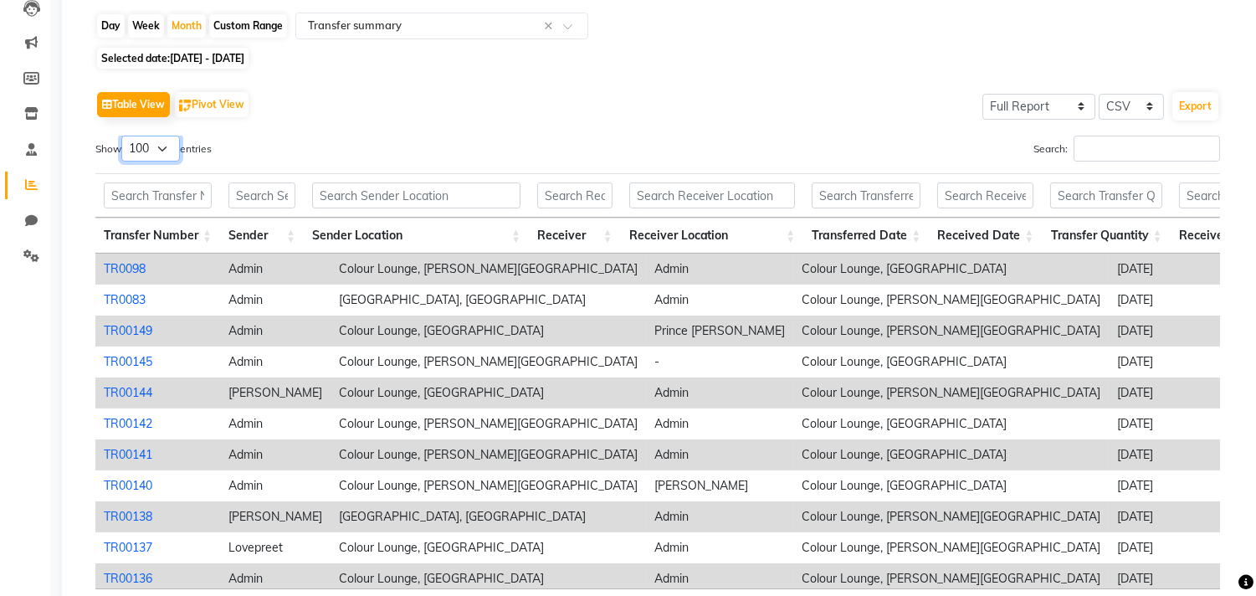
scroll to position [93, 0]
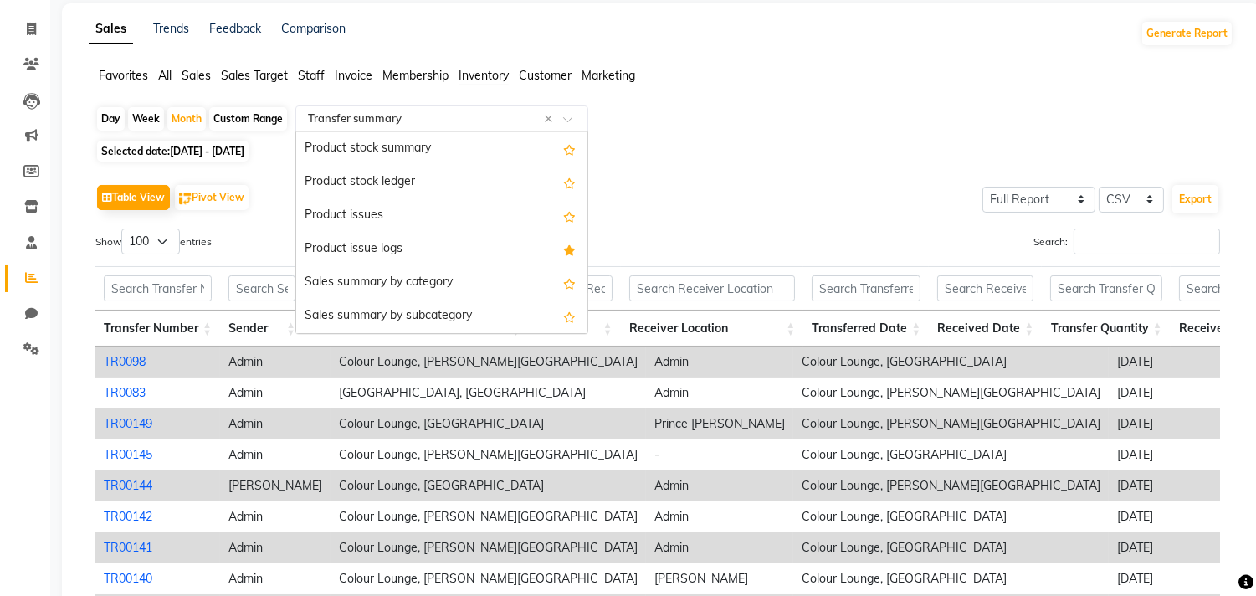
click at [428, 110] on input "text" at bounding box center [425, 118] width 241 height 17
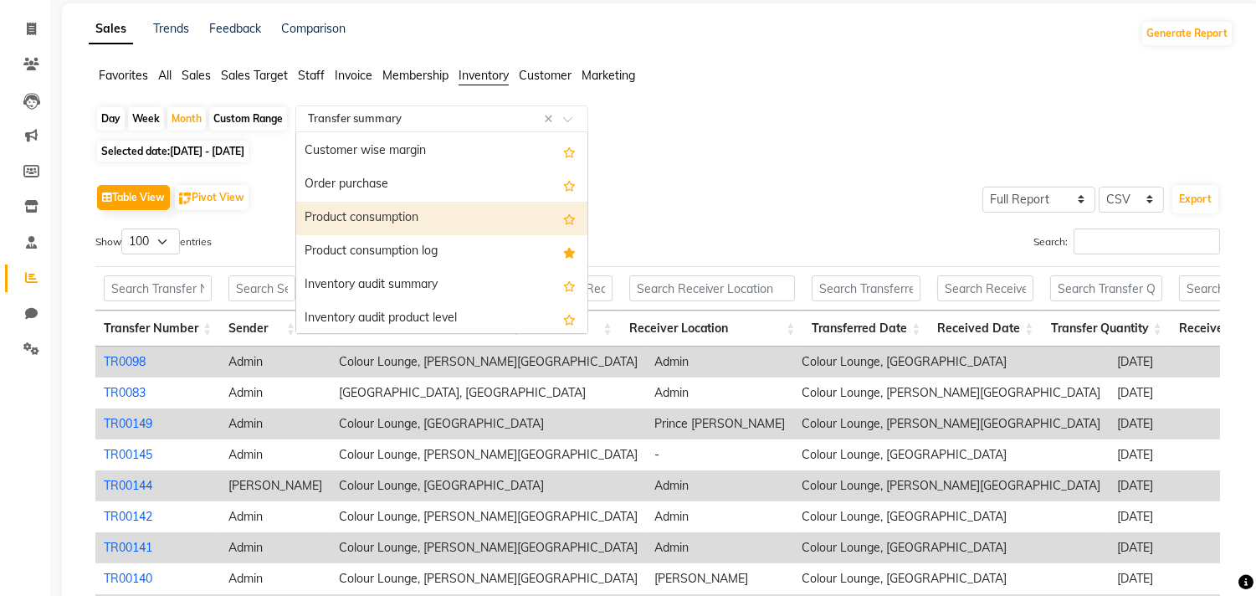
scroll to position [465, 0]
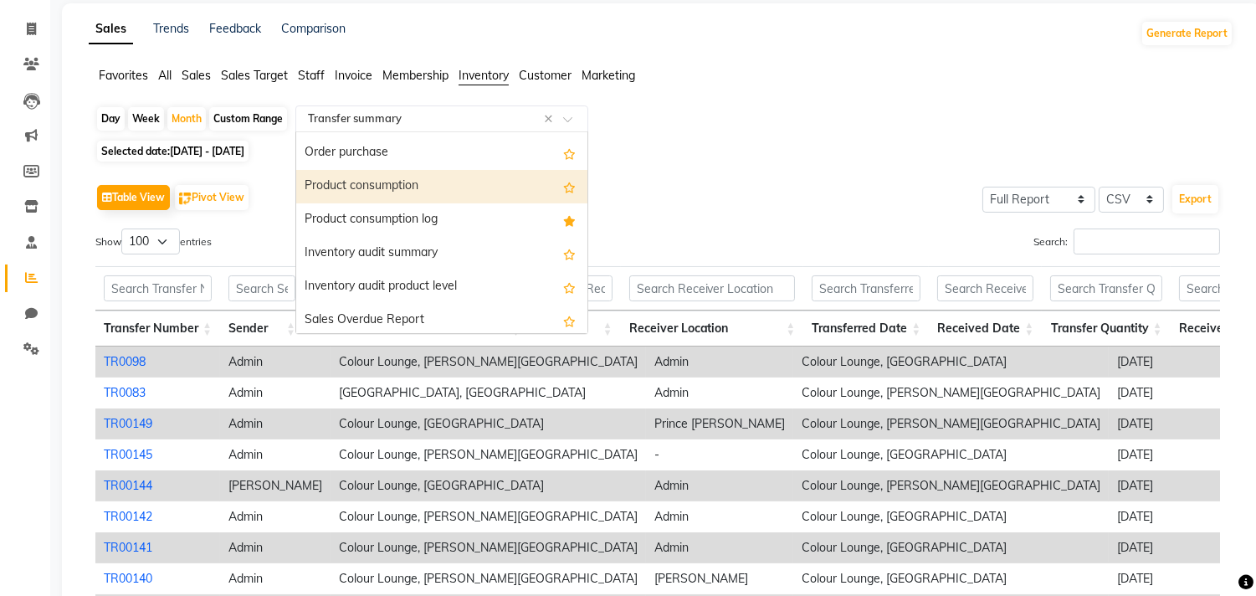
click at [750, 142] on div "Selected date: 01-08-2025 - 31-08-2025" at bounding box center [664, 151] width 1138 height 18
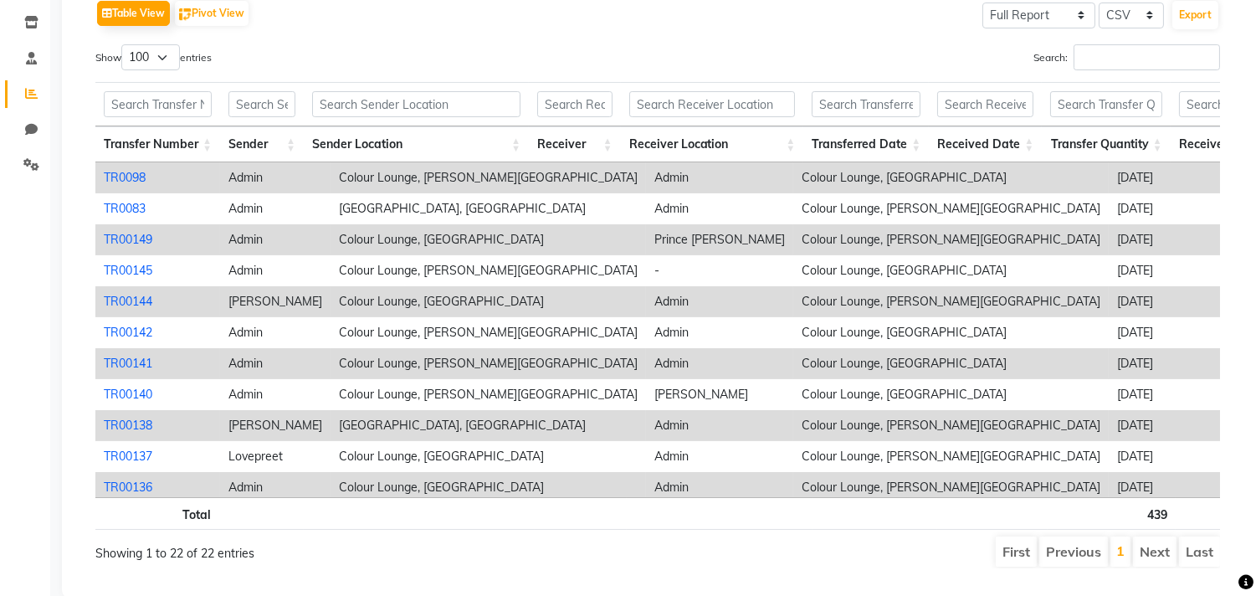
scroll to position [279, 0]
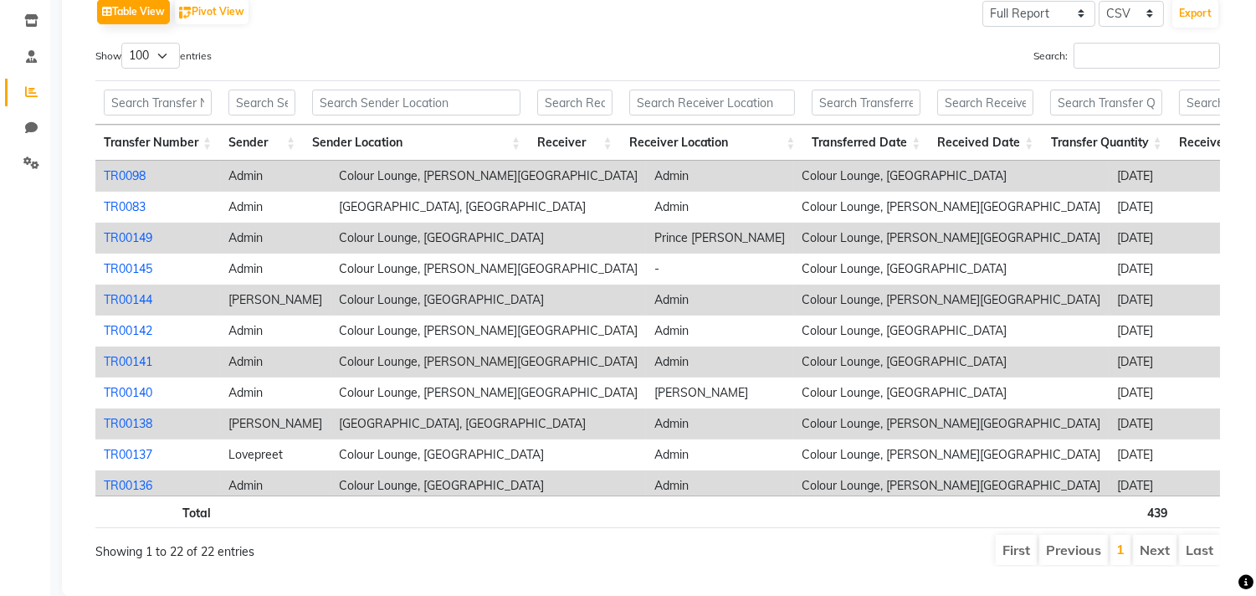
click at [116, 168] on link "TR0098" at bounding box center [125, 175] width 42 height 15
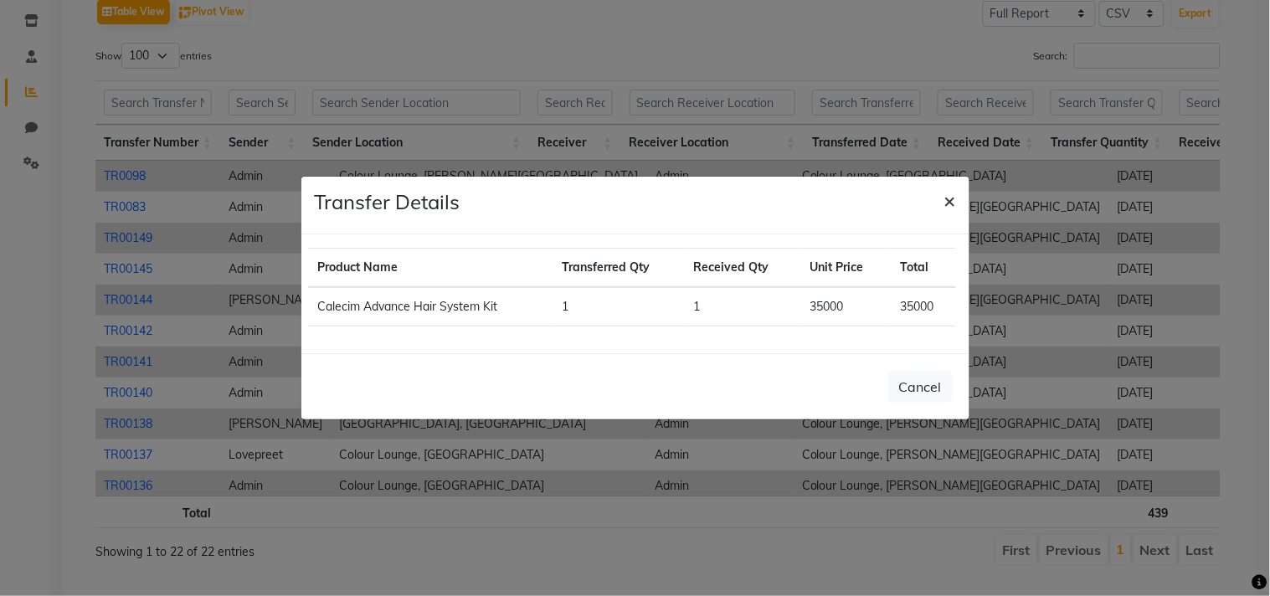
click at [950, 198] on span "×" at bounding box center [950, 200] width 12 height 25
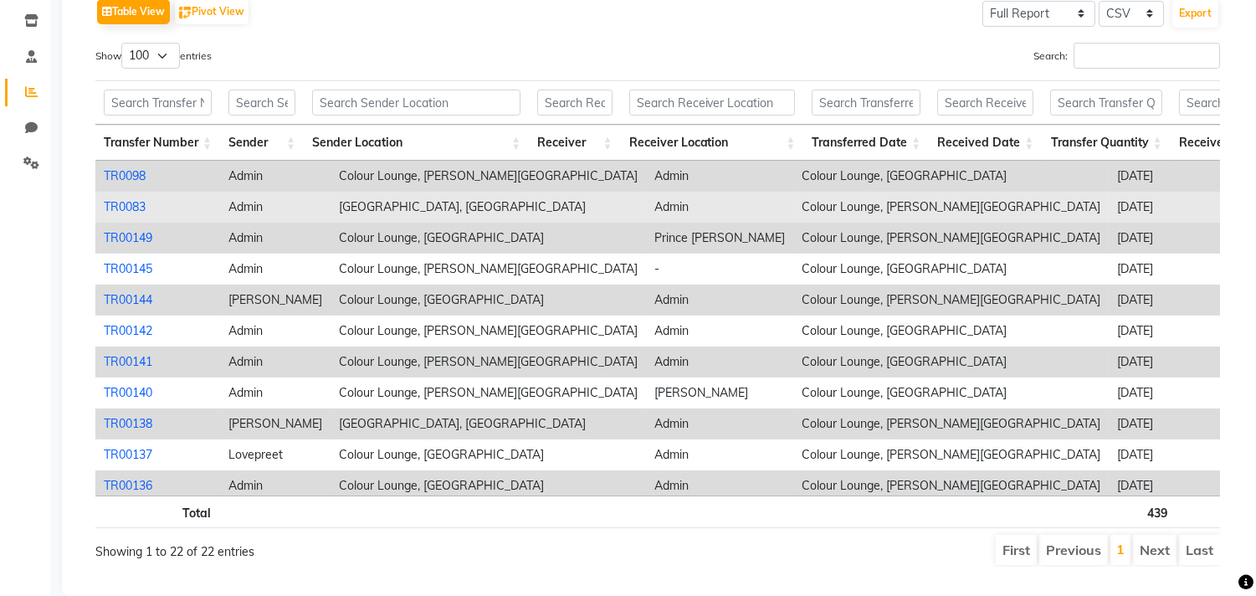
click at [135, 199] on link "TR0083" at bounding box center [125, 206] width 42 height 15
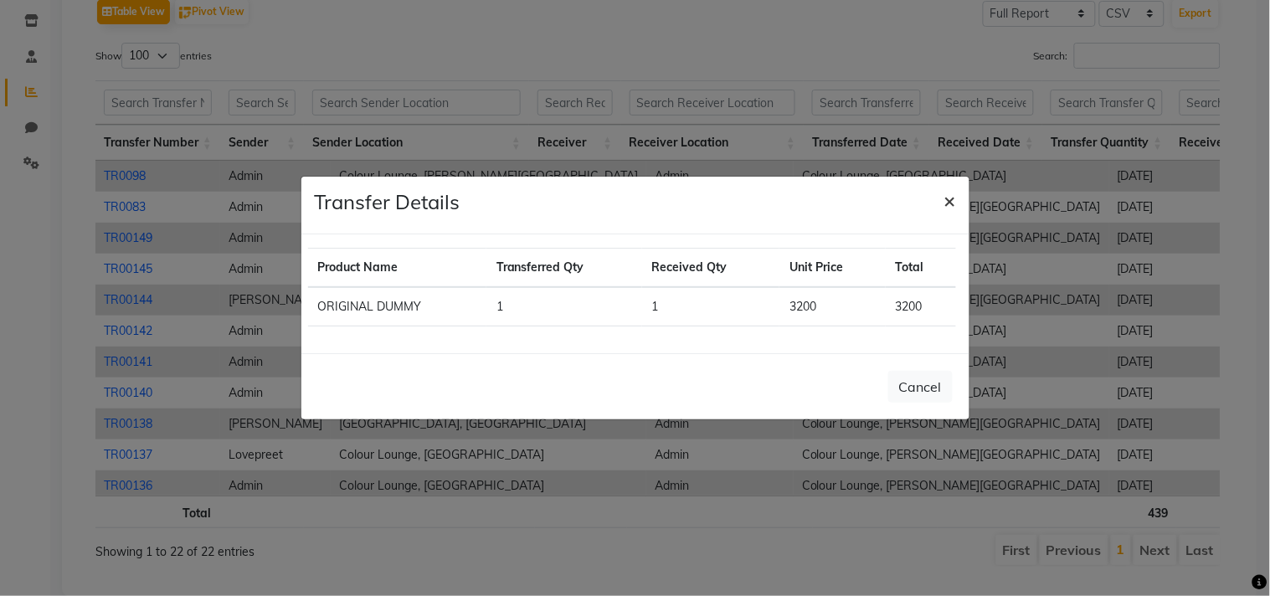
click at [944, 198] on span "×" at bounding box center [950, 200] width 12 height 25
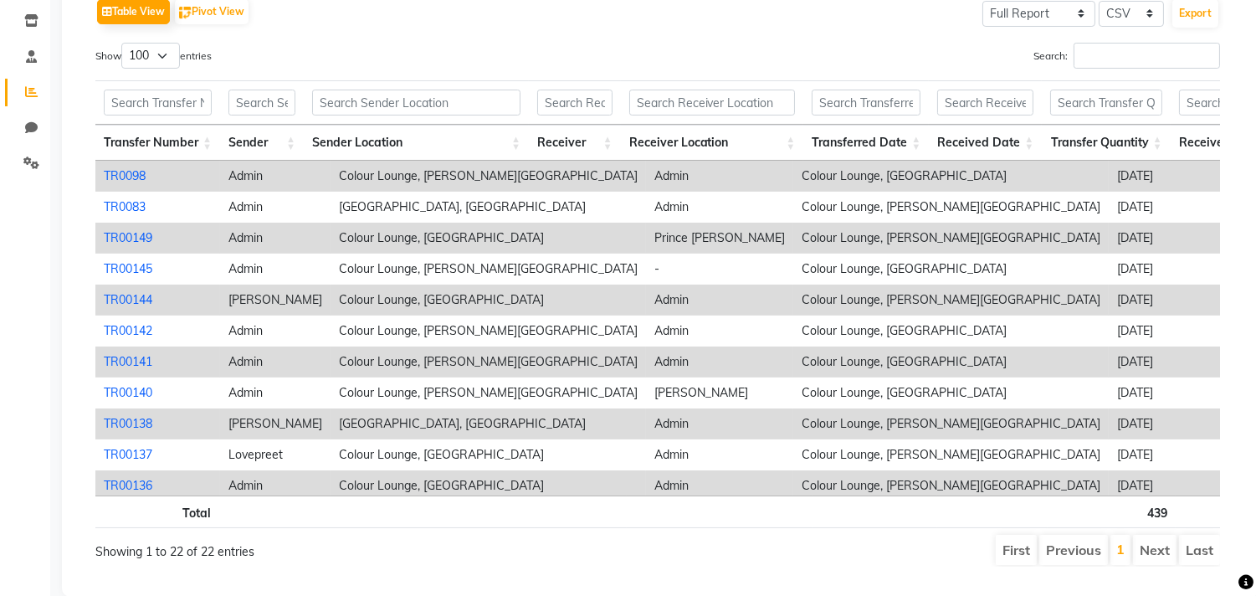
click at [132, 230] on link "TR00149" at bounding box center [128, 237] width 49 height 15
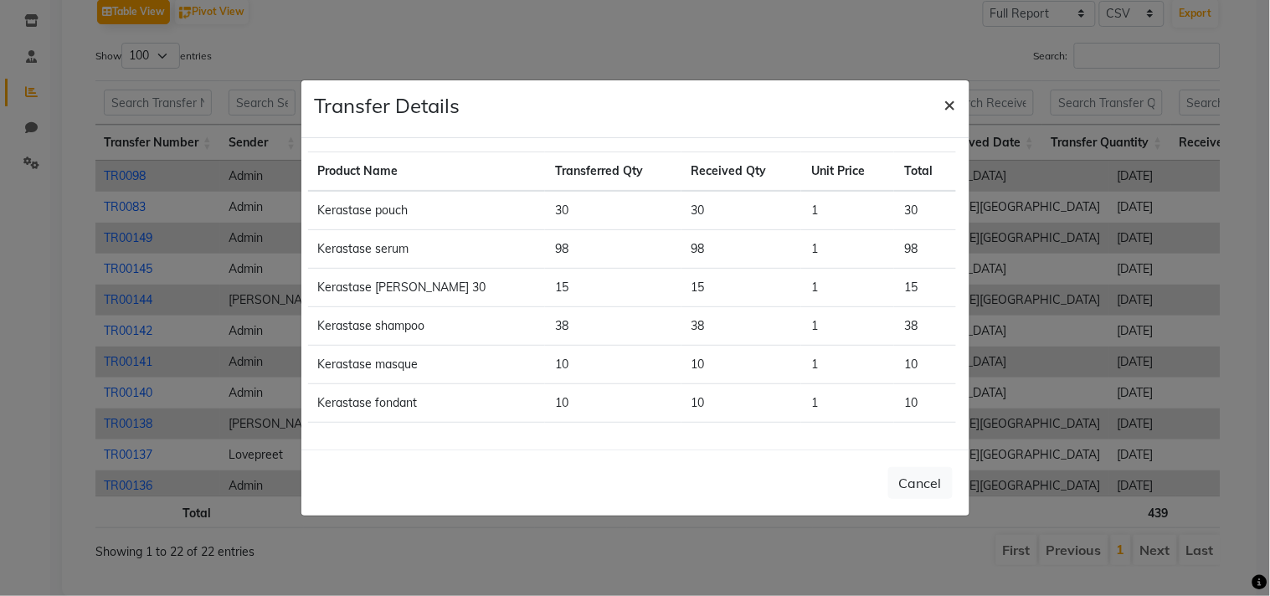
click at [955, 102] on span "×" at bounding box center [950, 103] width 12 height 25
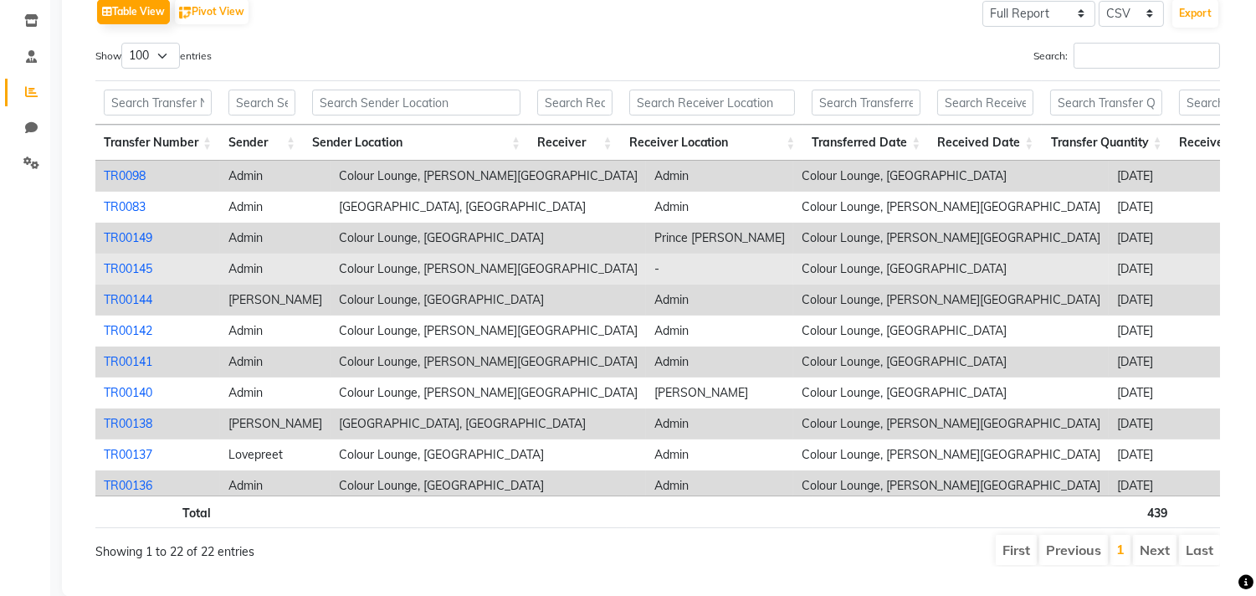
click at [136, 261] on link "TR00145" at bounding box center [128, 268] width 49 height 15
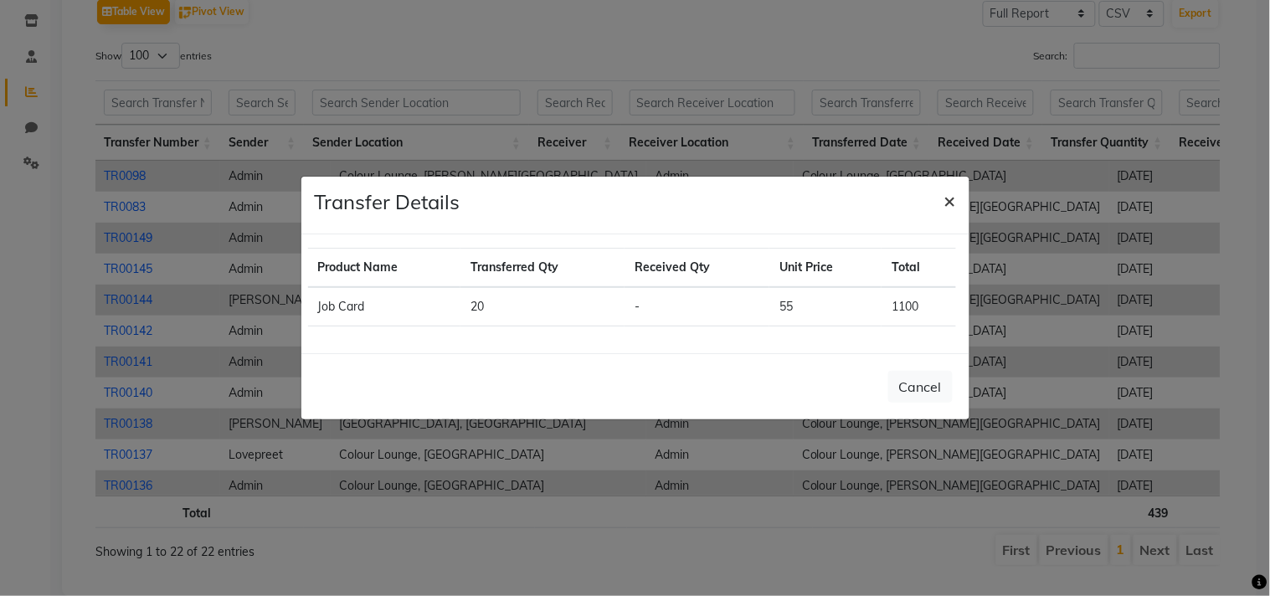
click at [944, 195] on span "×" at bounding box center [950, 200] width 12 height 25
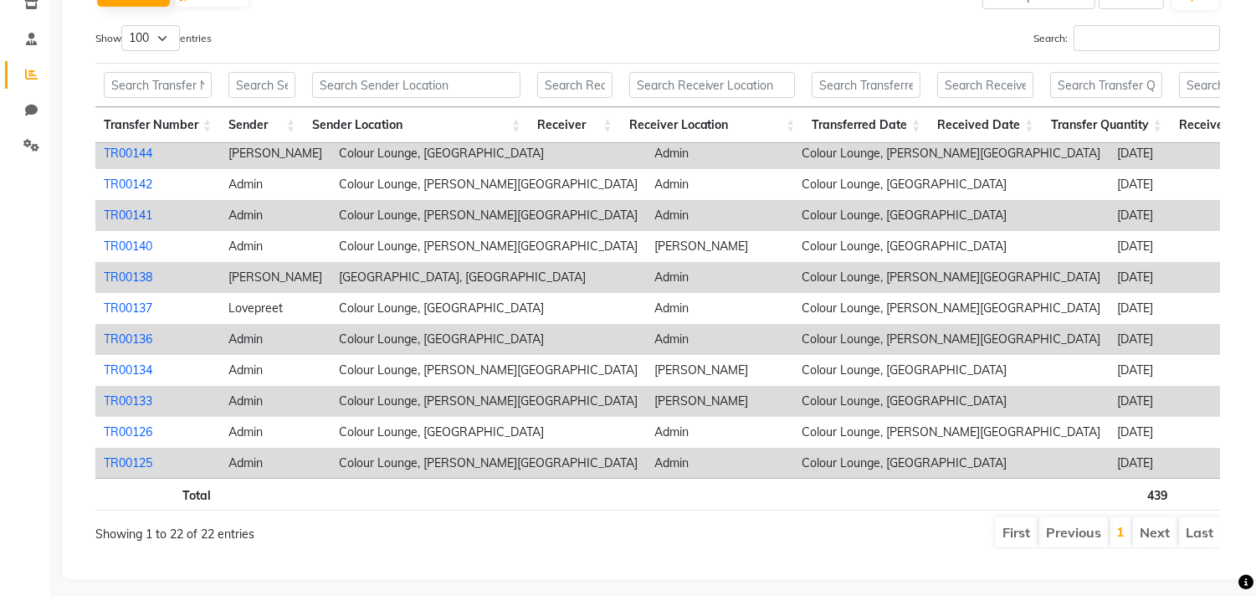
scroll to position [0, 0]
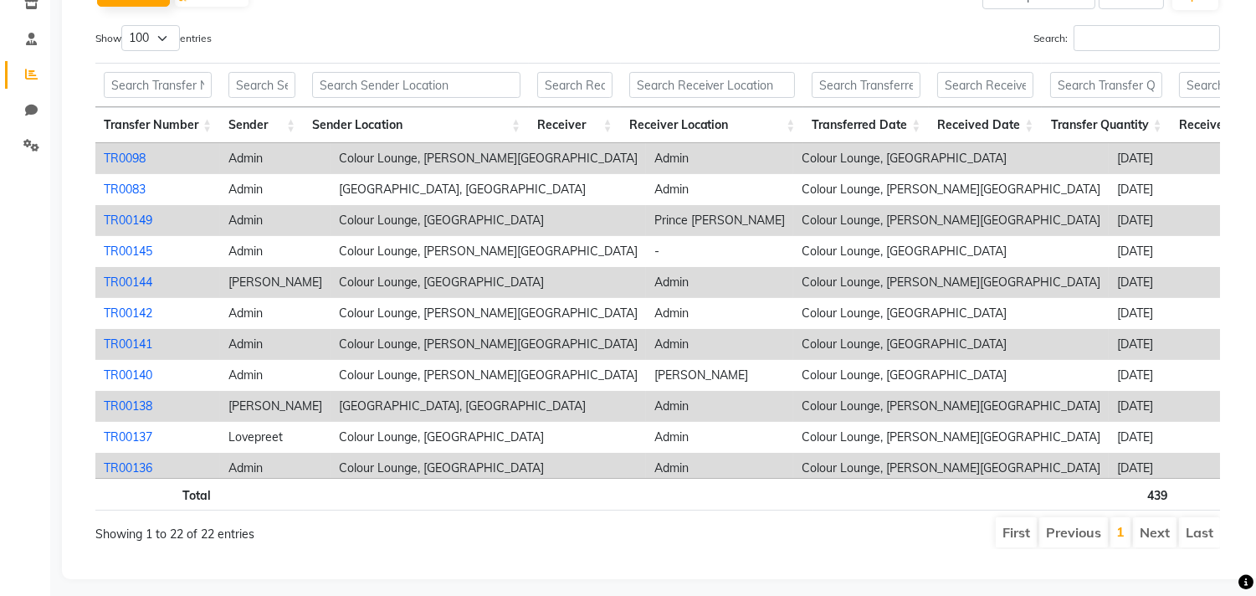
click at [116, 275] on link "TR00144" at bounding box center [128, 282] width 49 height 15
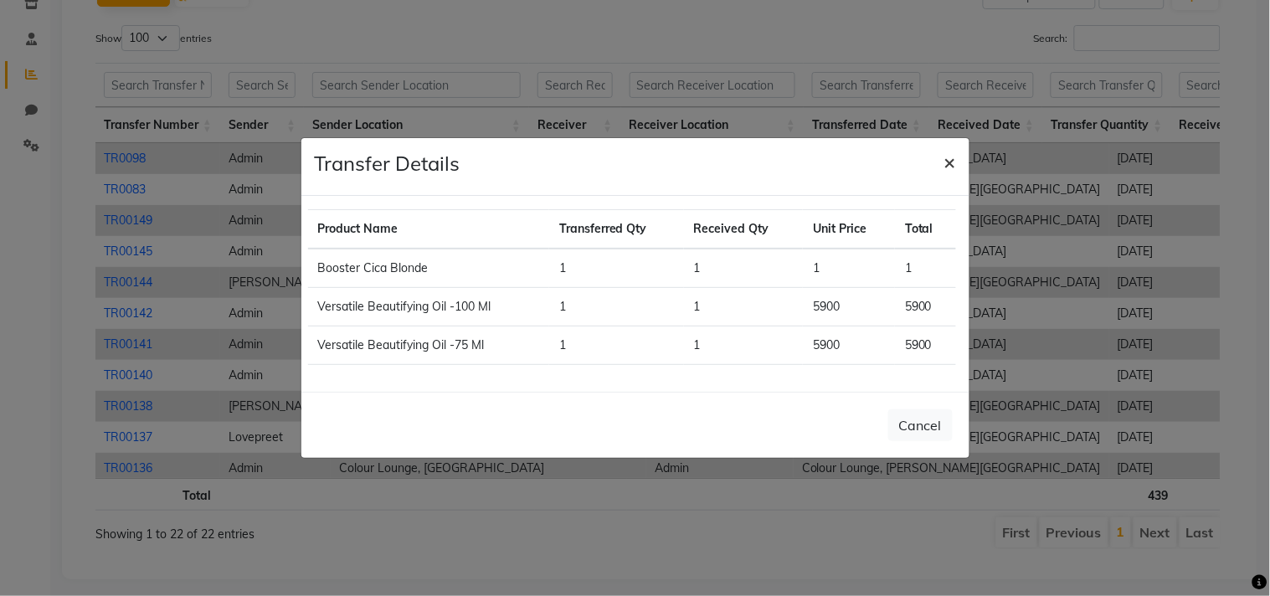
click at [951, 164] on span "×" at bounding box center [950, 161] width 12 height 25
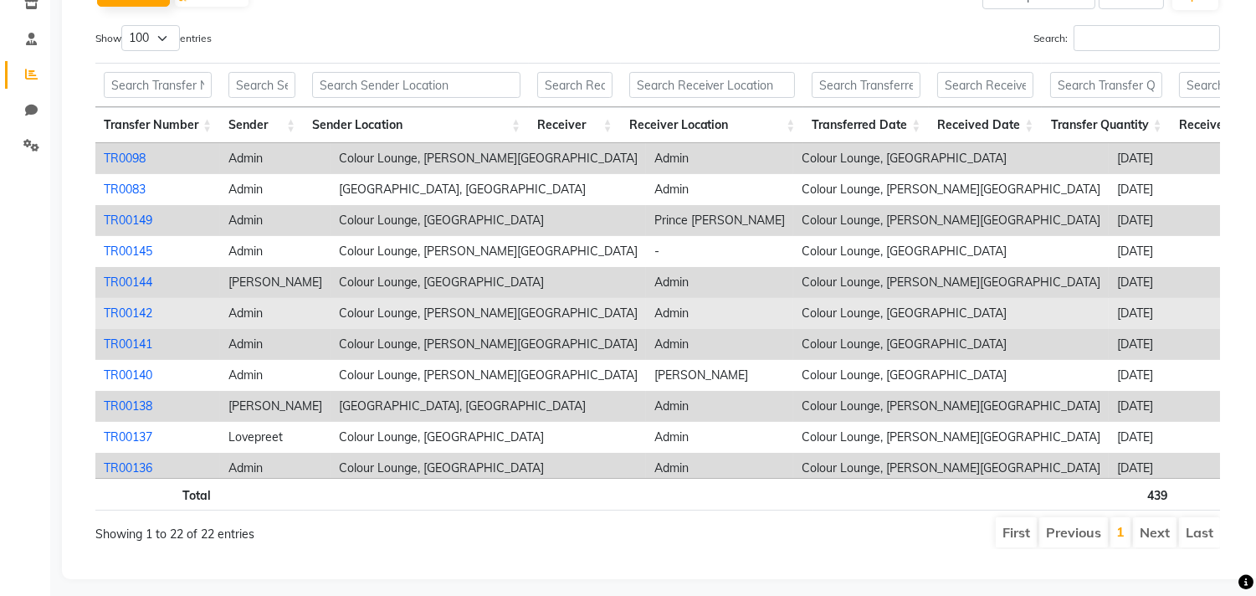
click at [110, 306] on link "TR00142" at bounding box center [128, 313] width 49 height 15
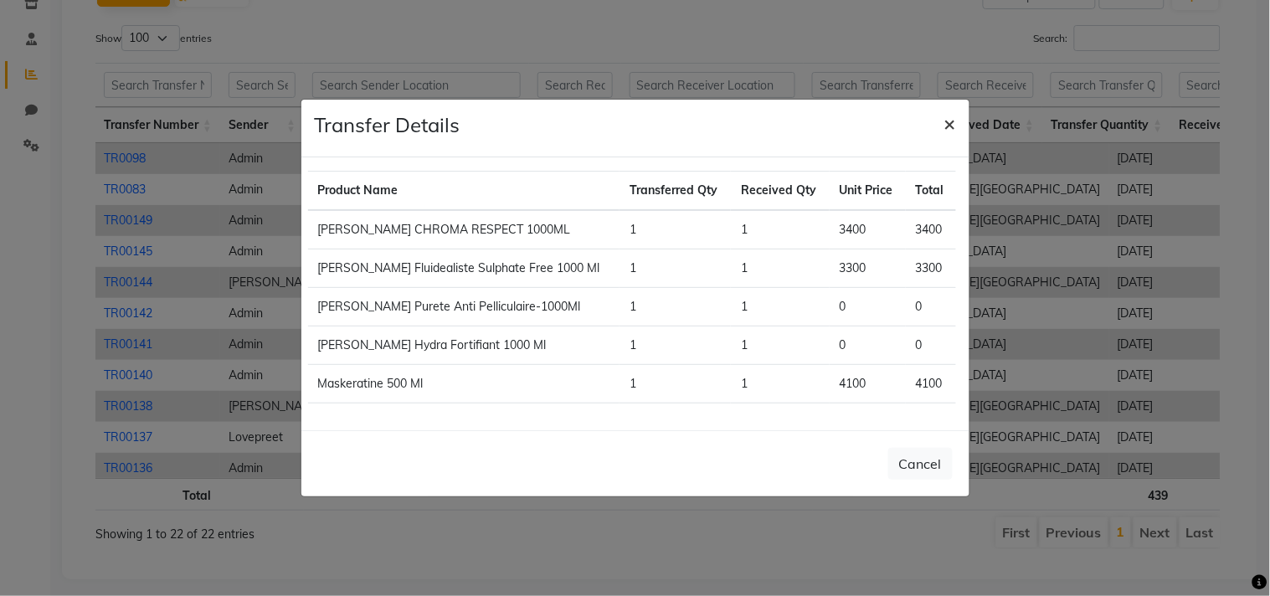
click at [963, 126] on button "×" at bounding box center [950, 123] width 39 height 47
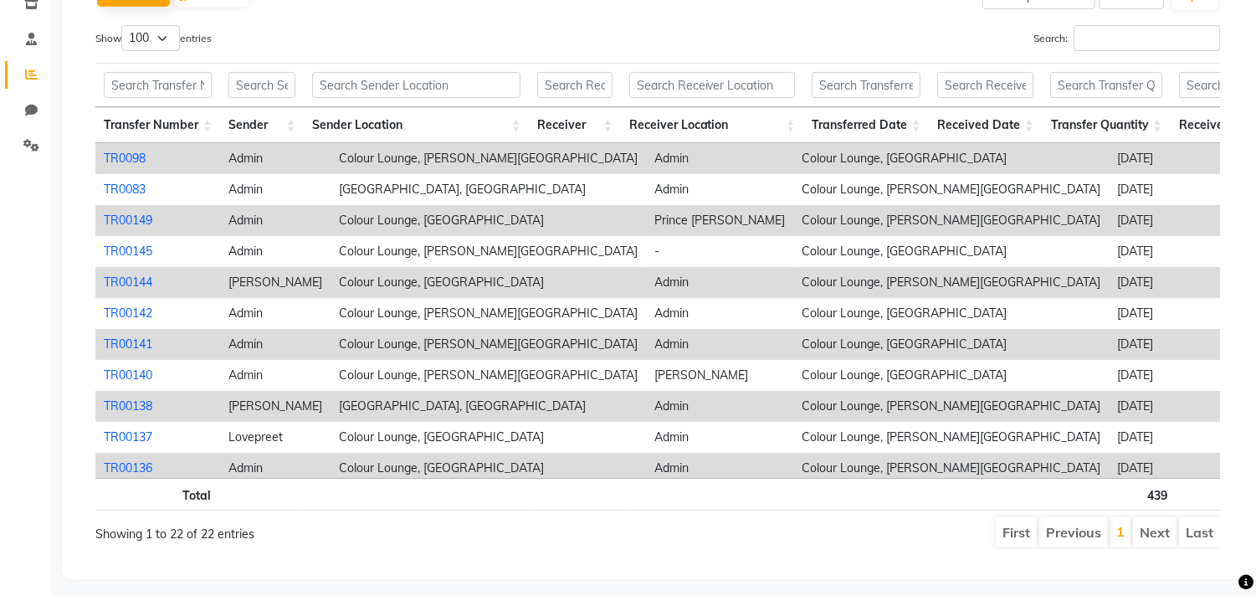
click at [114, 336] on link "TR00141" at bounding box center [128, 343] width 49 height 15
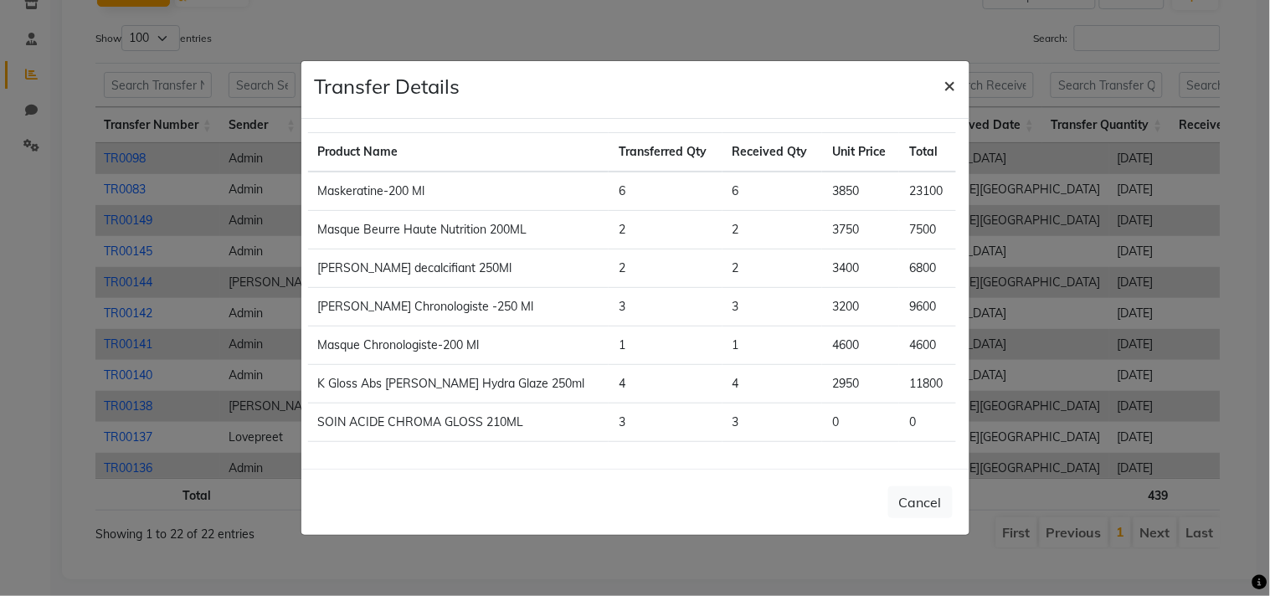
click at [954, 78] on span "×" at bounding box center [950, 84] width 12 height 25
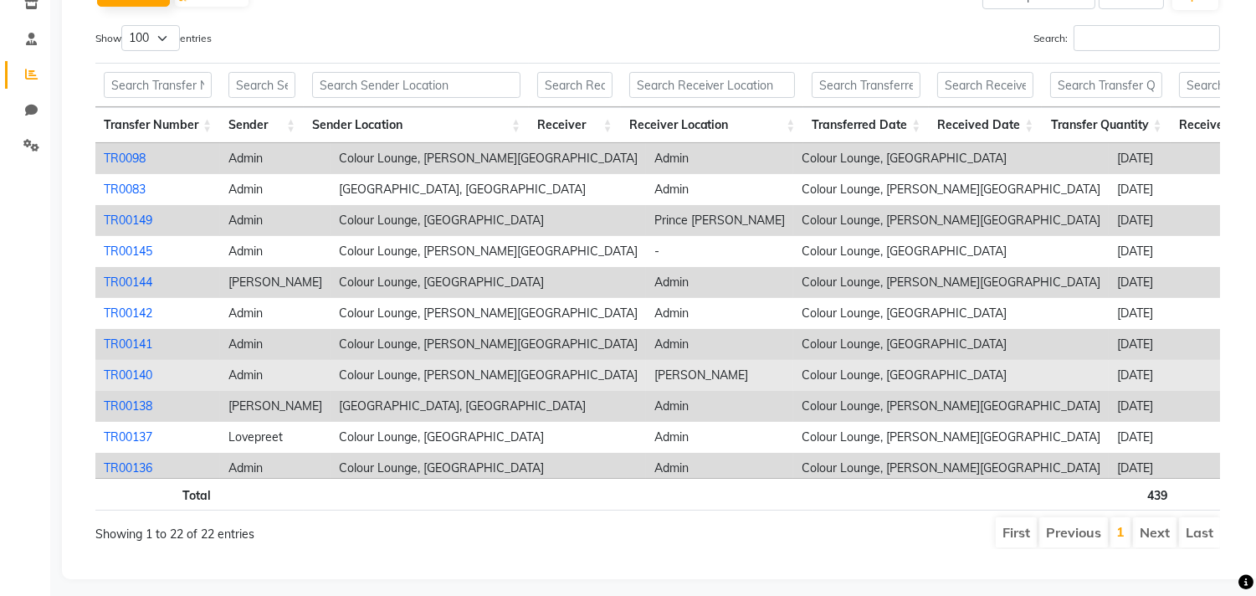
click at [134, 367] on link "TR00140" at bounding box center [128, 374] width 49 height 15
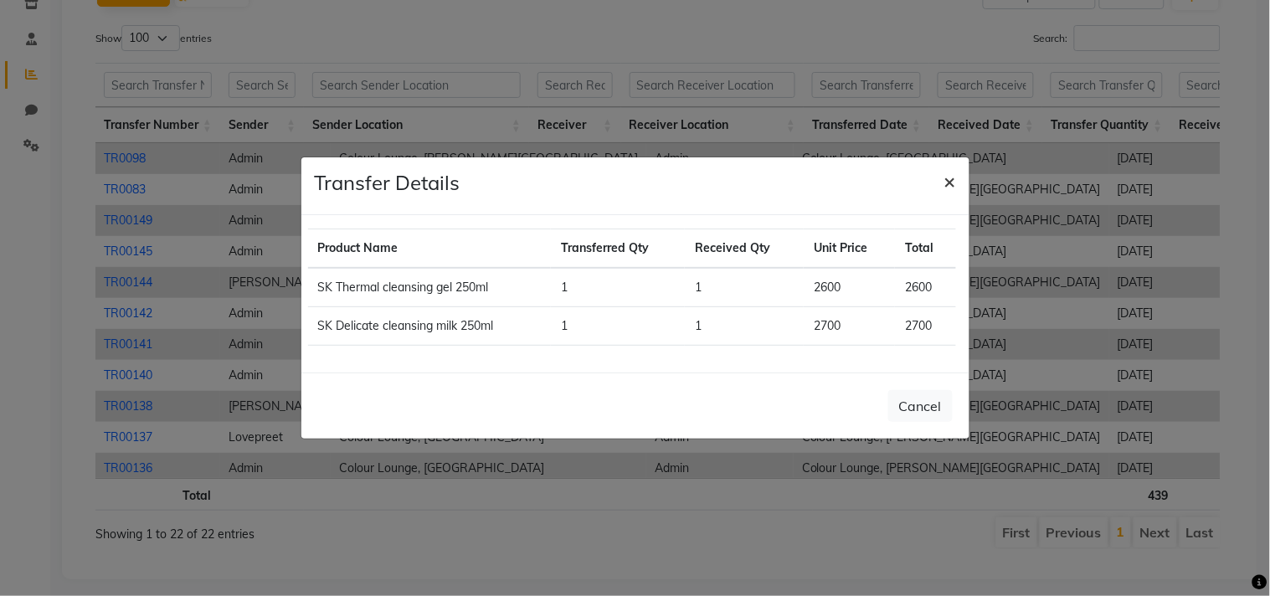
click at [943, 179] on button "×" at bounding box center [950, 180] width 39 height 47
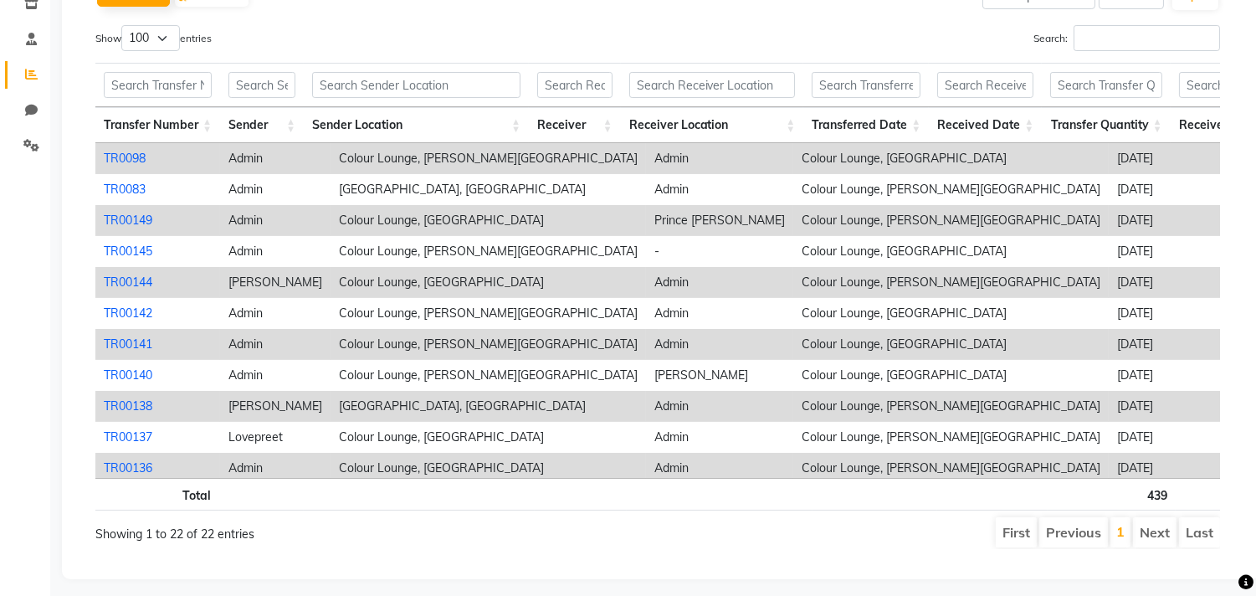
click at [139, 336] on link "TR00141" at bounding box center [128, 343] width 49 height 15
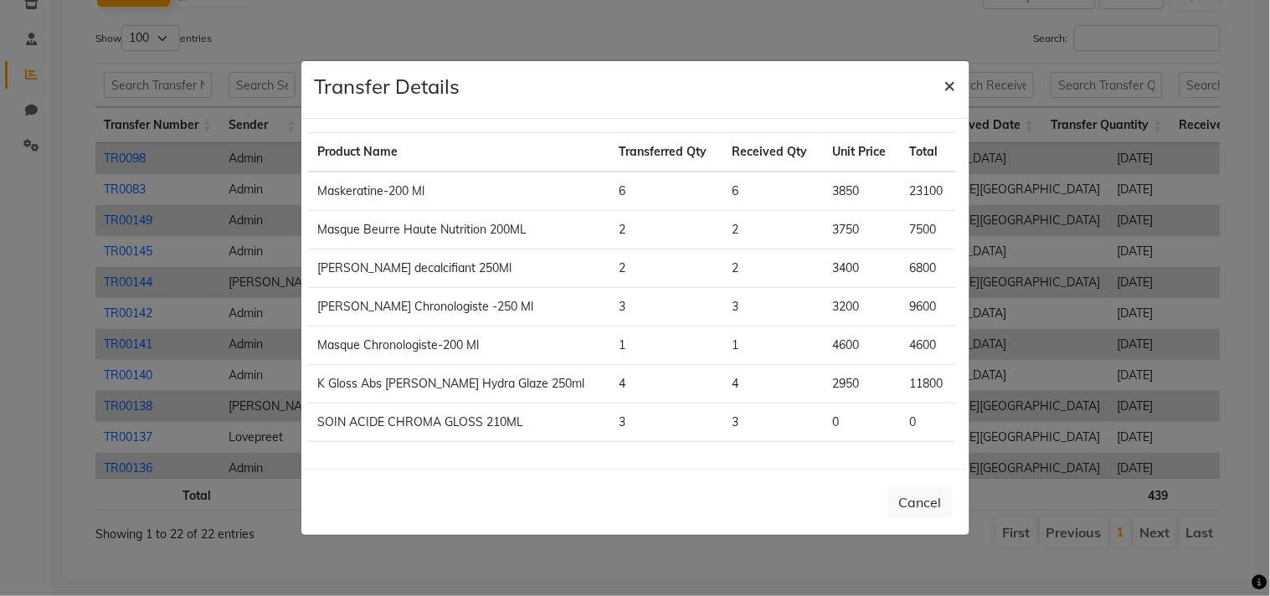
click at [950, 81] on span "×" at bounding box center [950, 84] width 12 height 25
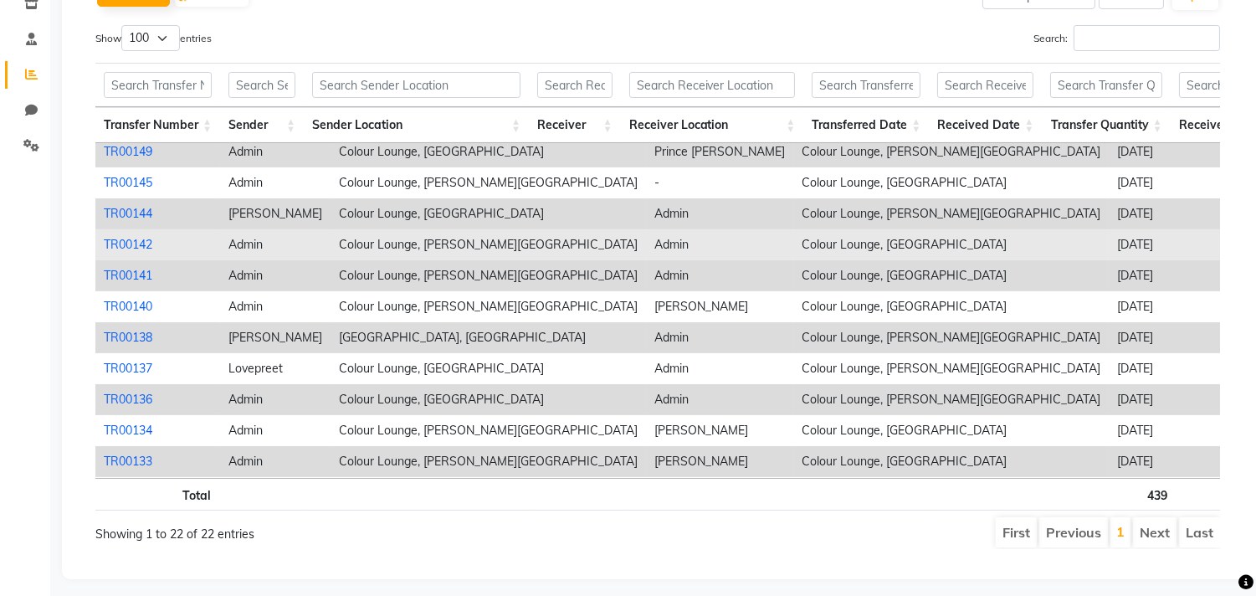
scroll to position [93, 0]
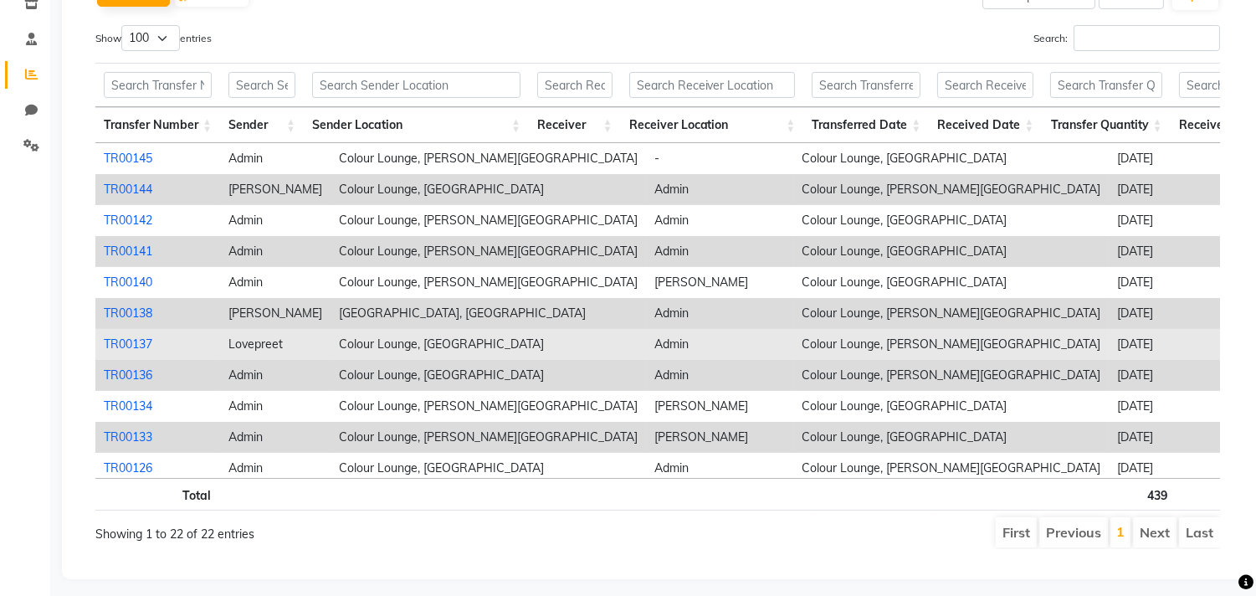
click at [118, 336] on link "TR00137" at bounding box center [128, 343] width 49 height 15
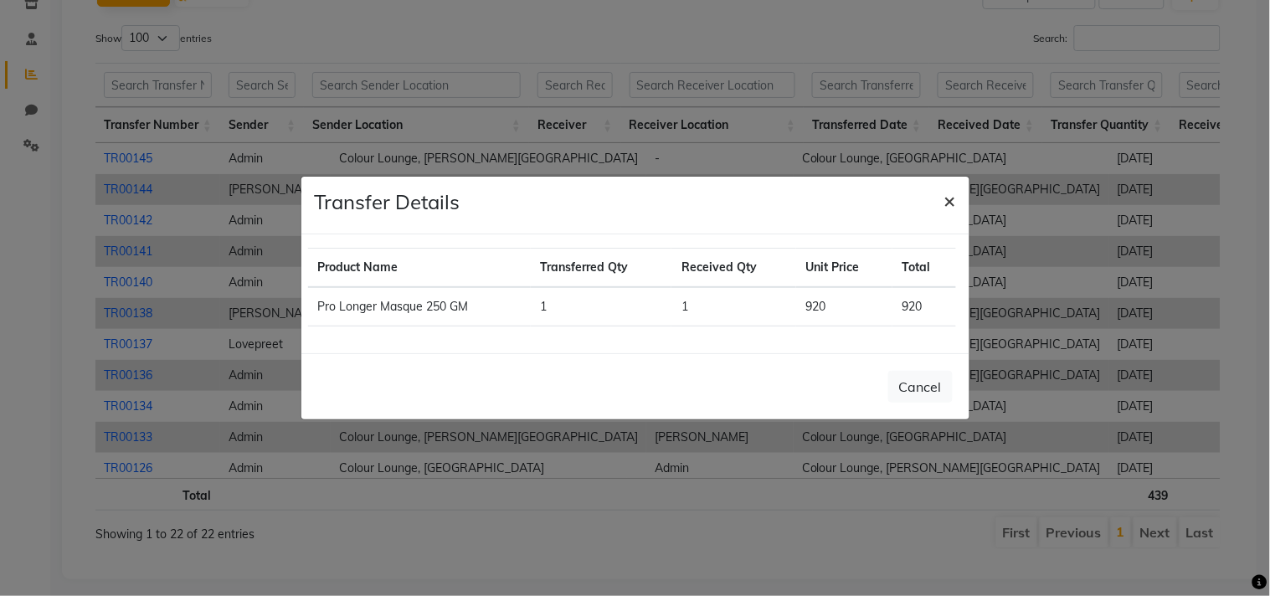
click at [944, 193] on span "×" at bounding box center [950, 200] width 12 height 25
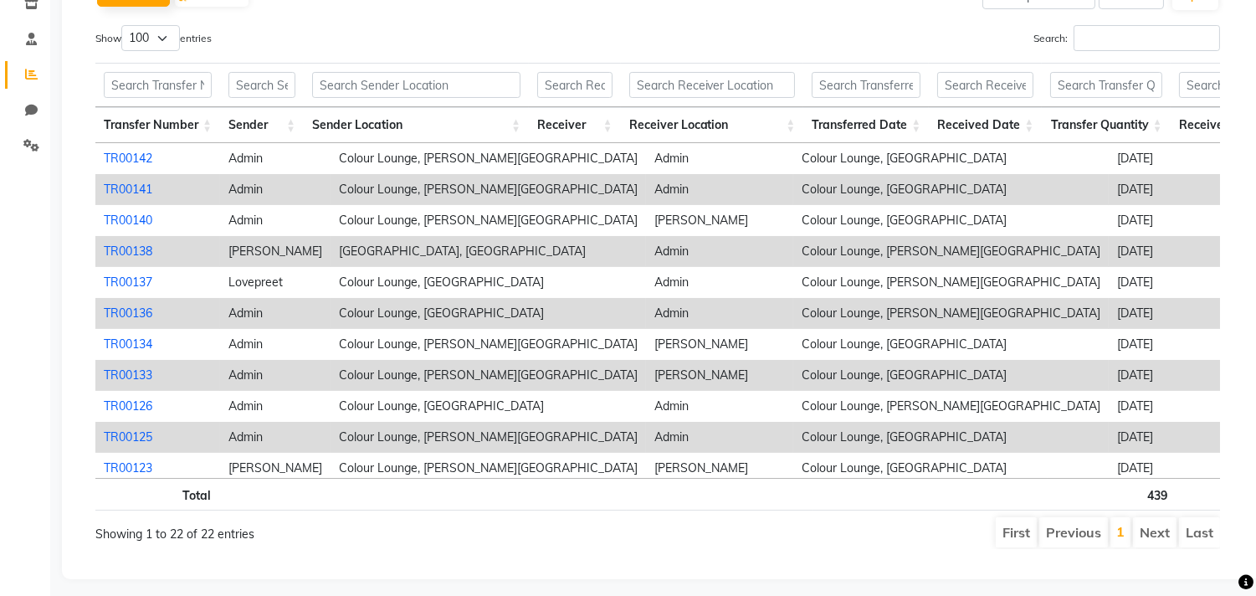
scroll to position [186, 0]
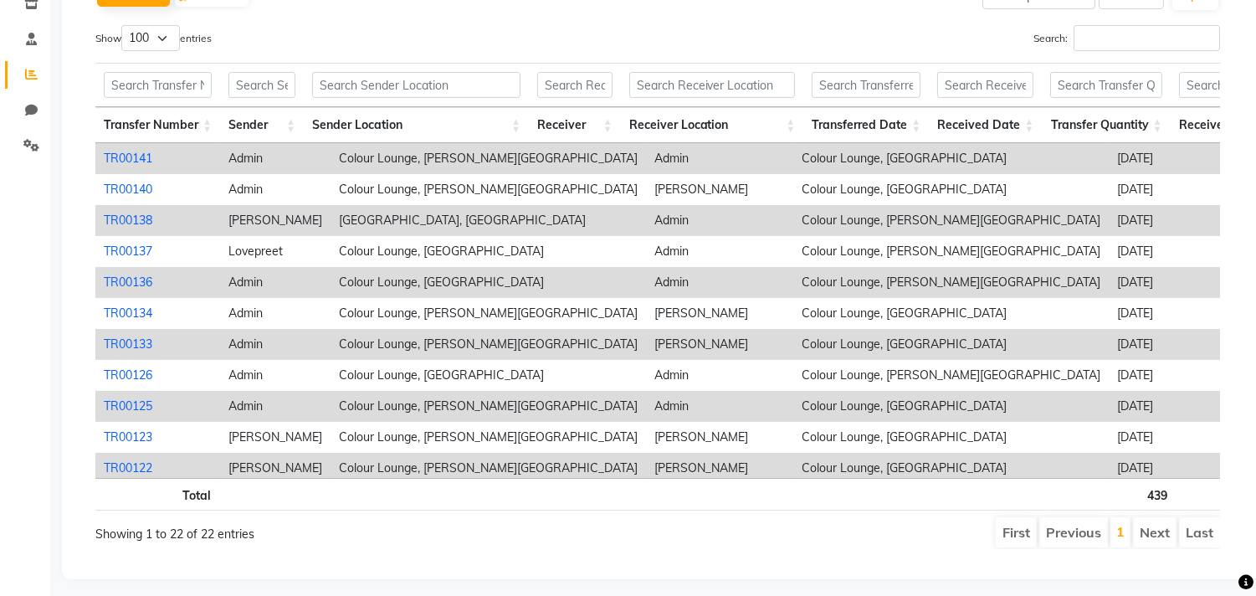
click at [120, 336] on link "TR00133" at bounding box center [128, 343] width 49 height 15
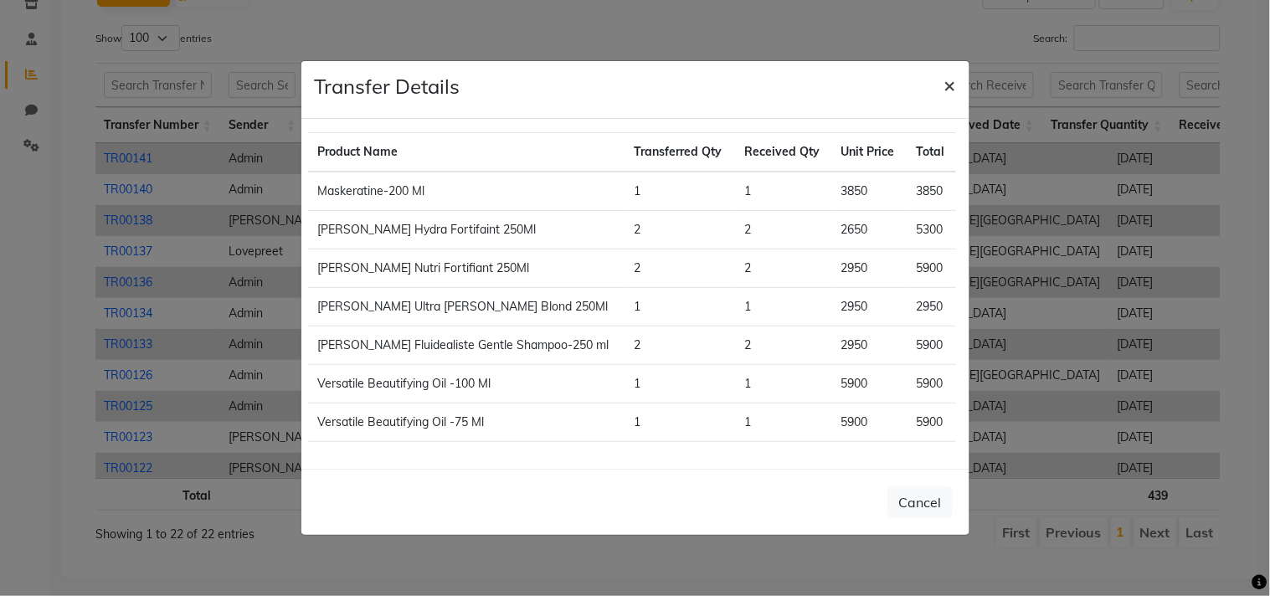
click at [954, 86] on span "×" at bounding box center [950, 84] width 12 height 25
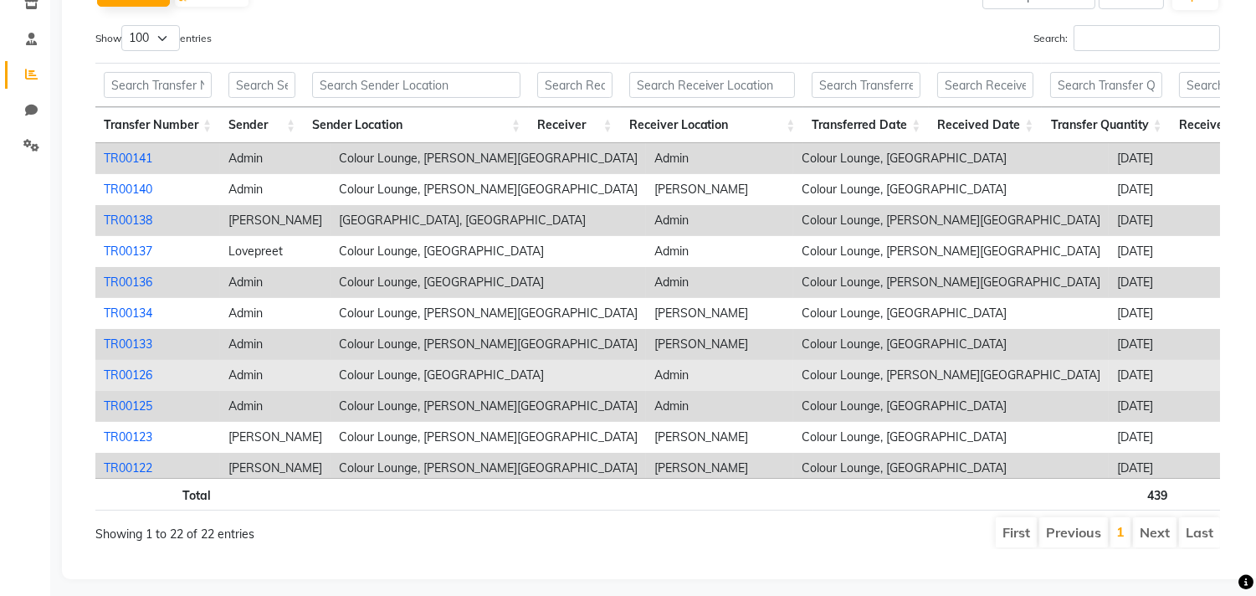
click at [137, 367] on link "TR00126" at bounding box center [128, 374] width 49 height 15
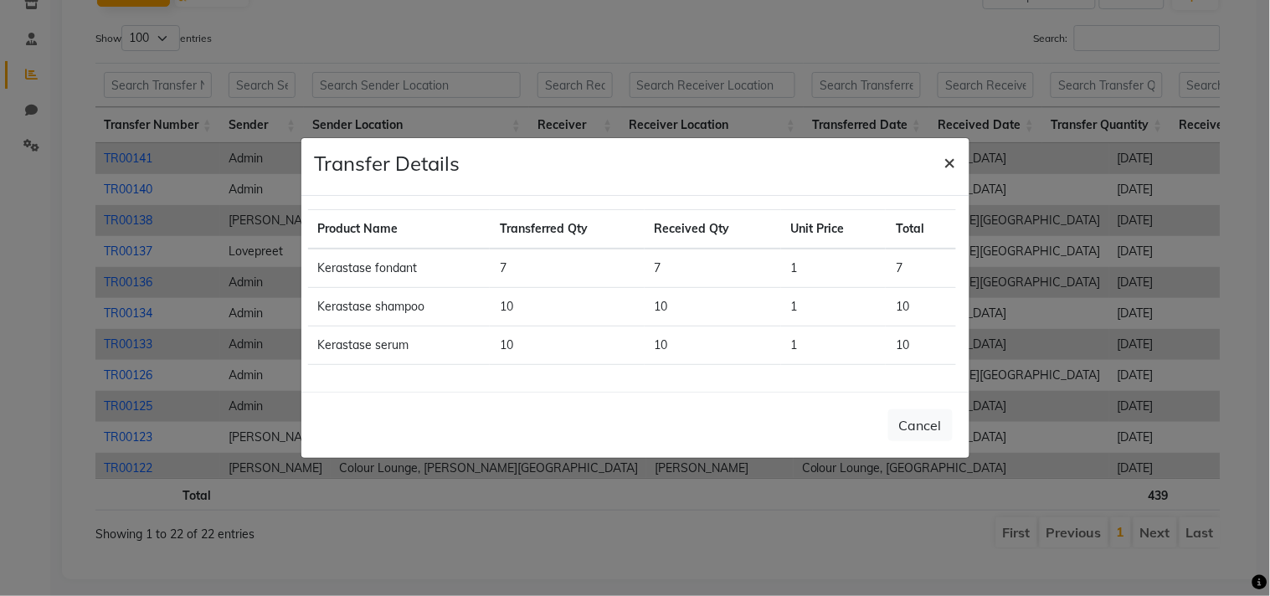
click at [948, 162] on span "×" at bounding box center [950, 161] width 12 height 25
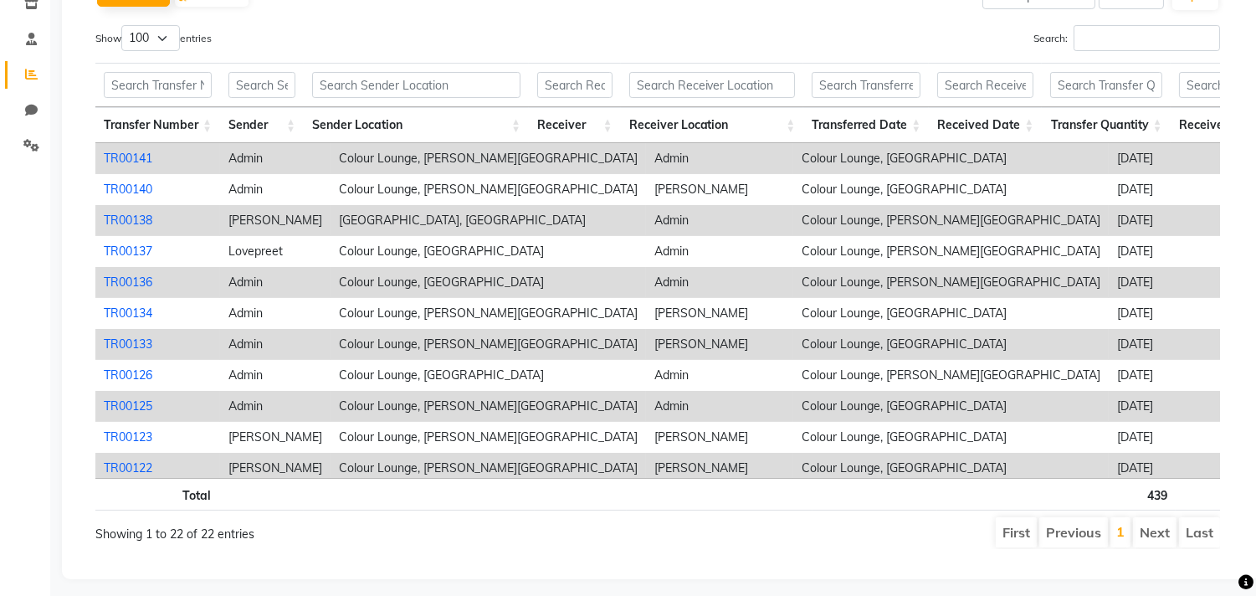
click at [122, 336] on link "TR00133" at bounding box center [128, 343] width 49 height 15
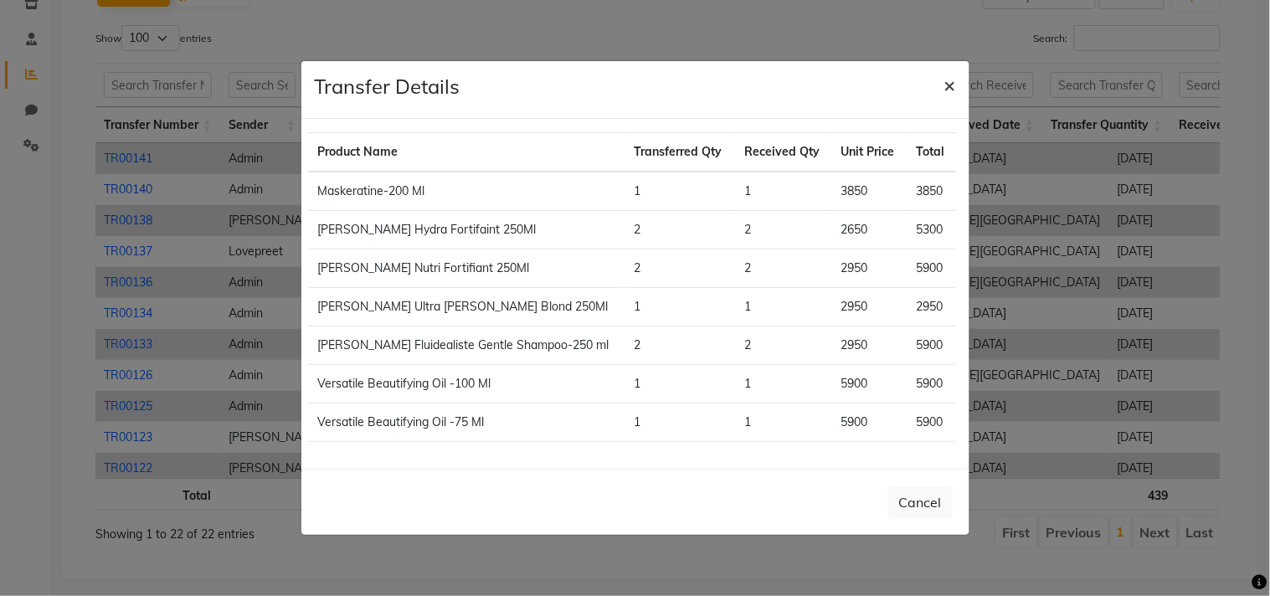
click at [957, 84] on button "×" at bounding box center [950, 84] width 39 height 47
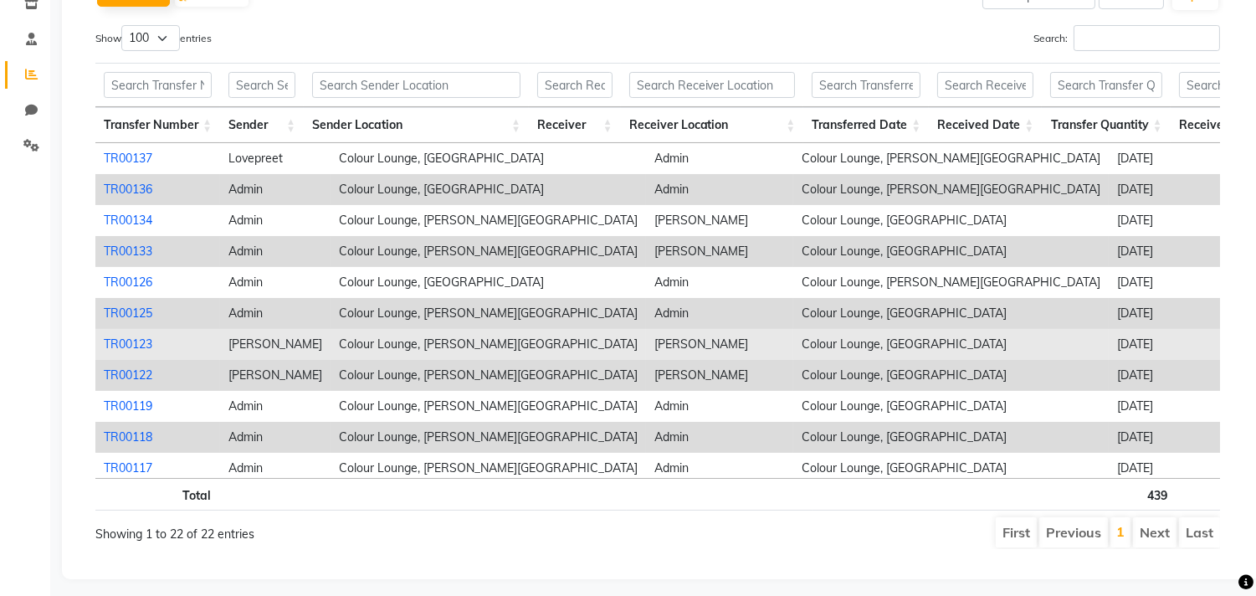
scroll to position [360, 0]
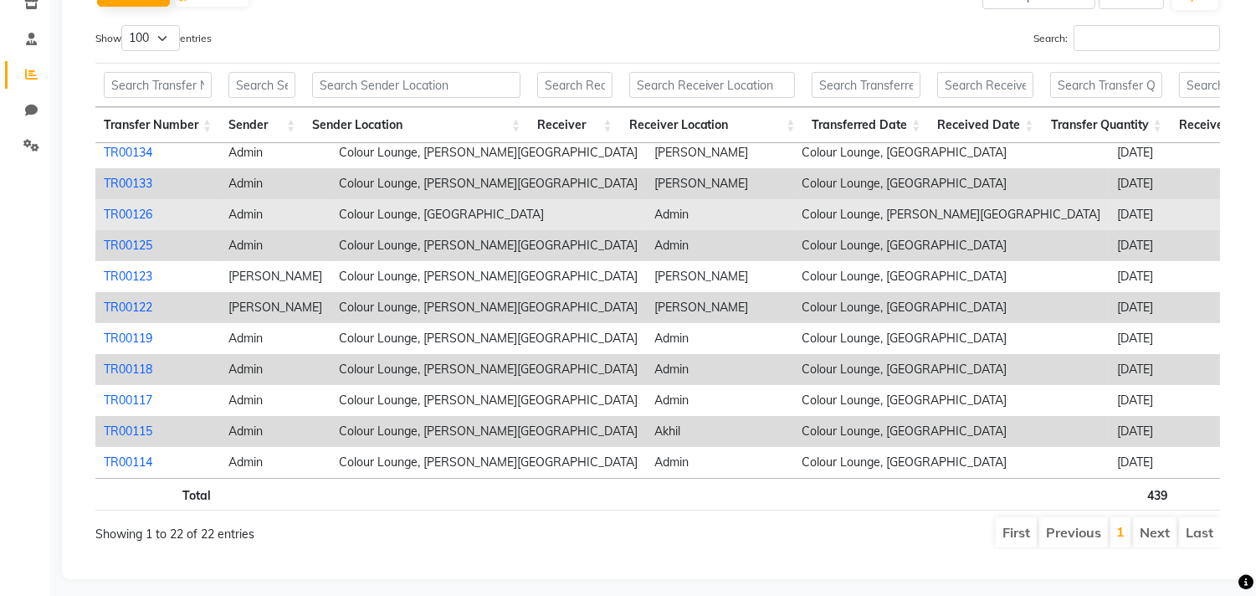
click at [119, 207] on link "TR00126" at bounding box center [128, 214] width 49 height 15
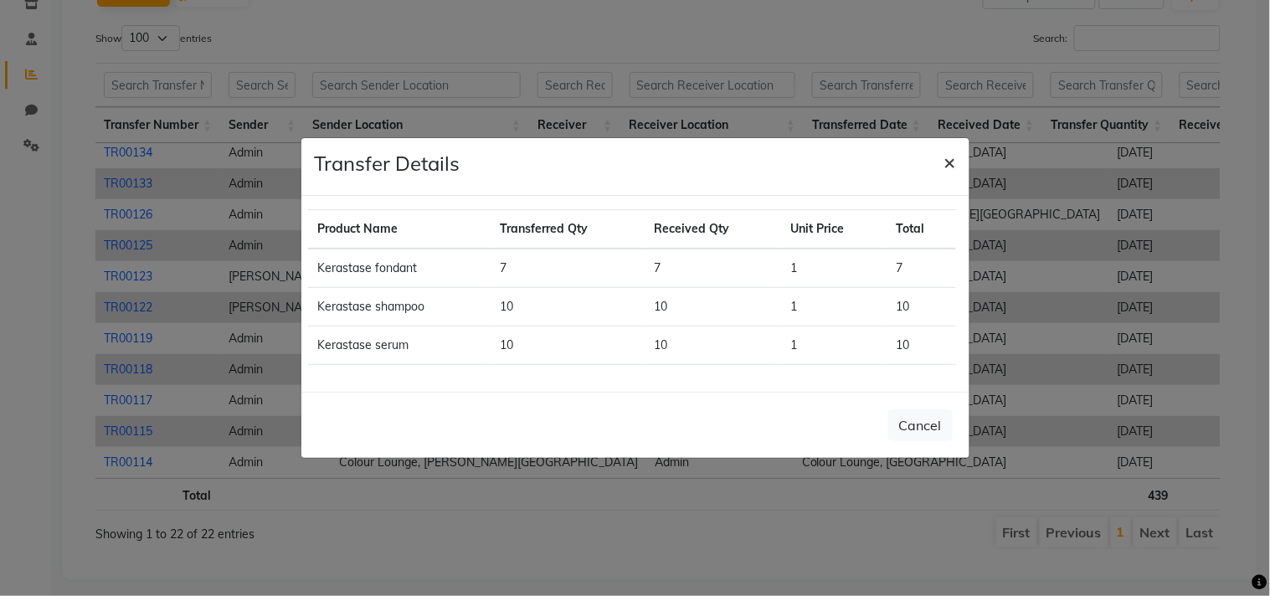
click at [940, 160] on button "×" at bounding box center [950, 161] width 39 height 47
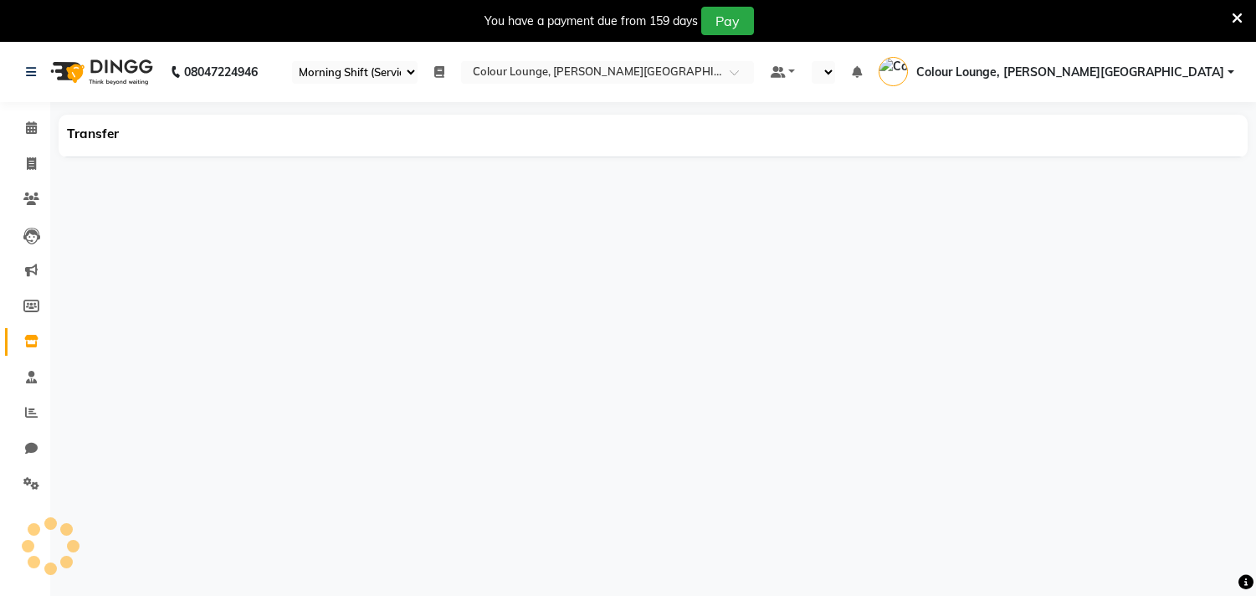
select select "67"
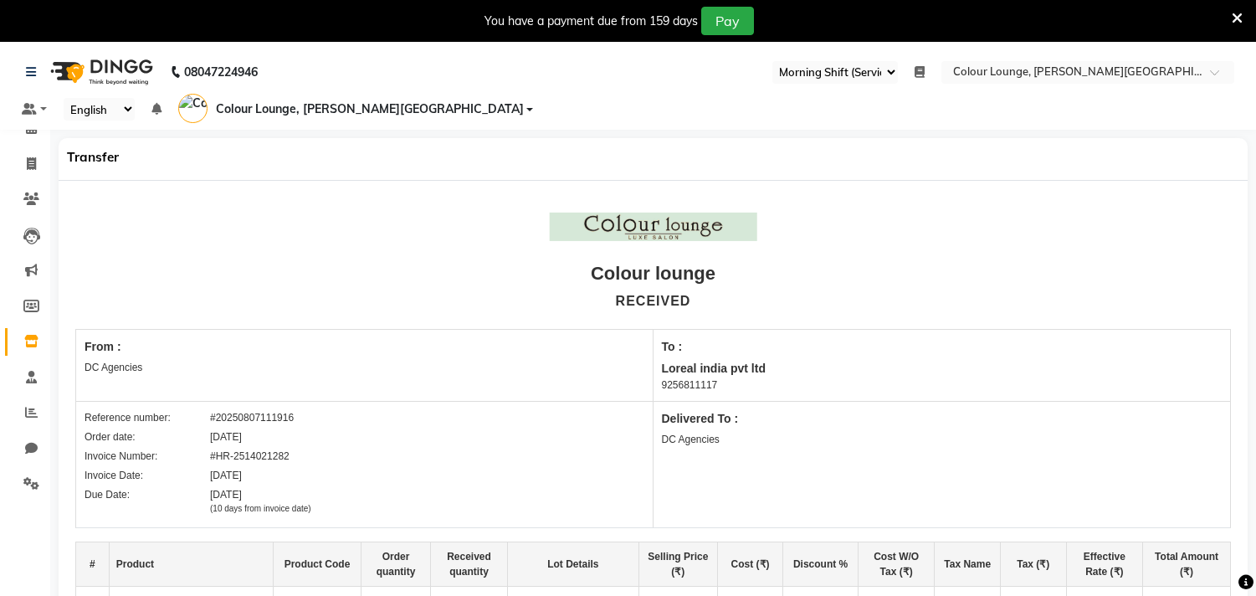
select select "en"
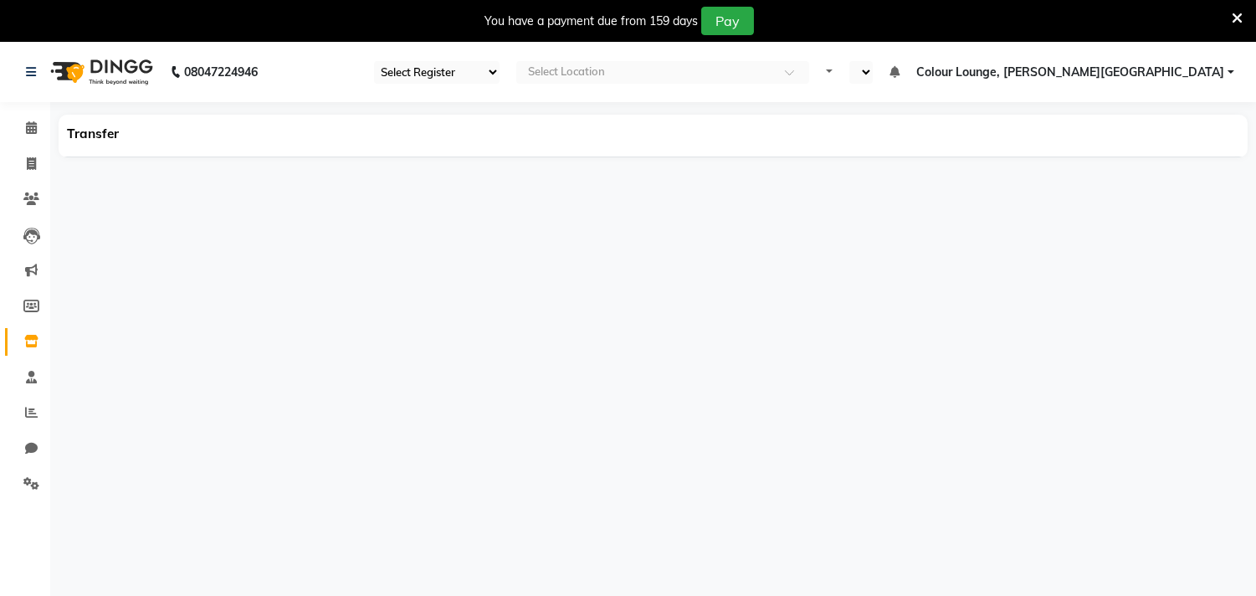
select select "67"
select select "en"
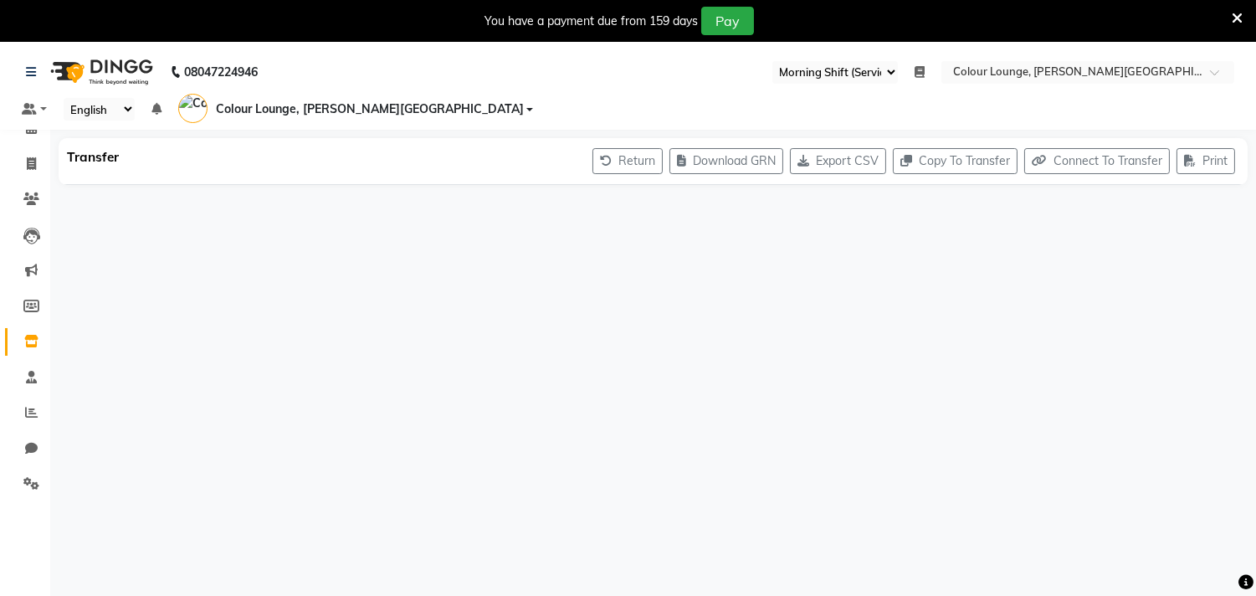
click at [1236, 19] on icon at bounding box center [1237, 18] width 11 height 15
